Goal: Task Accomplishment & Management: Complete application form

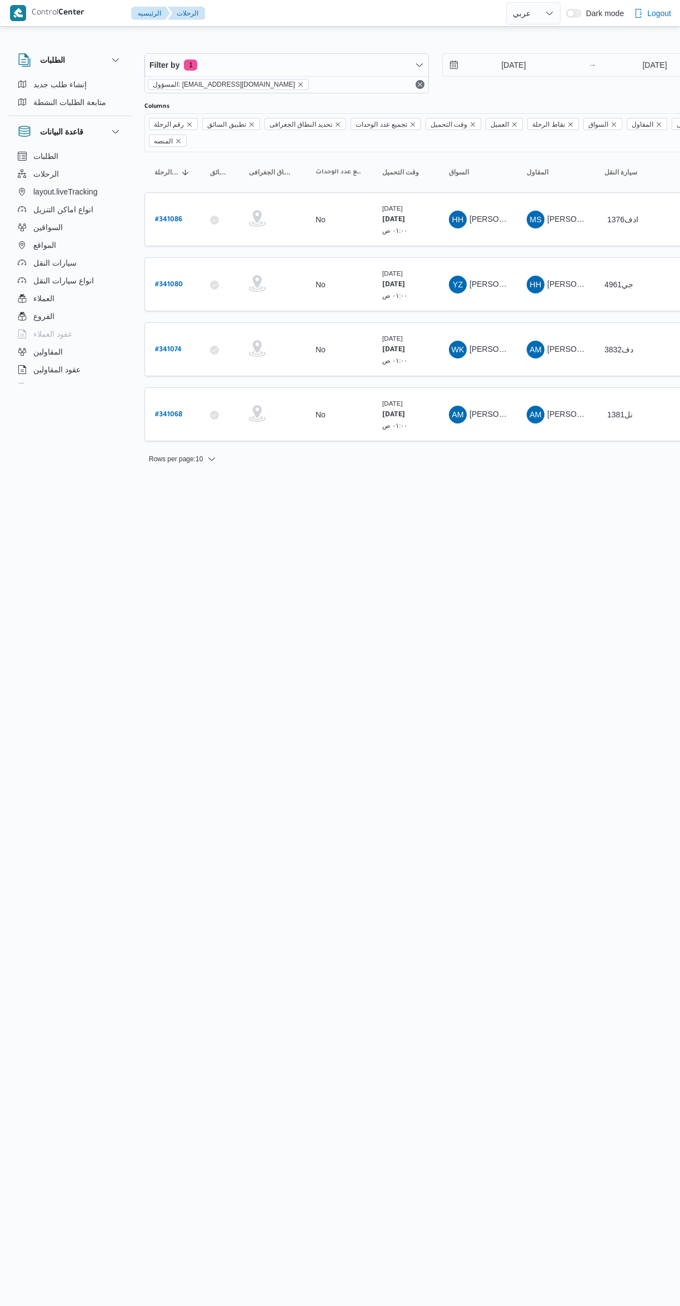
select select "ar"
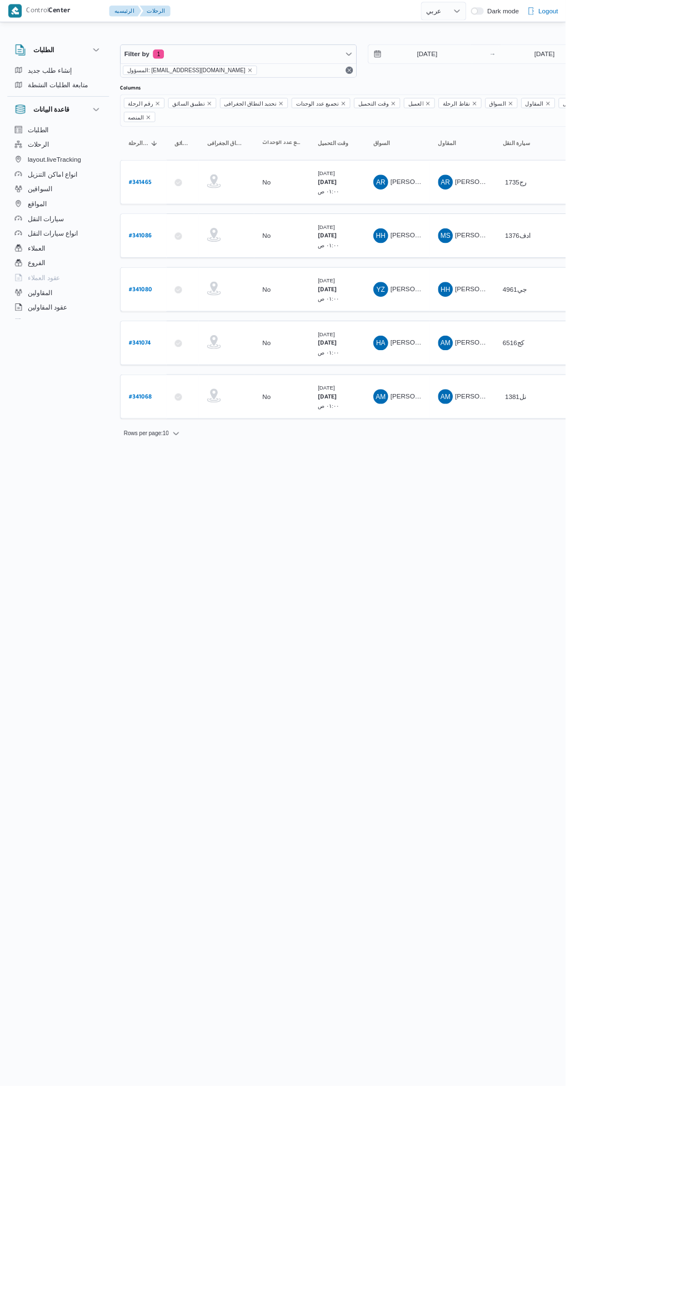
click at [167, 281] on b "# 341086" at bounding box center [168, 285] width 27 height 8
select select "ar"
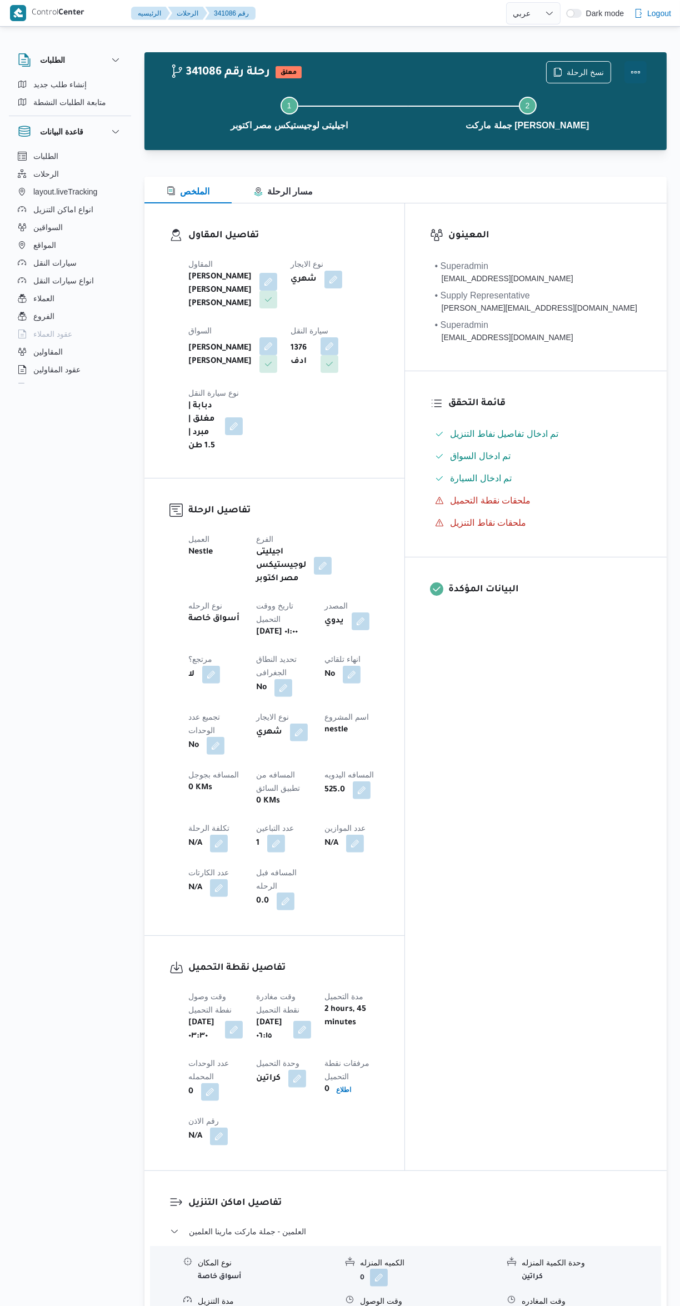
click at [631, 80] on button "Actions" at bounding box center [636, 72] width 22 height 22
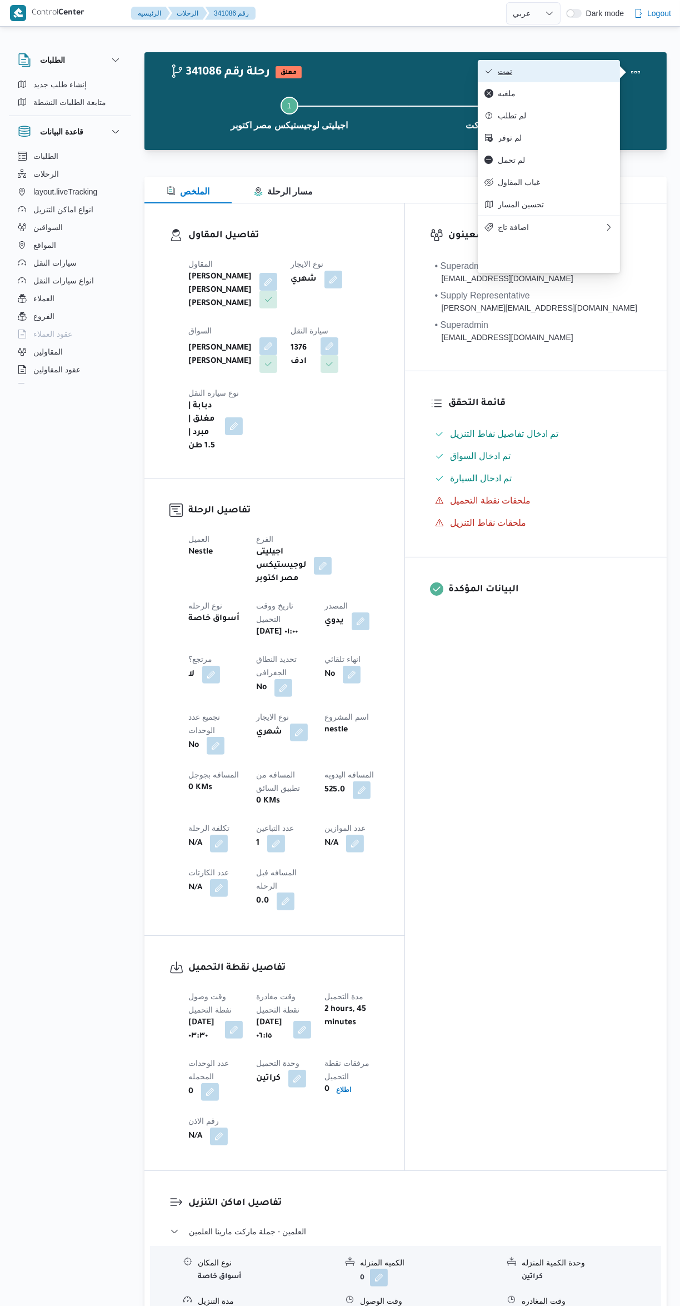
click at [582, 75] on span "تمت" at bounding box center [556, 71] width 116 height 9
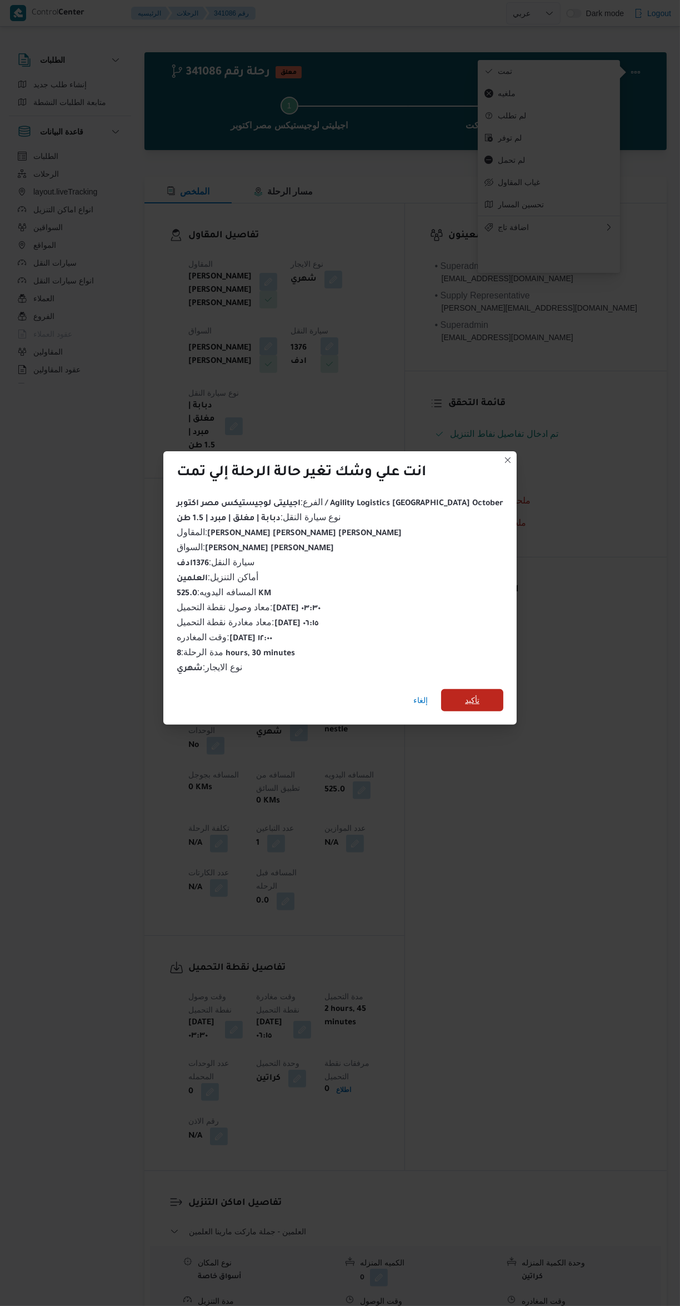
click at [471, 689] on span "تأكيد" at bounding box center [472, 700] width 62 height 22
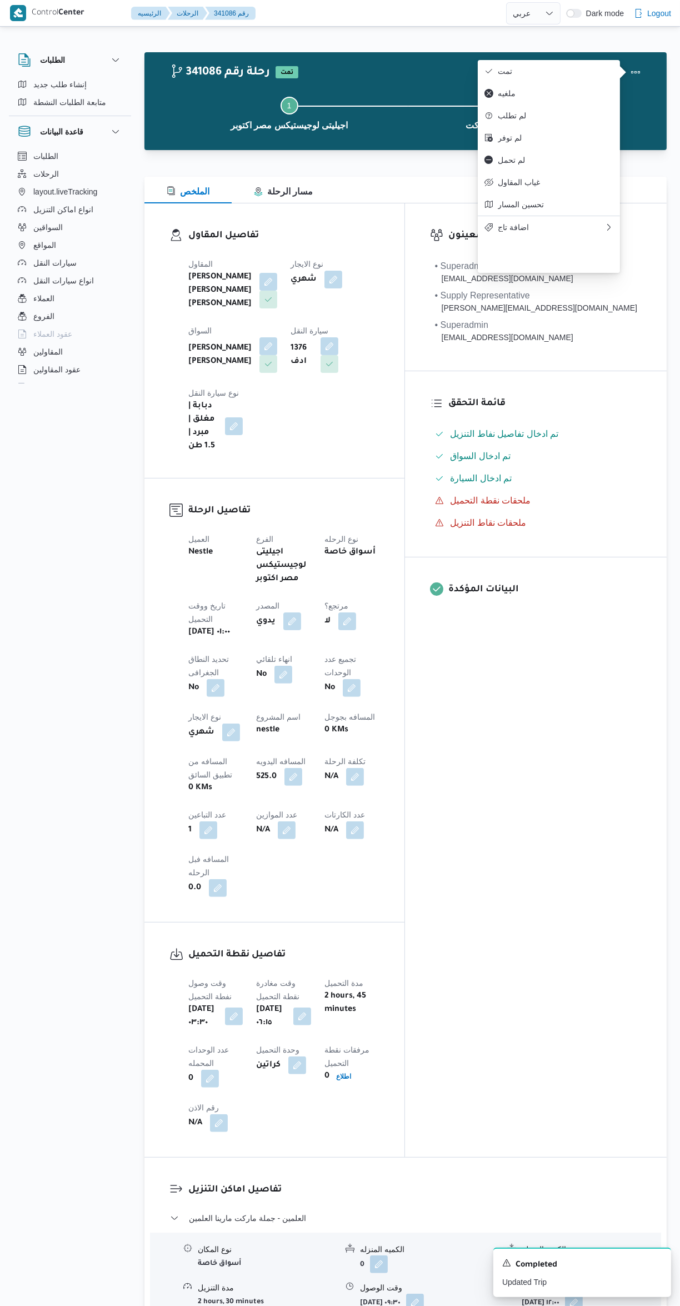
select select "ar"
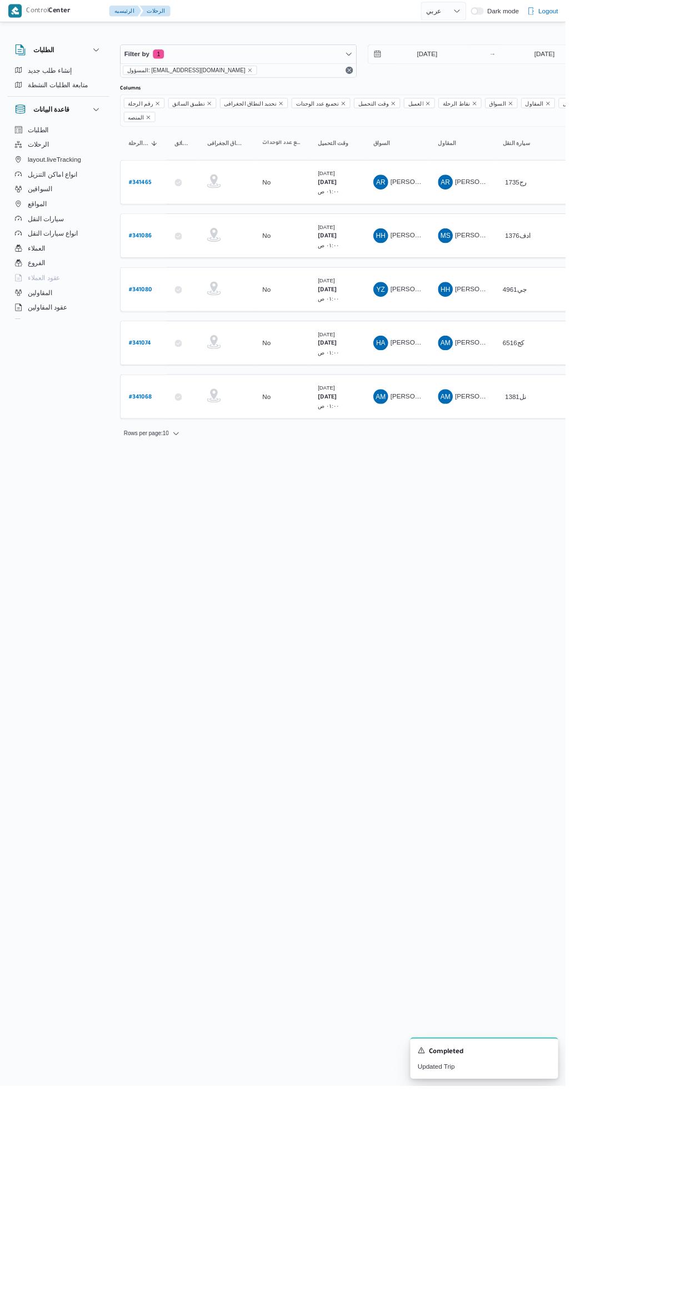
click at [174, 345] on b "# 341080" at bounding box center [169, 349] width 28 height 8
select select "ar"
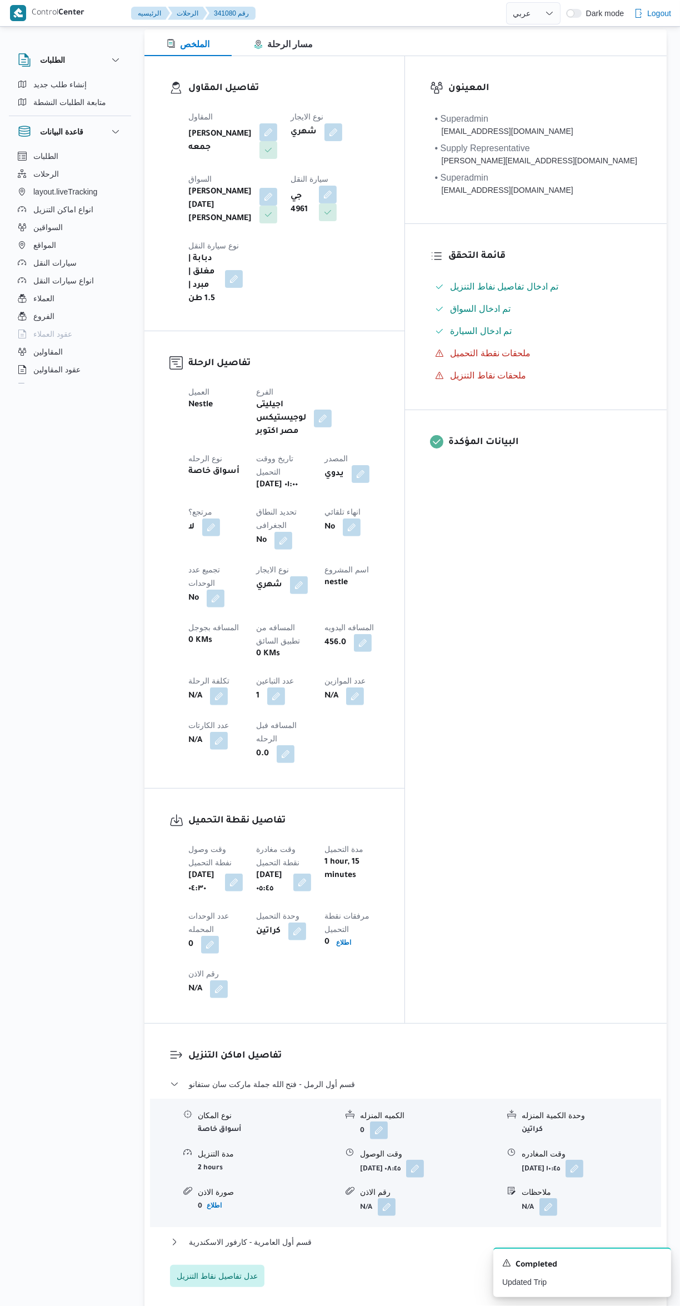
scroll to position [142, 0]
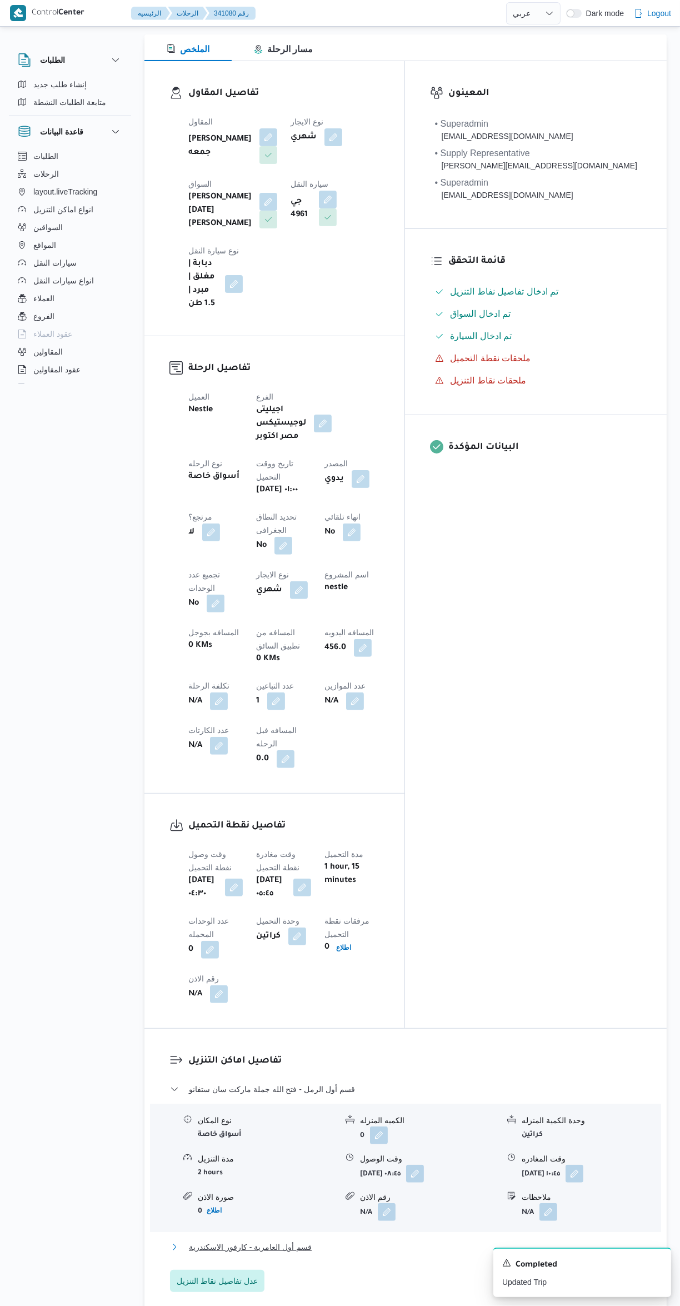
click at [459, 1241] on button "قسم أول العامرية - كارفور الاسكندرية" at bounding box center [406, 1247] width 472 height 13
click at [555, 1306] on button "button" at bounding box center [549, 1332] width 18 height 18
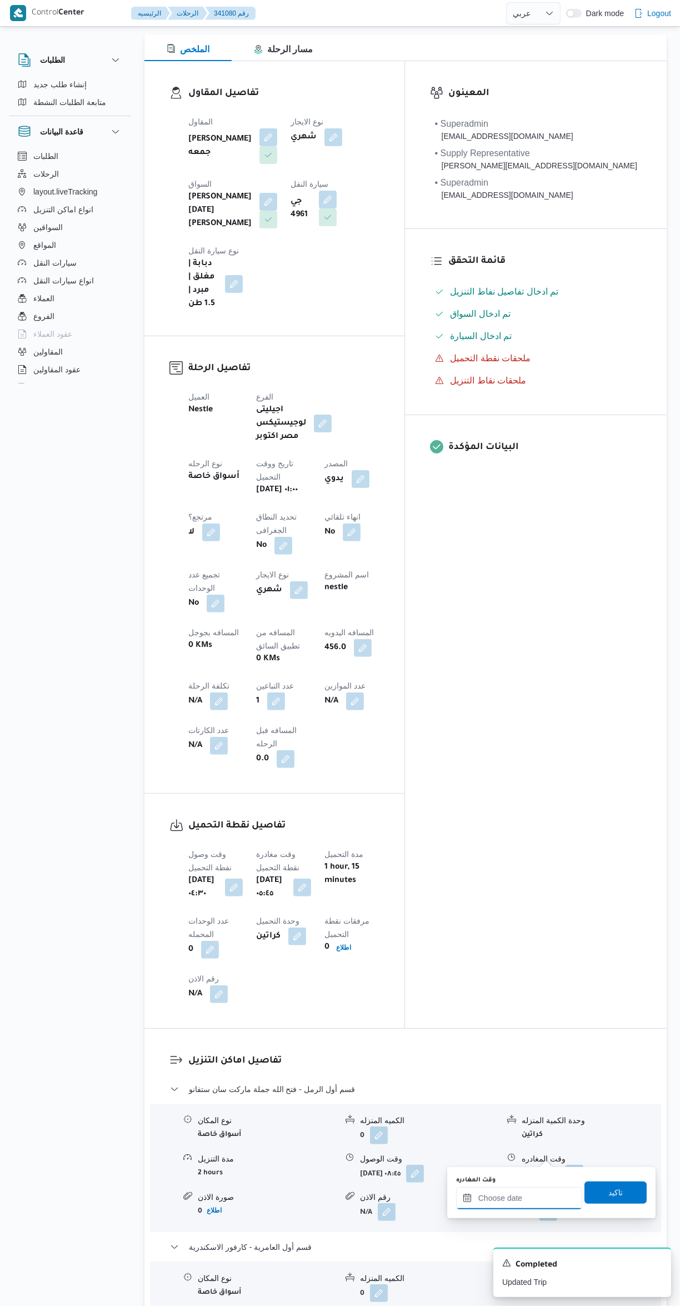
click at [502, 1200] on input "وقت المغادره" at bounding box center [519, 1198] width 126 height 22
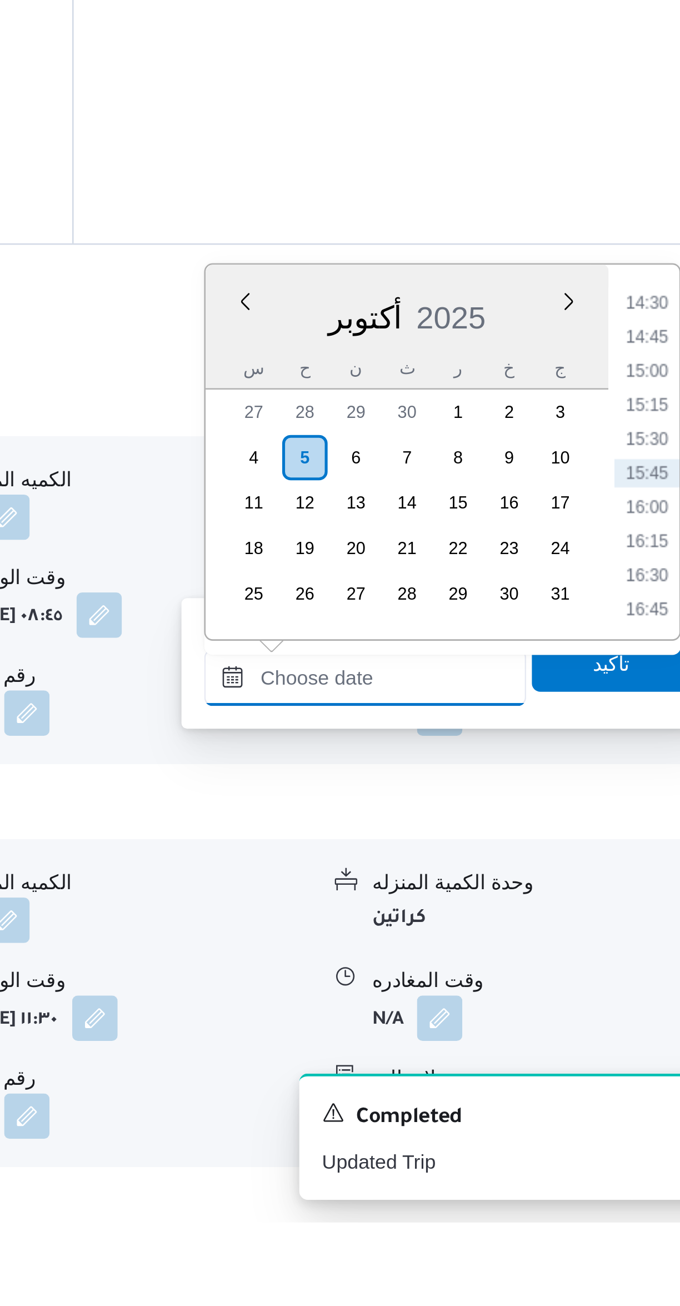
scroll to position [0, 0]
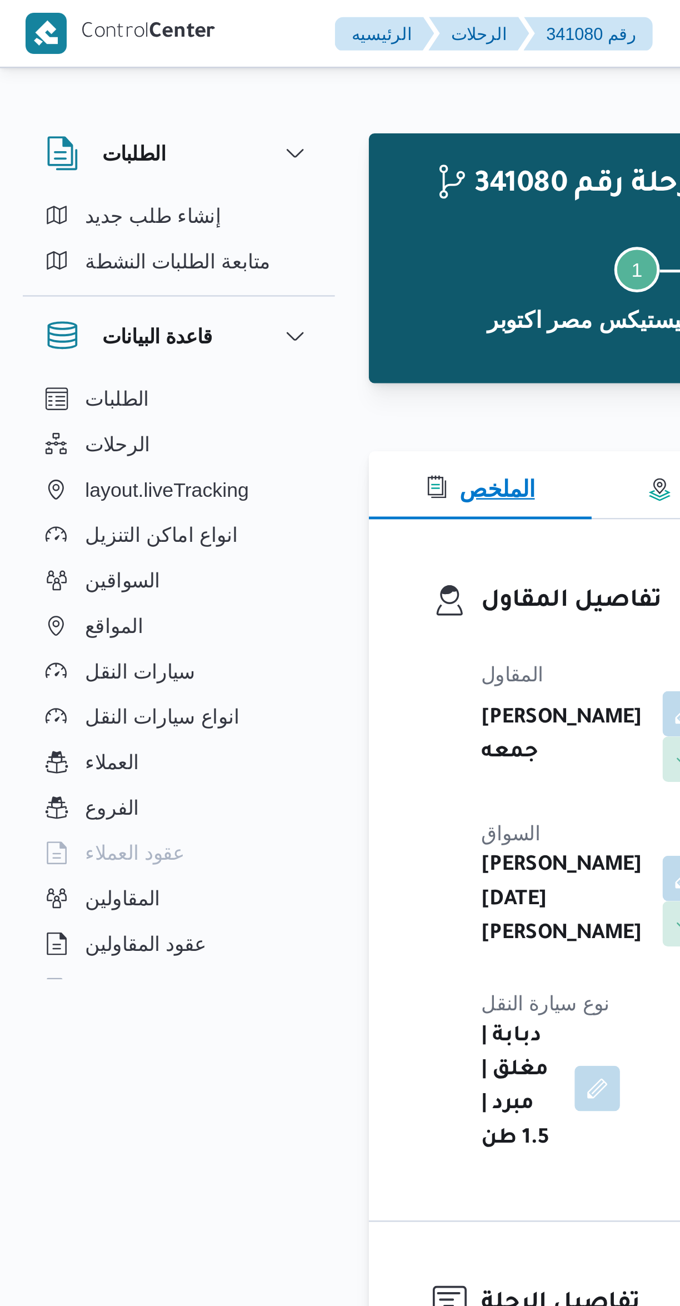
click at [211, 185] on button "الملخص" at bounding box center [188, 190] width 87 height 27
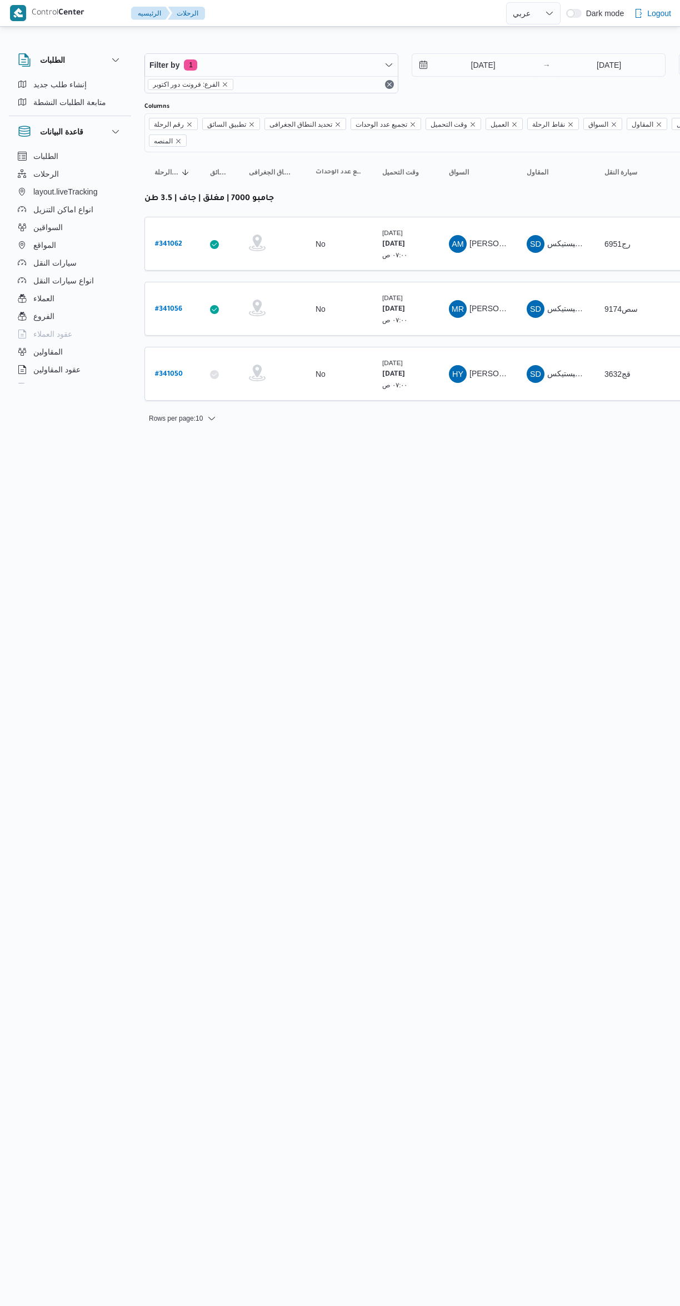
select select "ar"
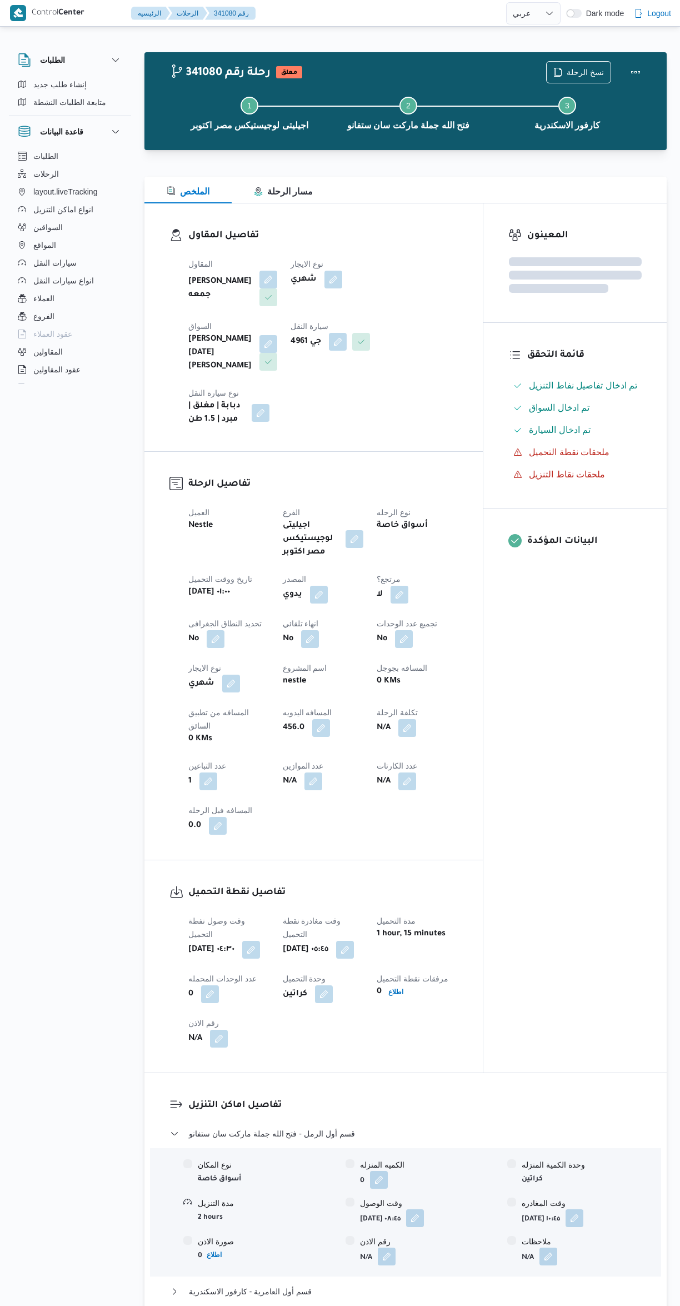
select select "ar"
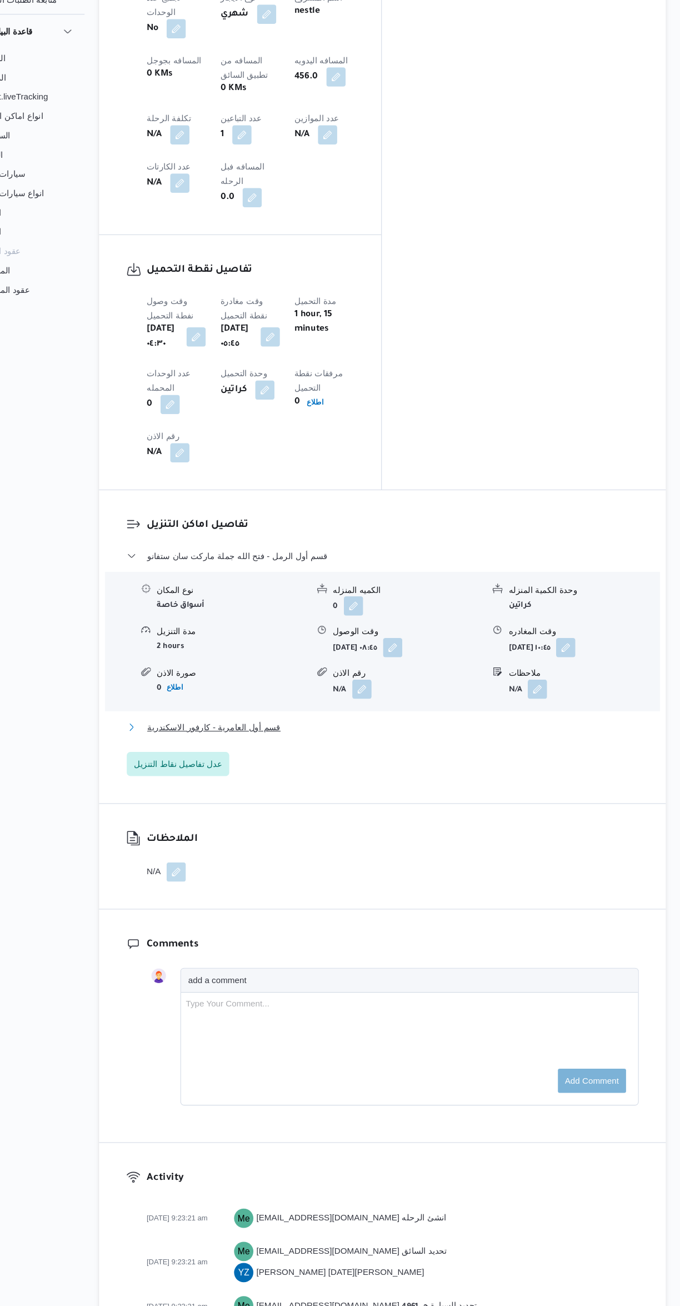
click at [501, 766] on button "قسم أول العامرية - كارفور الاسكندرية" at bounding box center [406, 772] width 472 height 13
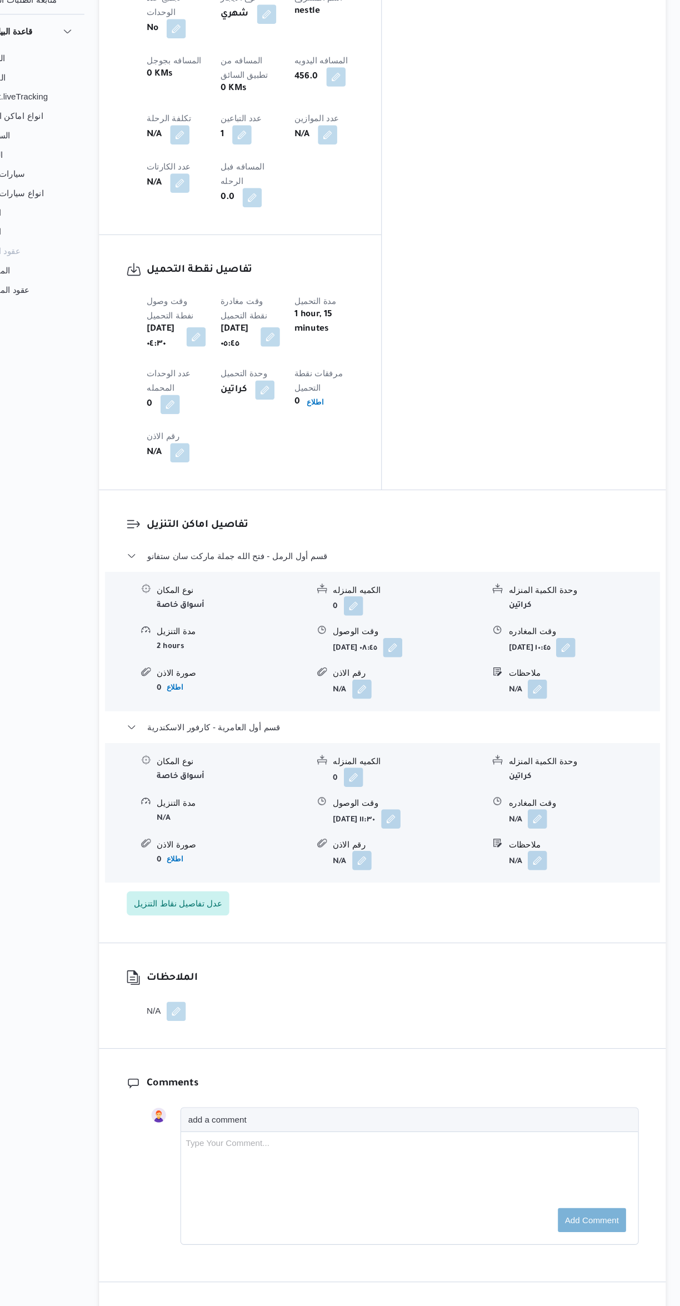
click at [553, 848] on button "button" at bounding box center [549, 857] width 18 height 18
click at [507, 723] on input "وقت المغادره" at bounding box center [519, 724] width 126 height 22
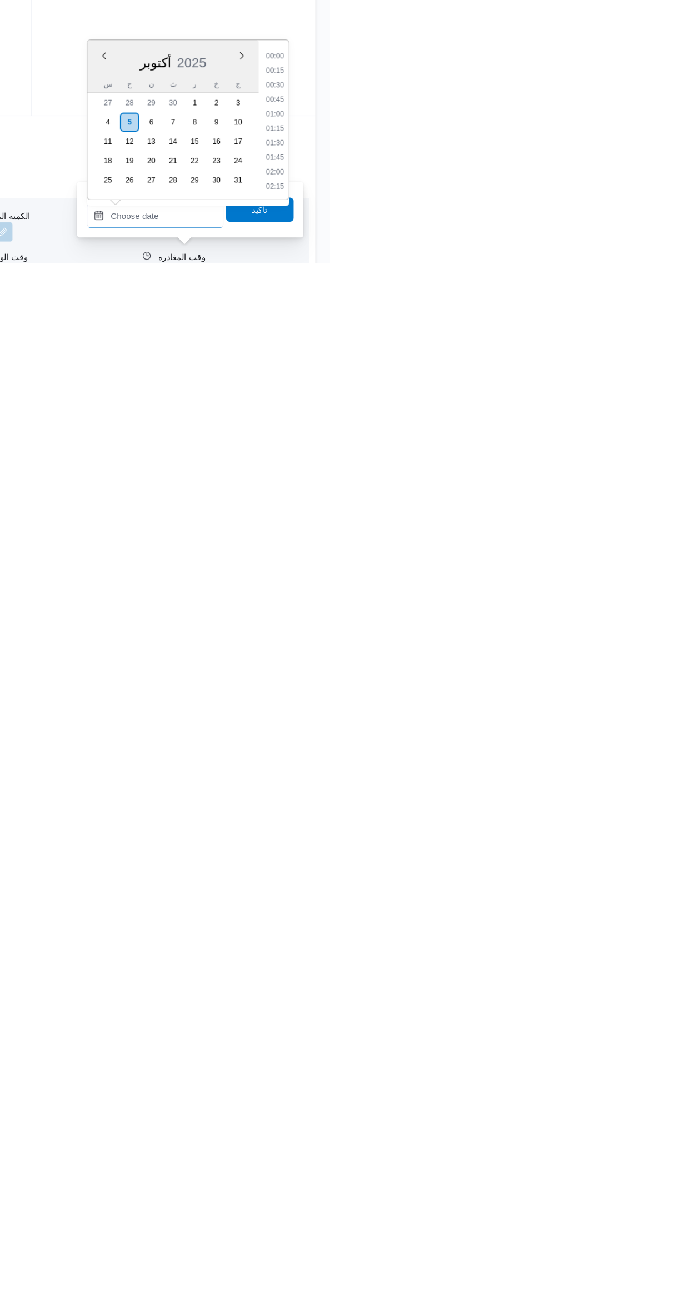
scroll to position [773, 0]
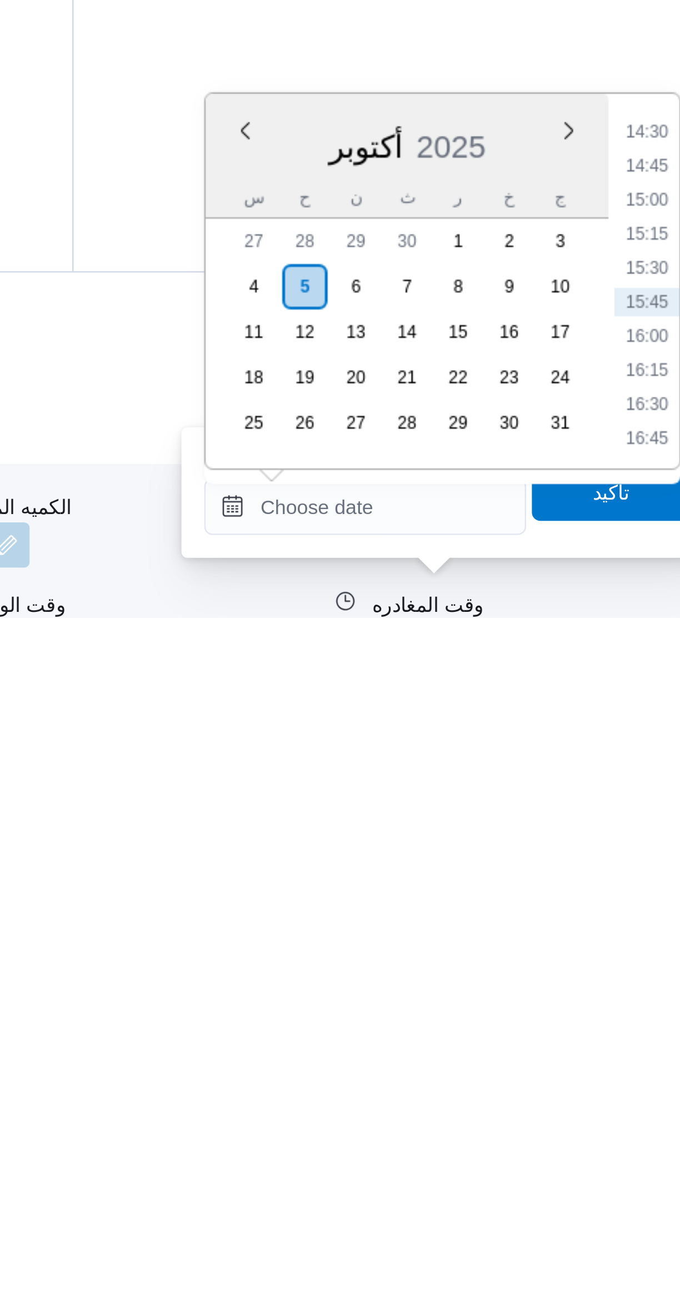
click at [628, 1143] on li "15:00" at bounding box center [630, 1142] width 26 height 11
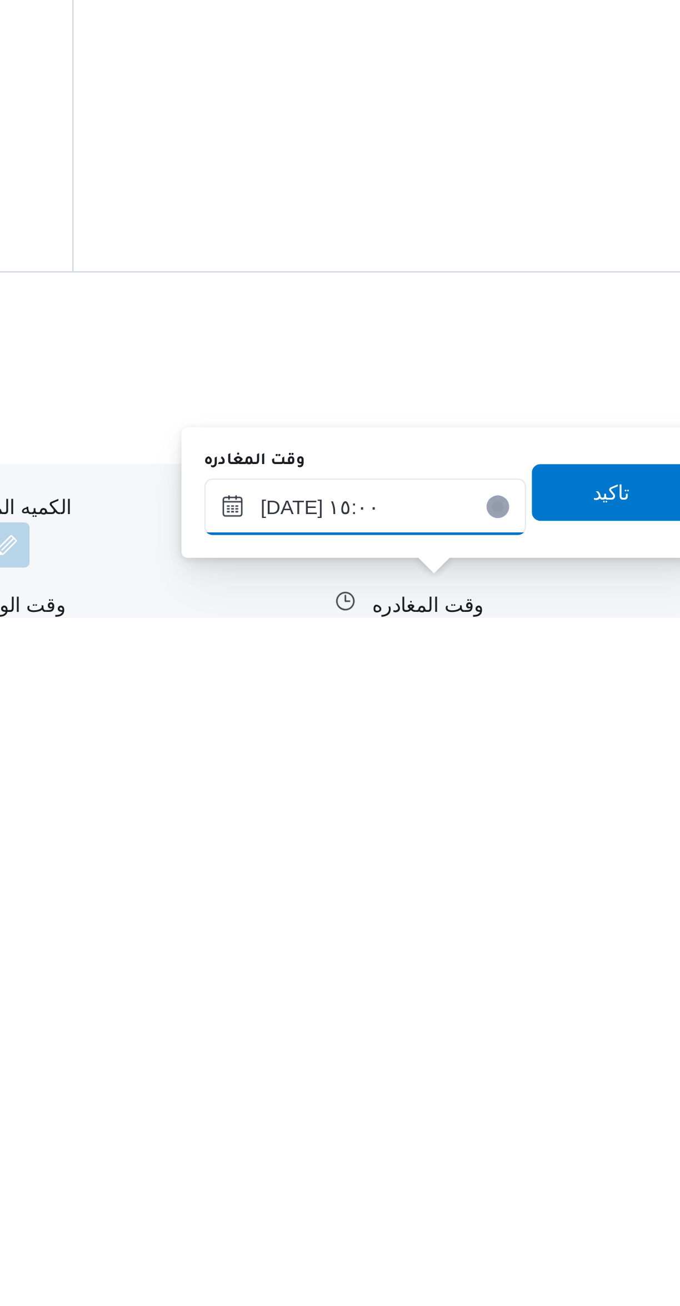
type input "٠٥/١٠/٢٠٢٥ ١٥:٠٠"
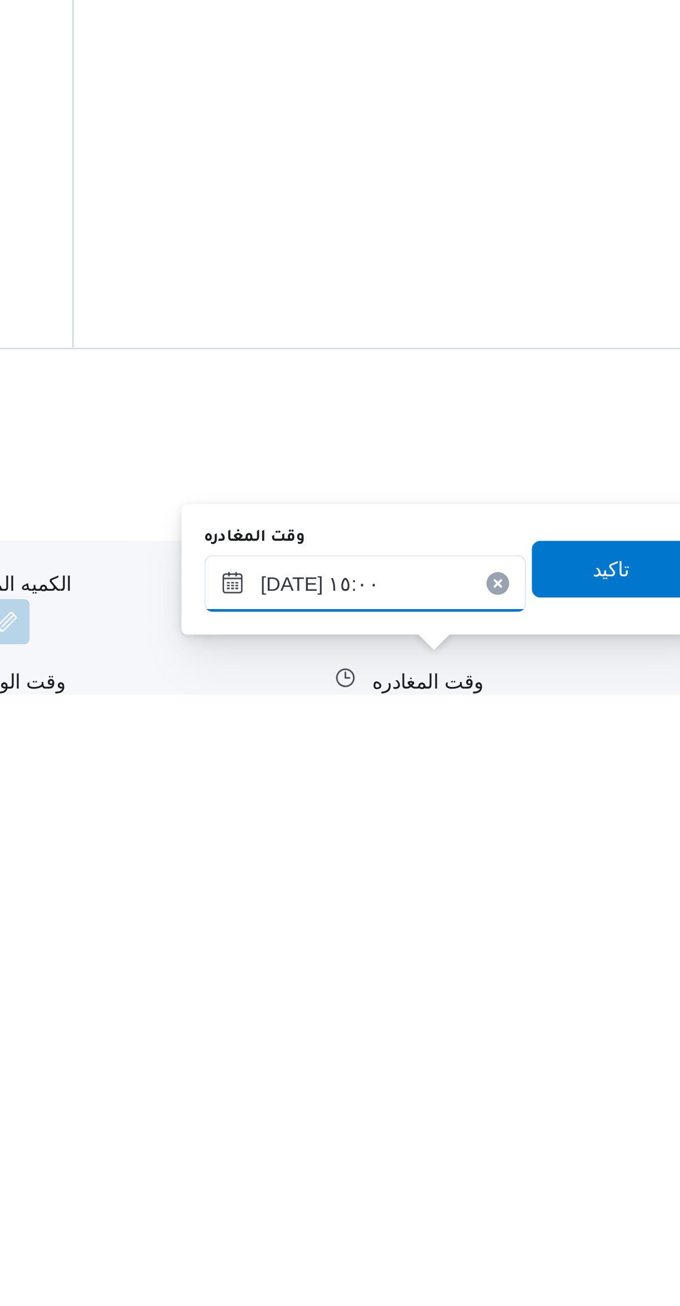
scroll to position [74, 0]
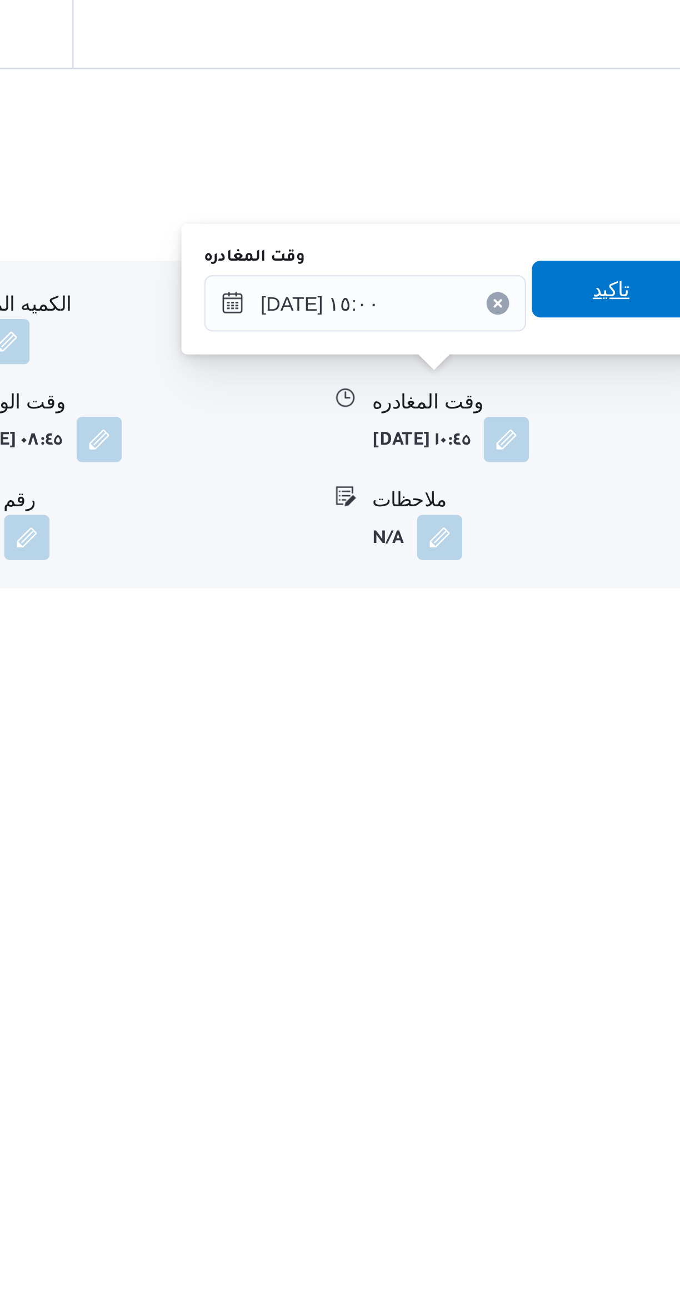
click at [617, 1188] on span "تاكيد" at bounding box center [616, 1183] width 62 height 22
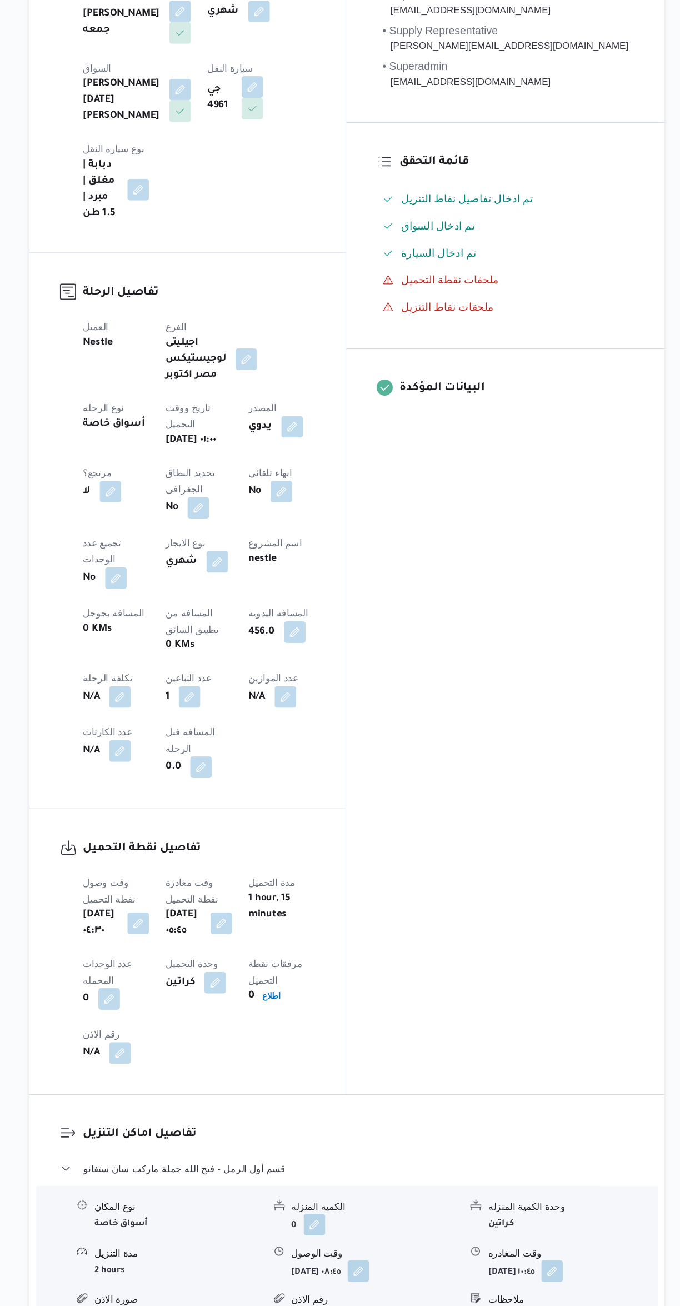
scroll to position [0, 0]
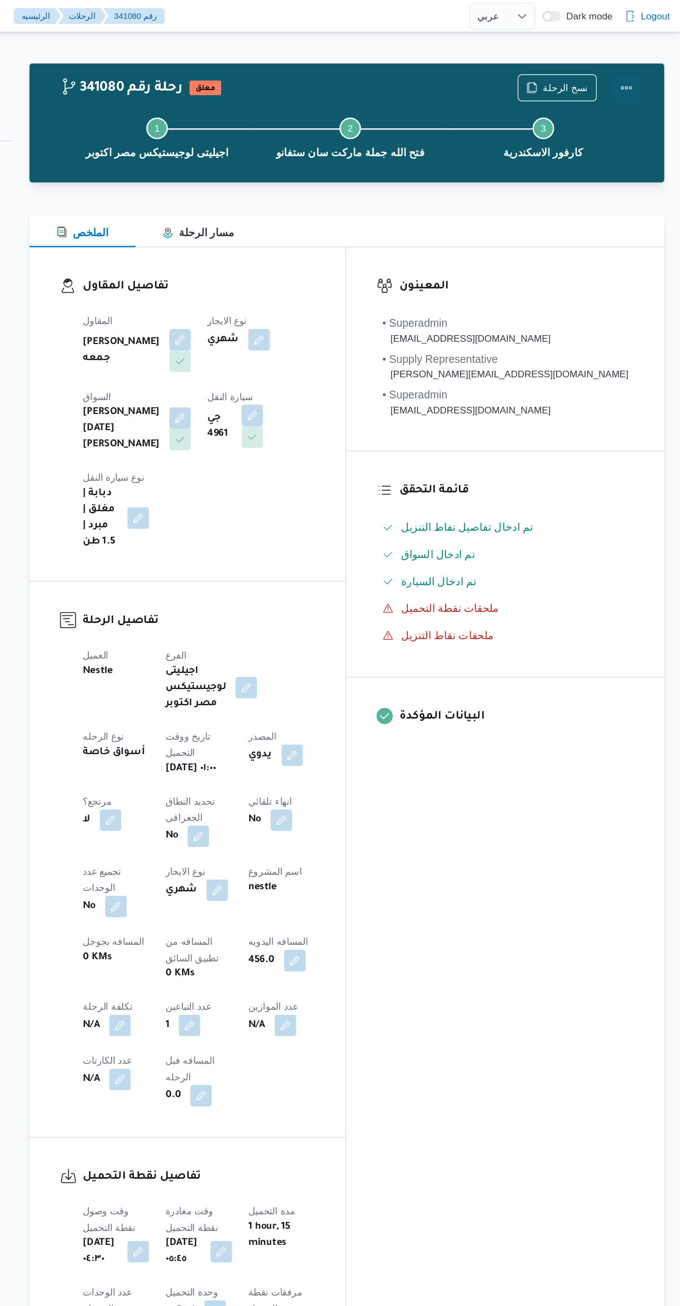
click at [639, 80] on button "Actions" at bounding box center [636, 72] width 22 height 22
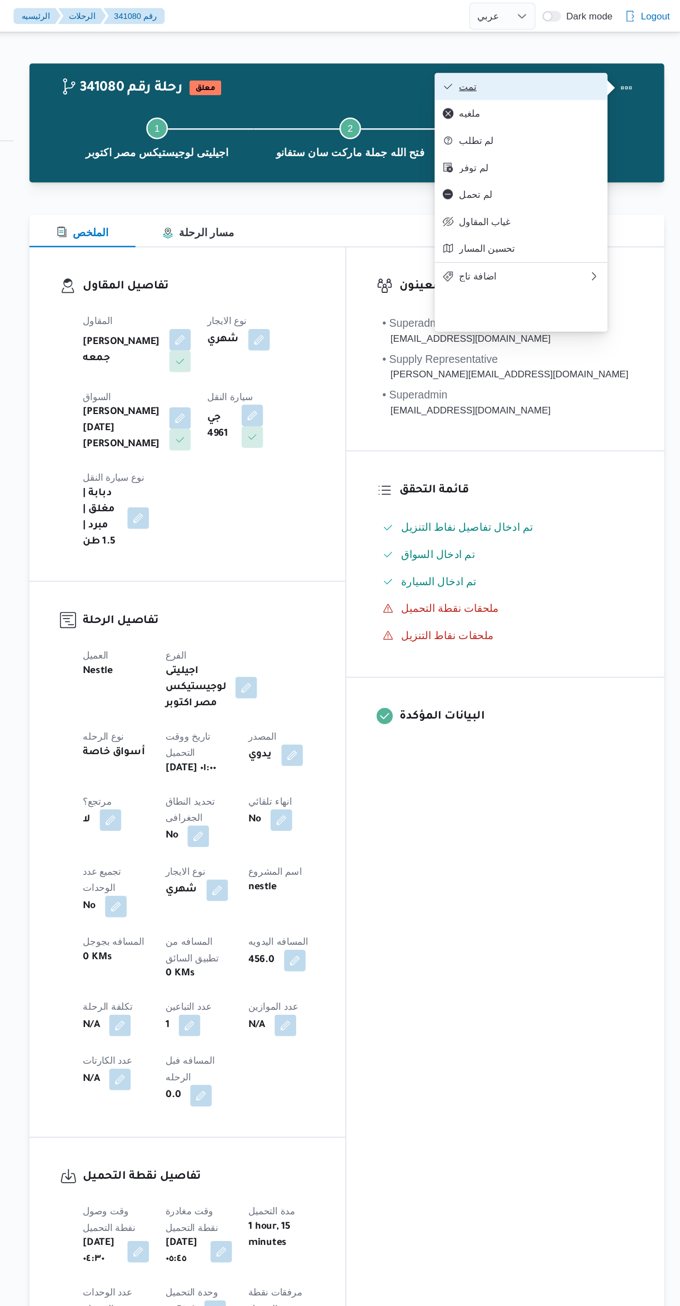
click at [569, 76] on span "تمت" at bounding box center [556, 71] width 116 height 9
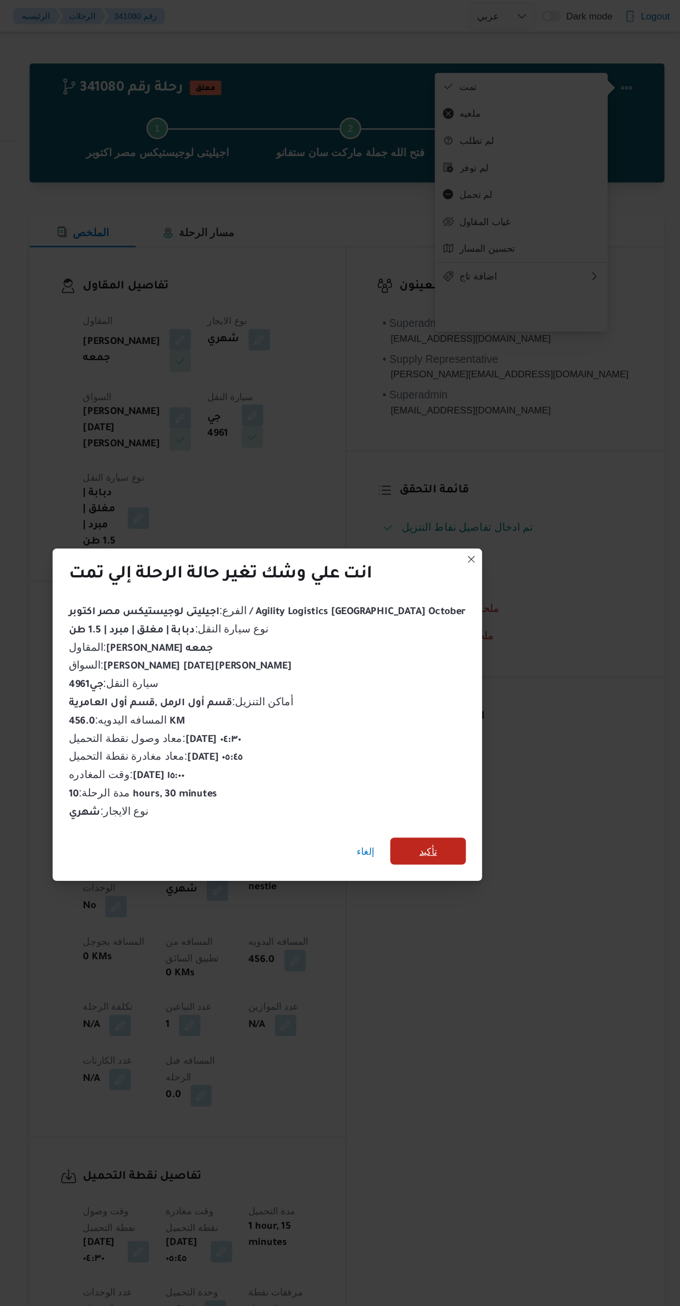
click at [472, 695] on span "تأكيد" at bounding box center [472, 700] width 62 height 22
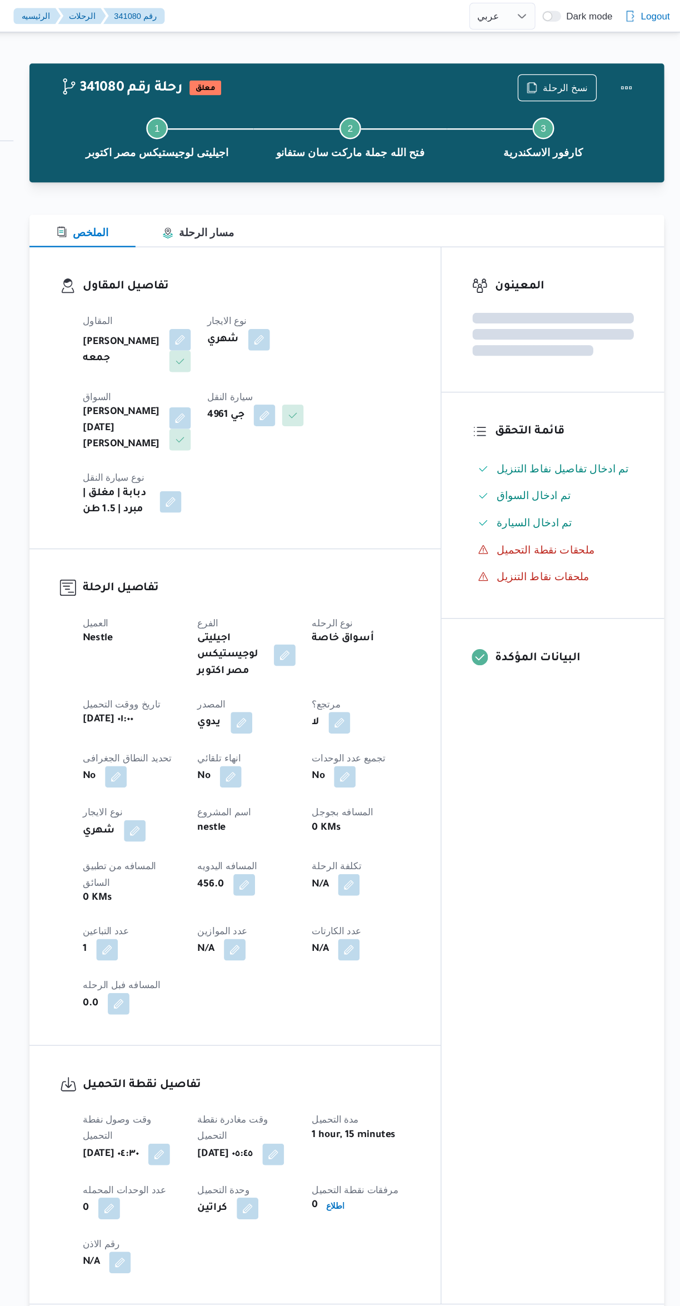
click at [575, 741] on div "المعينون قائمة التحقق تم ادخال تفاصيل نفاط التنزيل تم ادخال السواق تم ادخال الس…" at bounding box center [575, 637] width 183 height 869
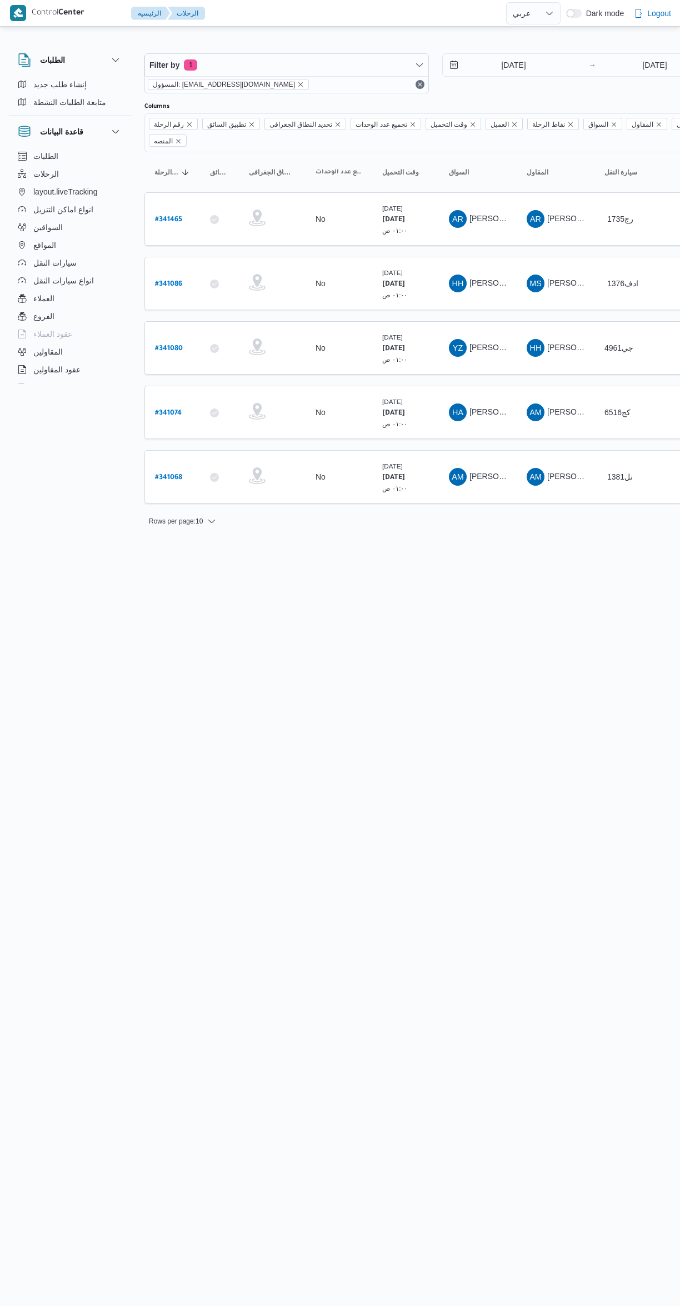
select select "ar"
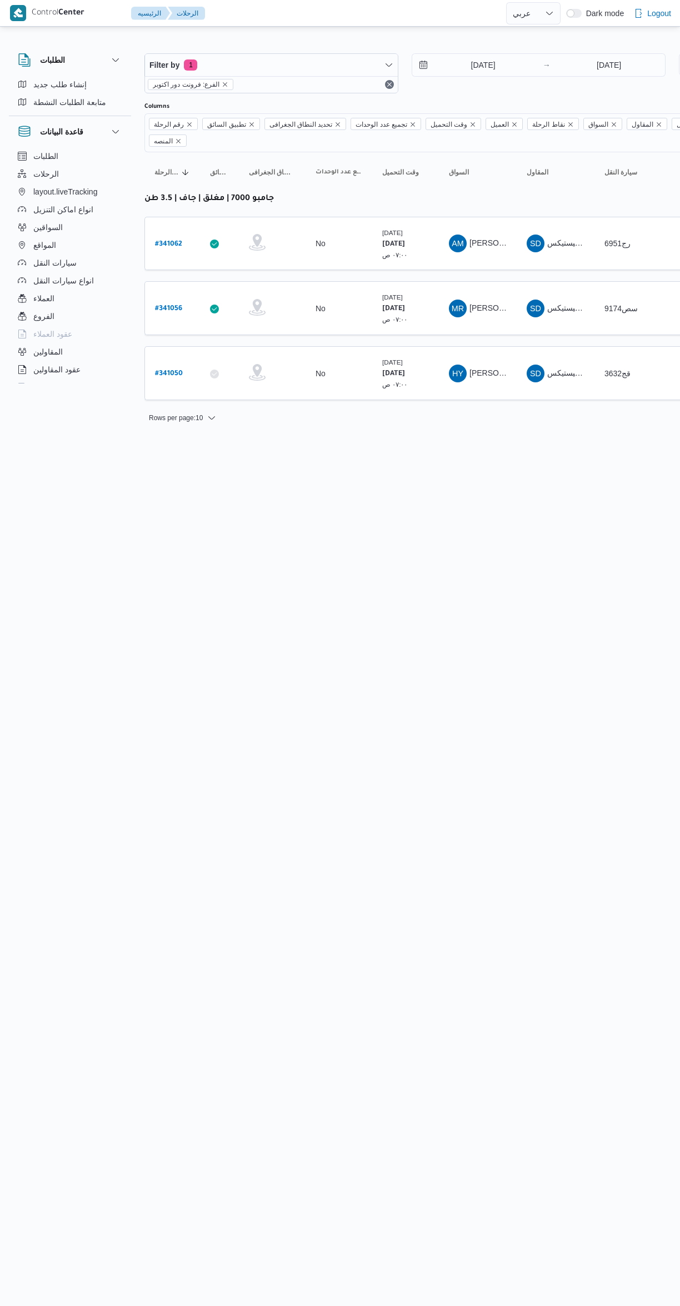
select select "ar"
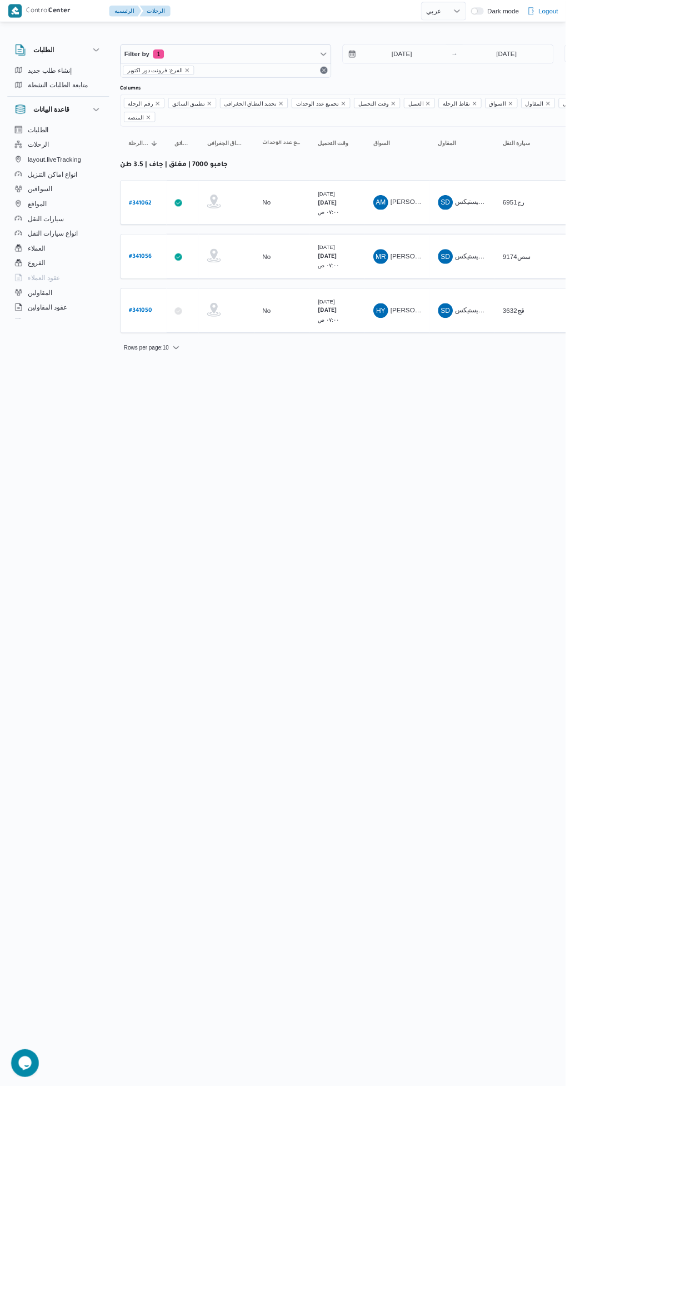
click at [171, 241] on b "# 341062" at bounding box center [168, 245] width 27 height 8
select select "ar"
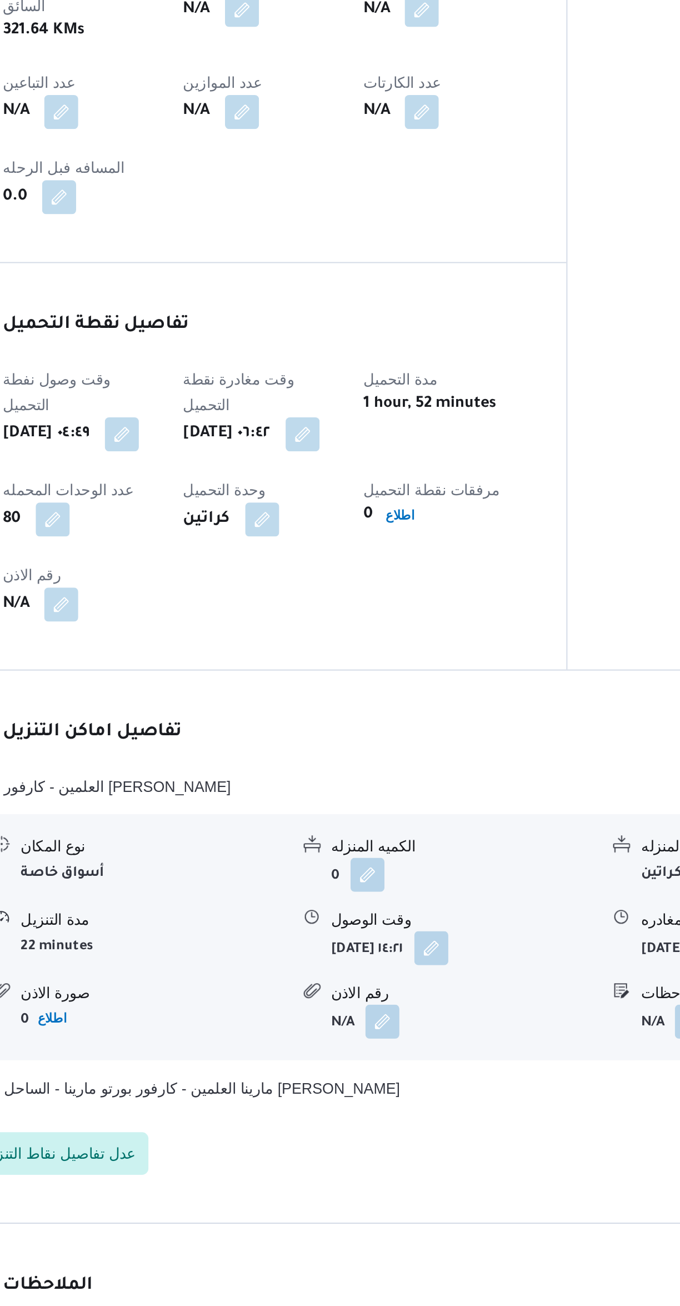
scroll to position [408, 0]
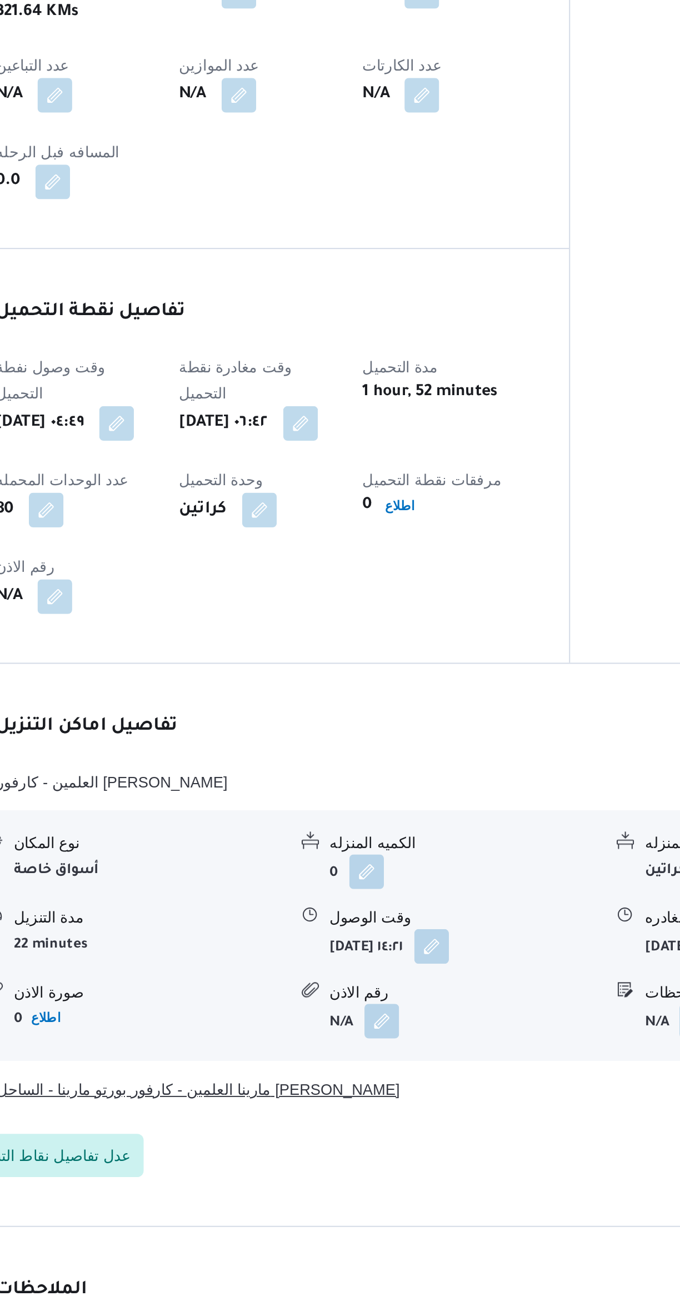
click at [411, 966] on button "مارينا العلمين - كارفور بورتو مارينا - الساحل الشمالى" at bounding box center [406, 972] width 472 height 13
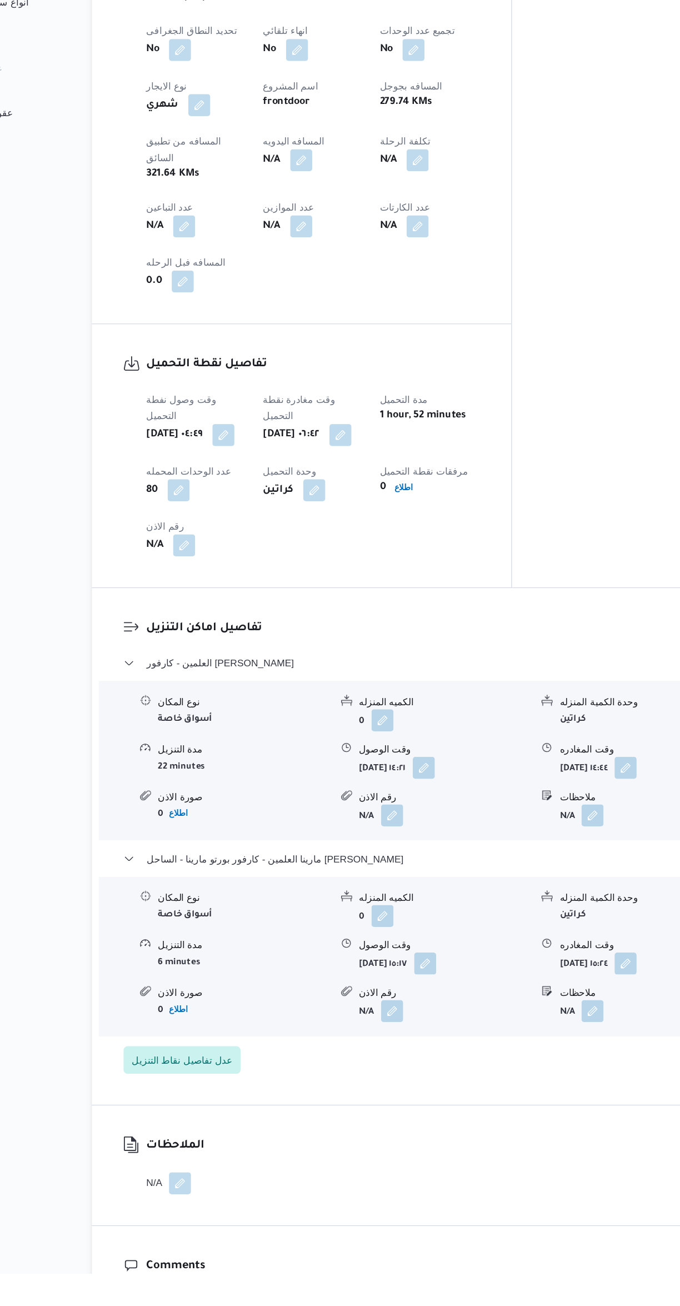
scroll to position [409, 0]
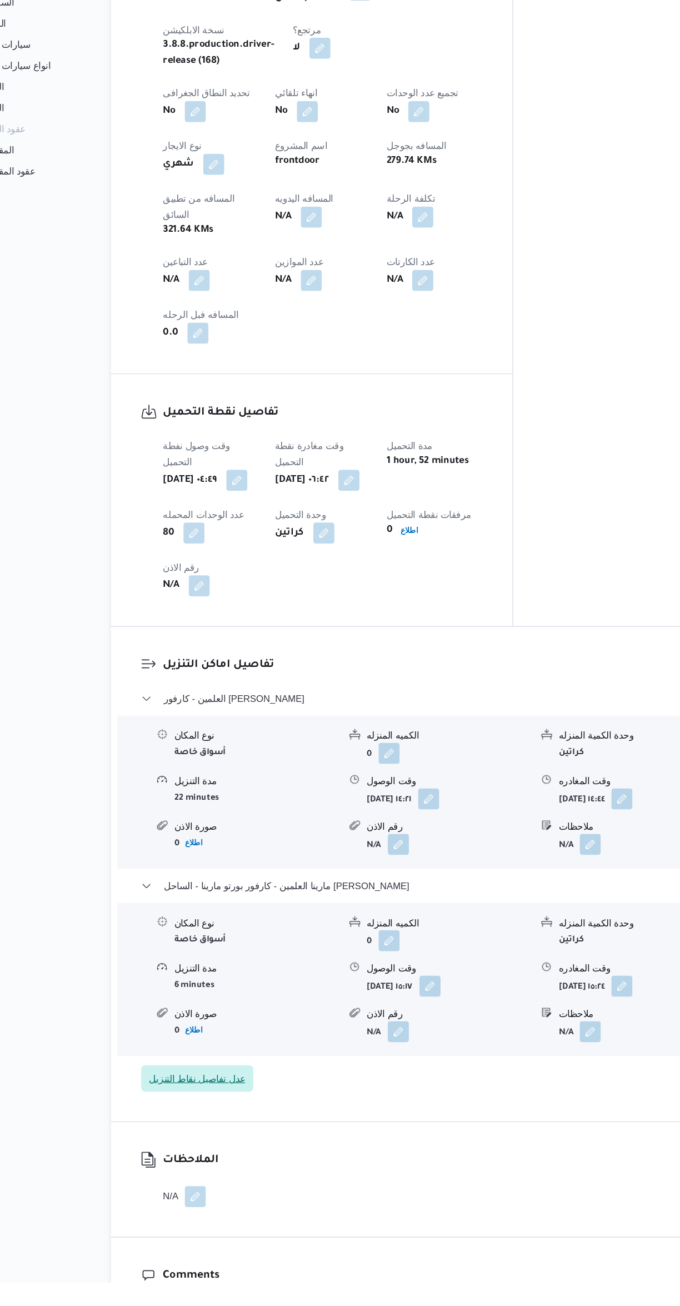
click at [236, 1128] on span "عدل تفاصيل نقاط التنزيل" at bounding box center [217, 1134] width 81 height 13
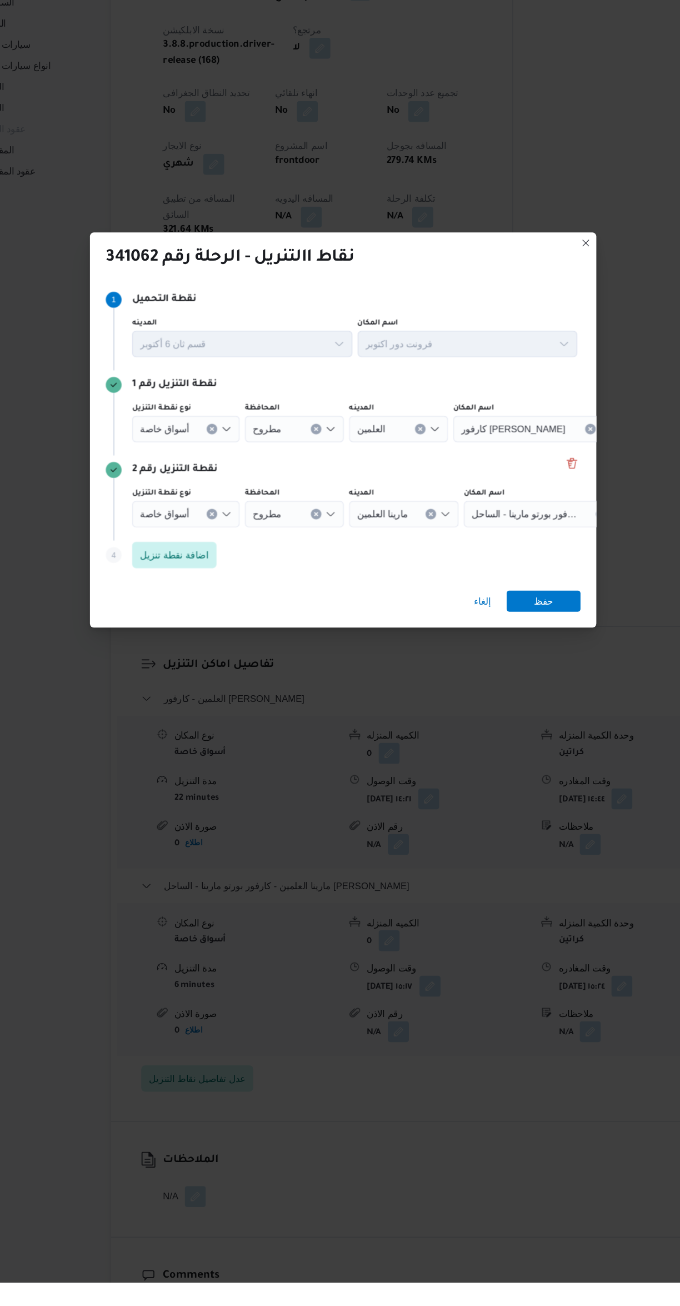
select select "ar"
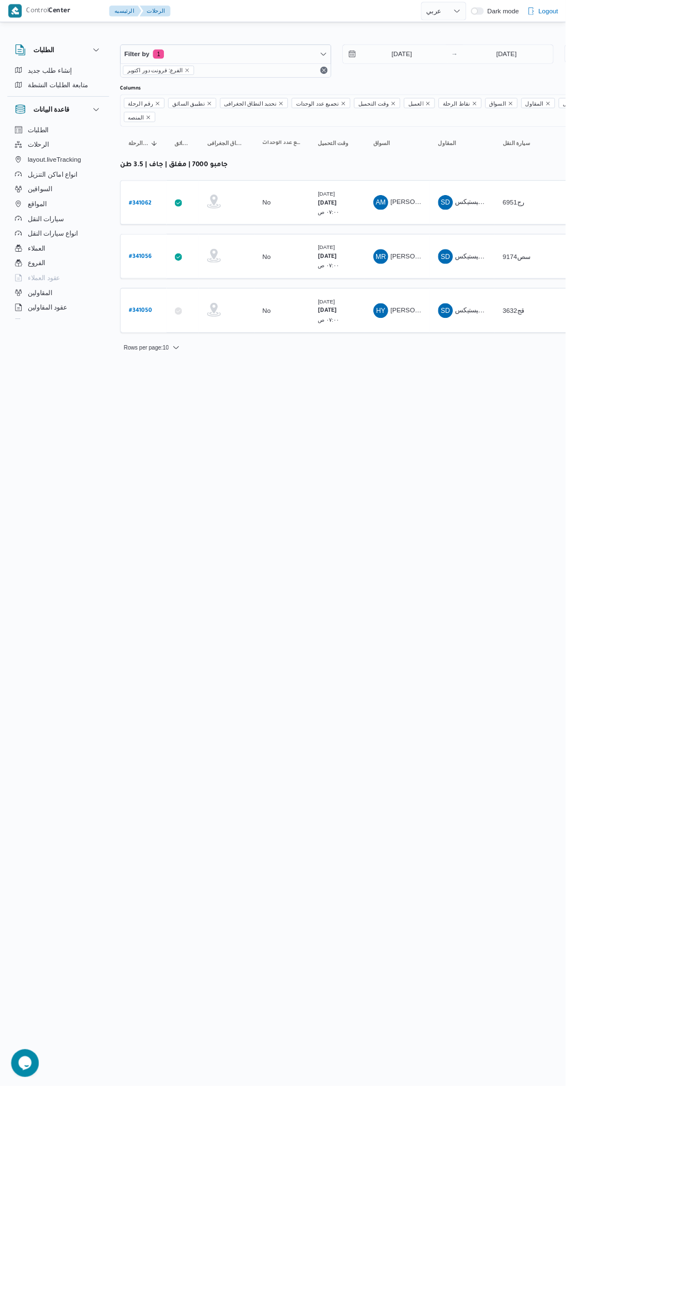
click at [170, 241] on b "# 341062" at bounding box center [168, 245] width 27 height 8
select select "ar"
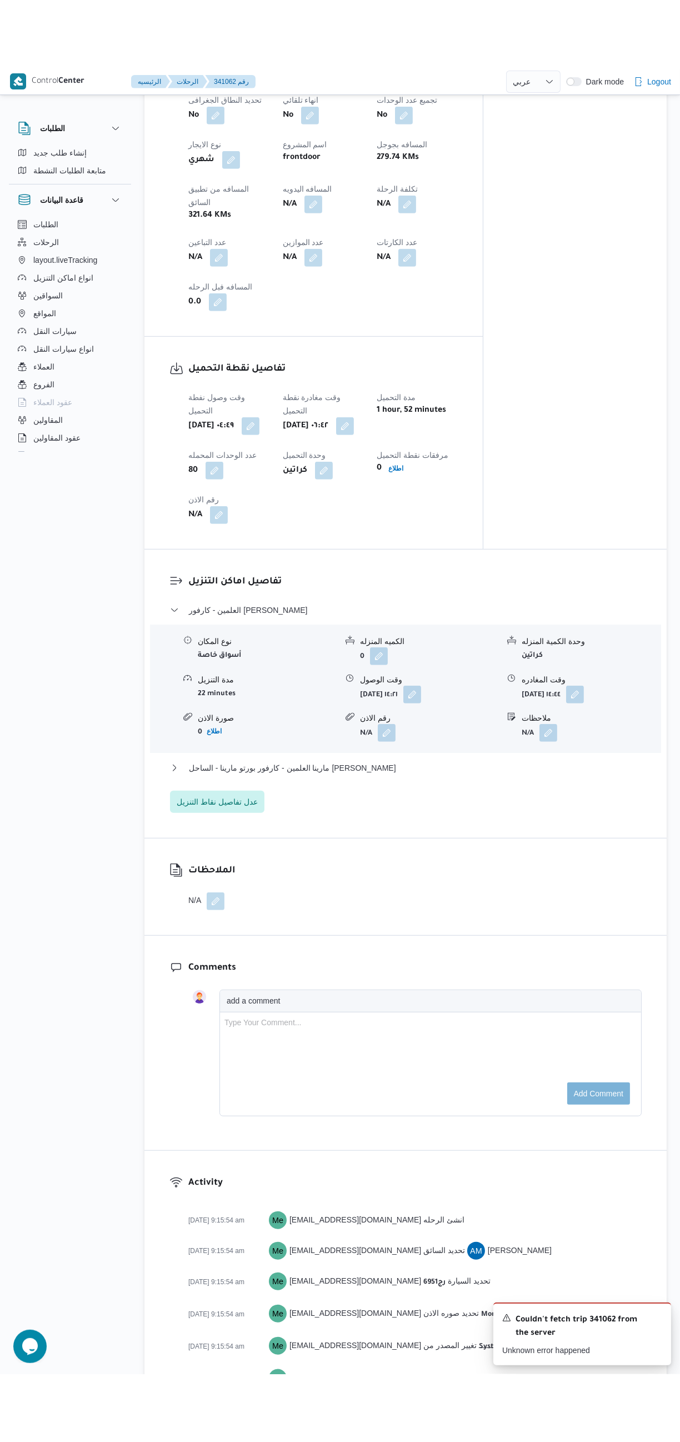
scroll to position [706, 0]
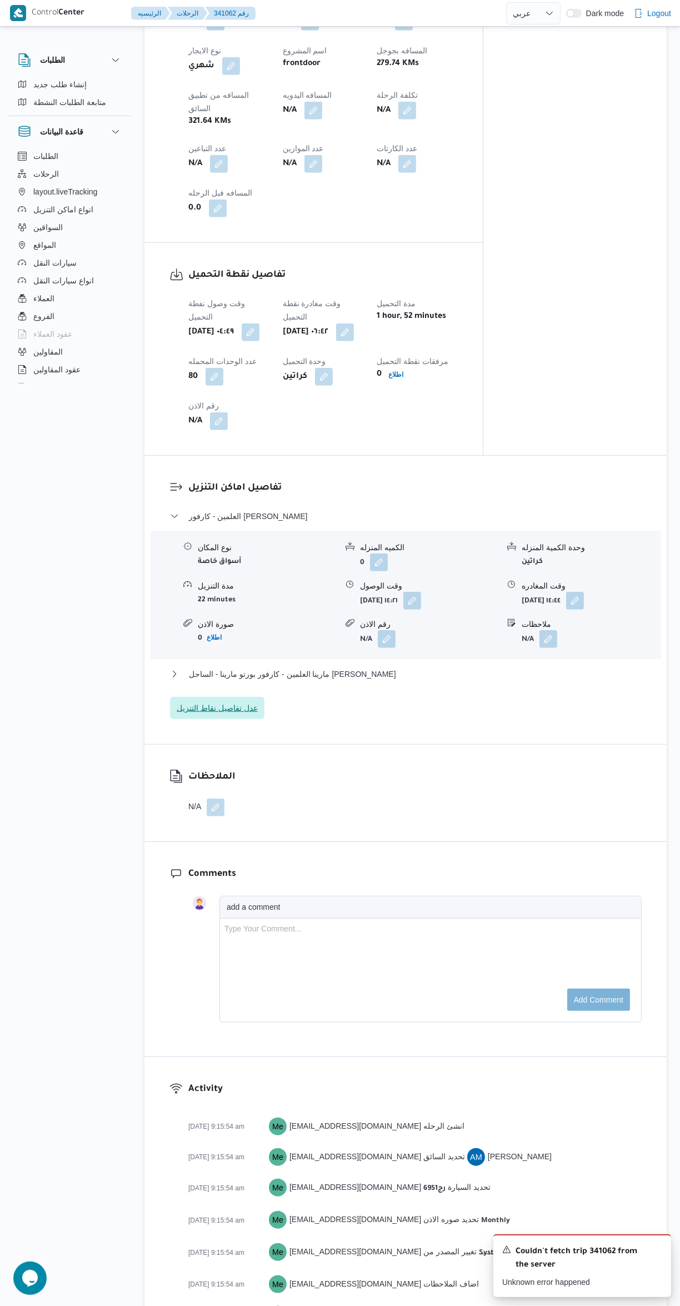
click at [238, 701] on span "عدل تفاصيل نقاط التنزيل" at bounding box center [217, 707] width 81 height 13
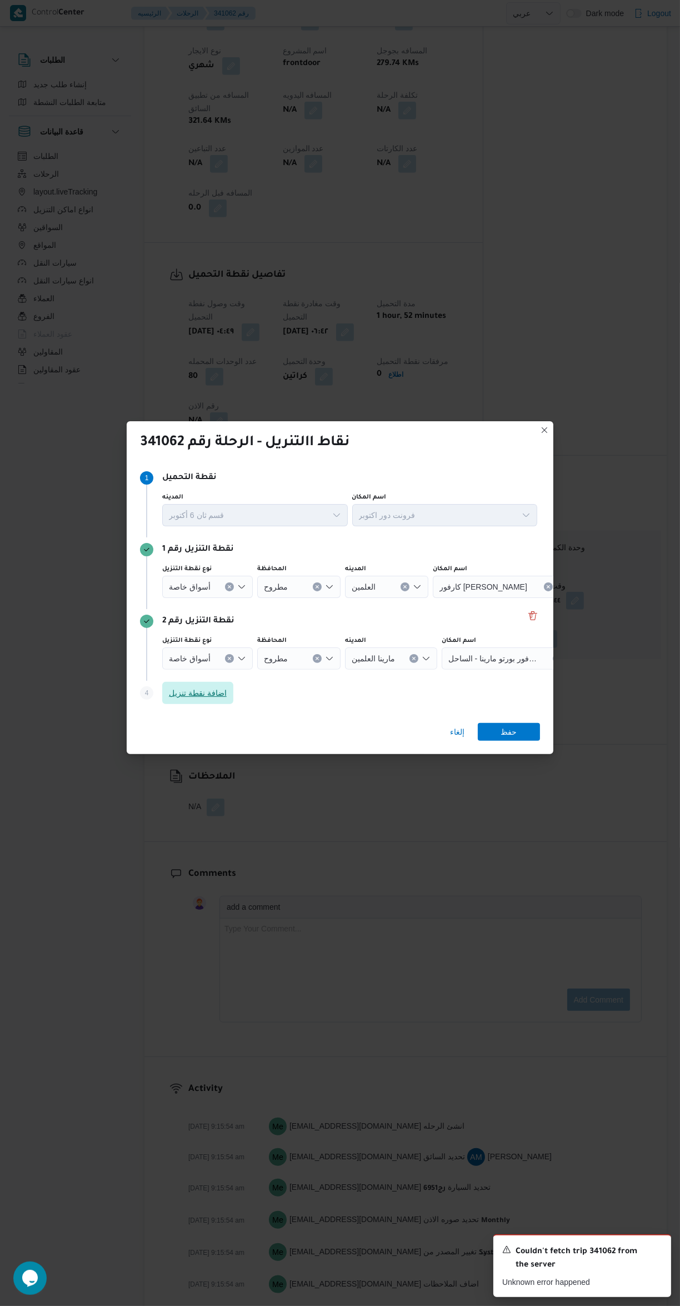
click at [211, 700] on span "اضافة نقطة تنزيل" at bounding box center [198, 692] width 58 height 13
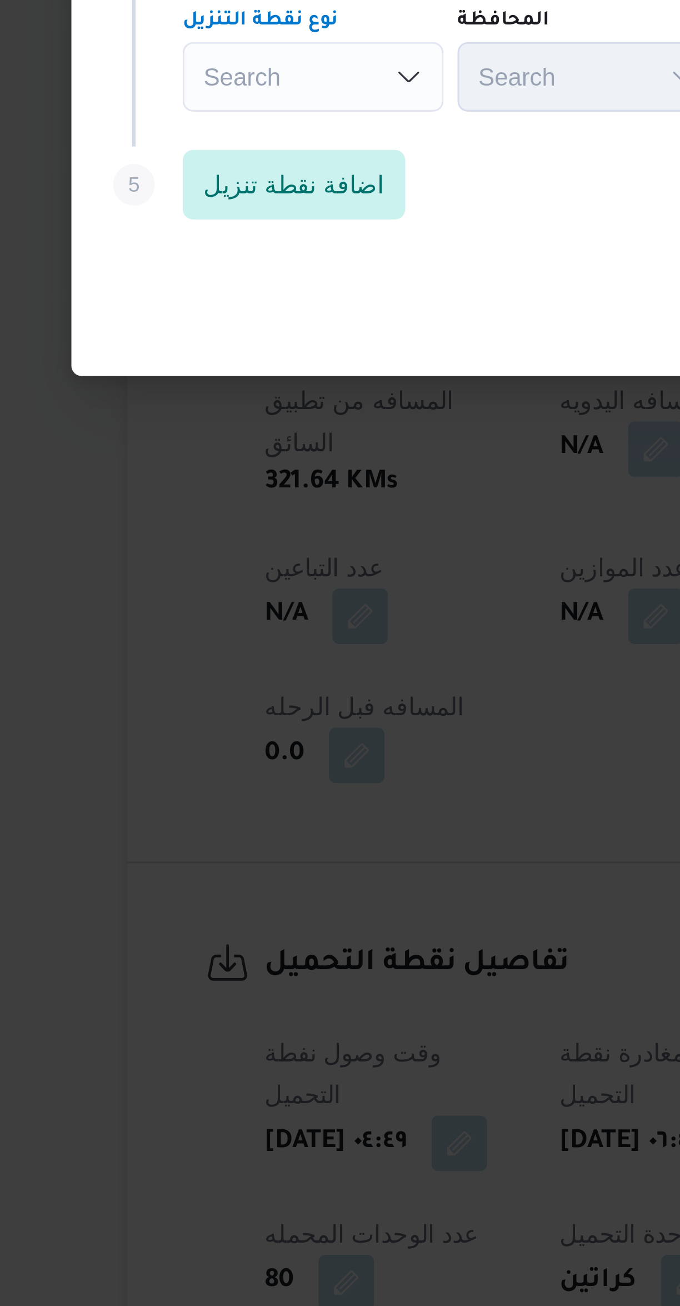
scroll to position [3, 0]
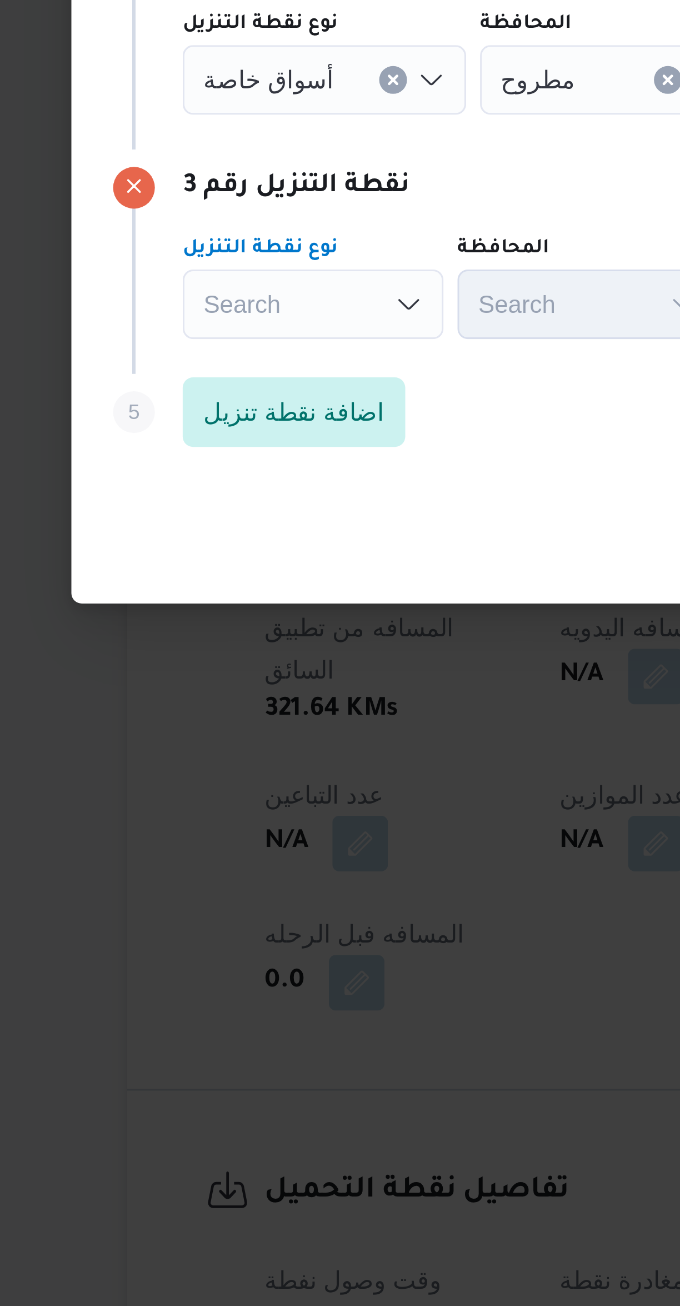
click at [194, 685] on div "Search Combo box. Selected. Combo box input. Search. Type some text or, to disp…" at bounding box center [203, 695] width 83 height 22
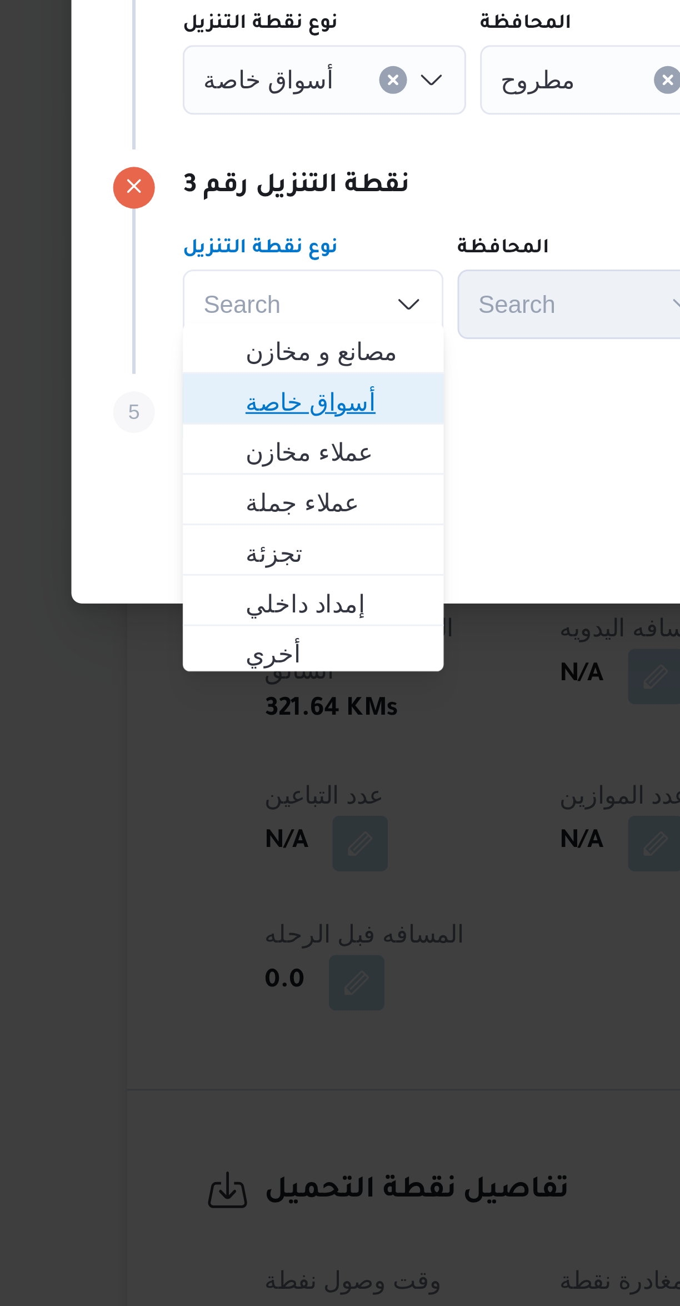
click at [187, 726] on span "أسواق خاصة" at bounding box center [210, 725] width 57 height 13
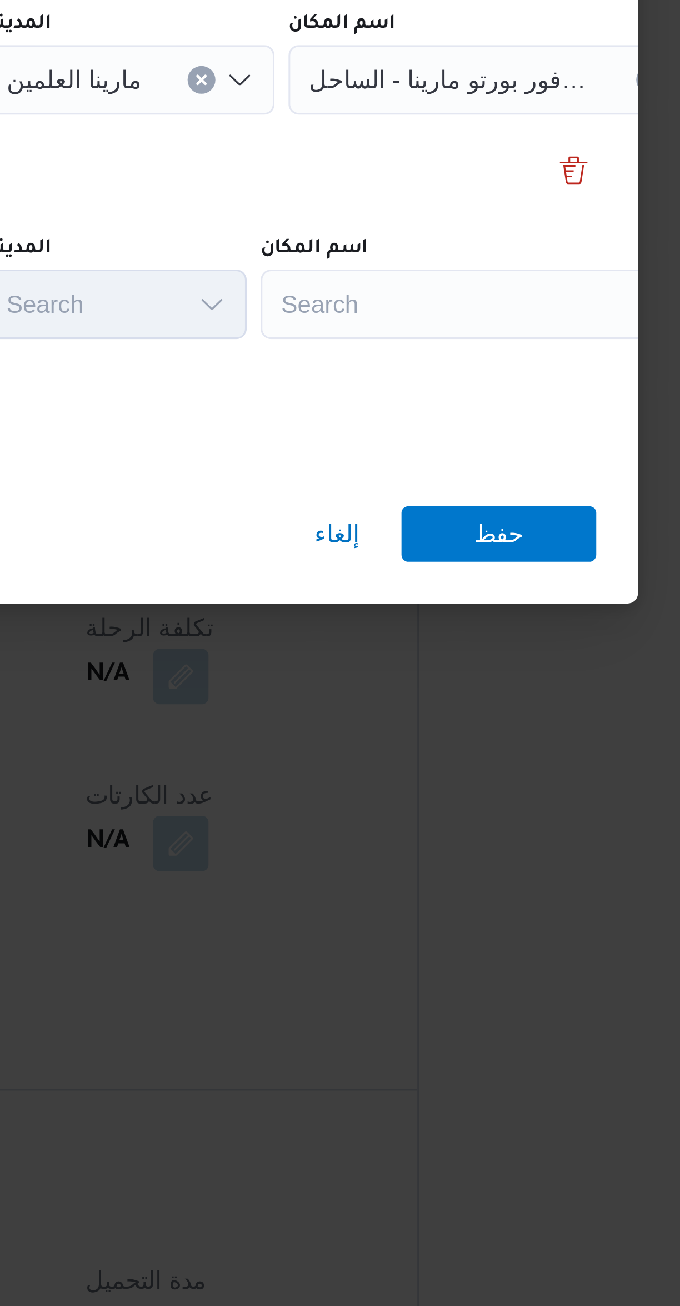
click at [445, 685] on div "Search" at bounding box center [502, 695] width 139 height 22
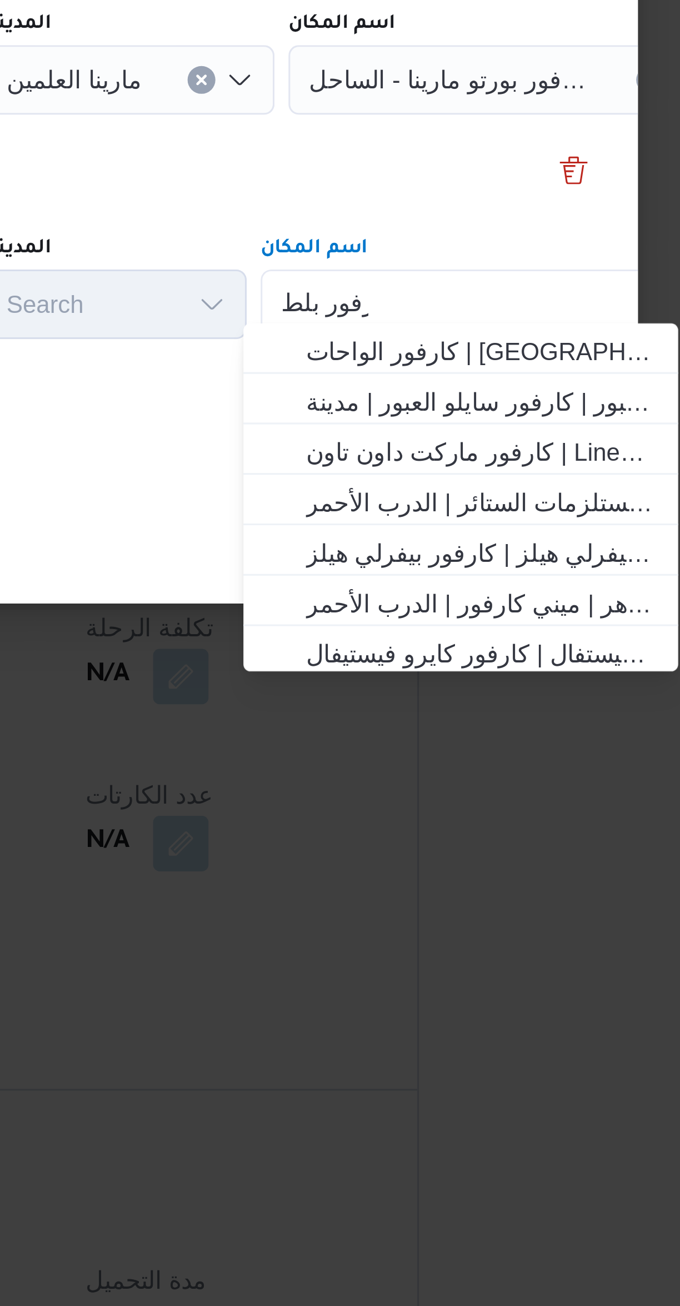
scroll to position [0, 0]
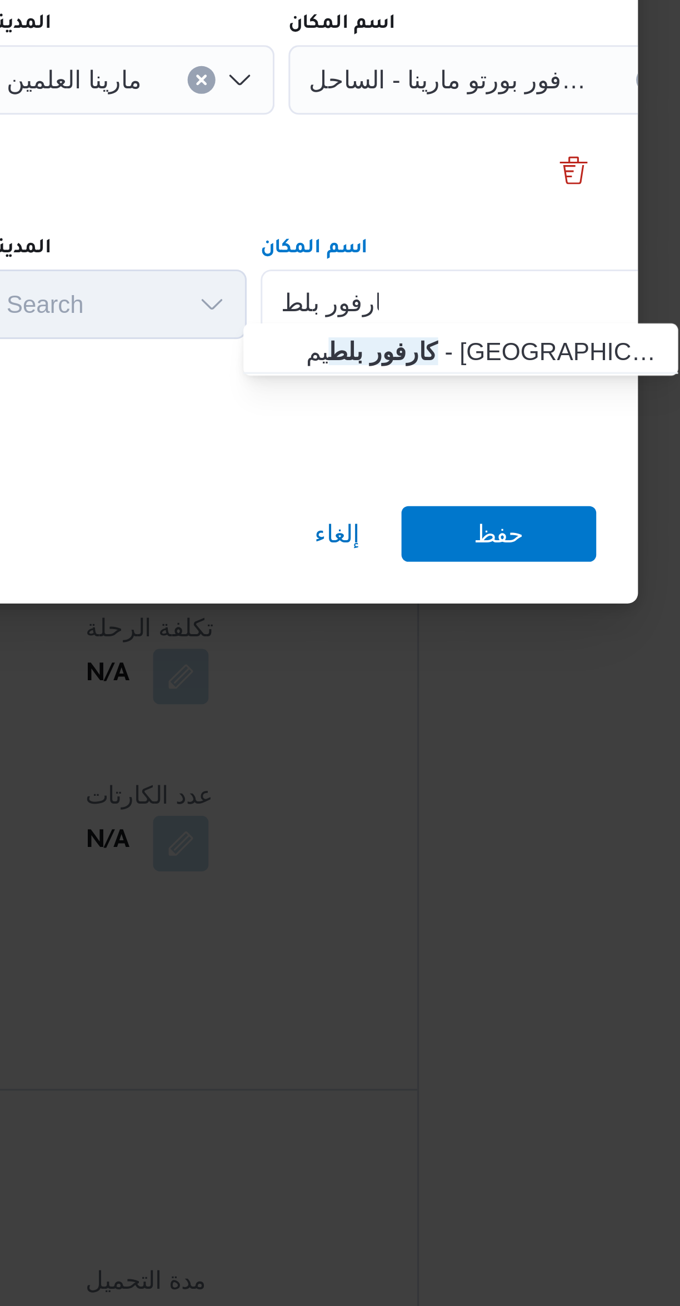
type input "كارفور بلط"
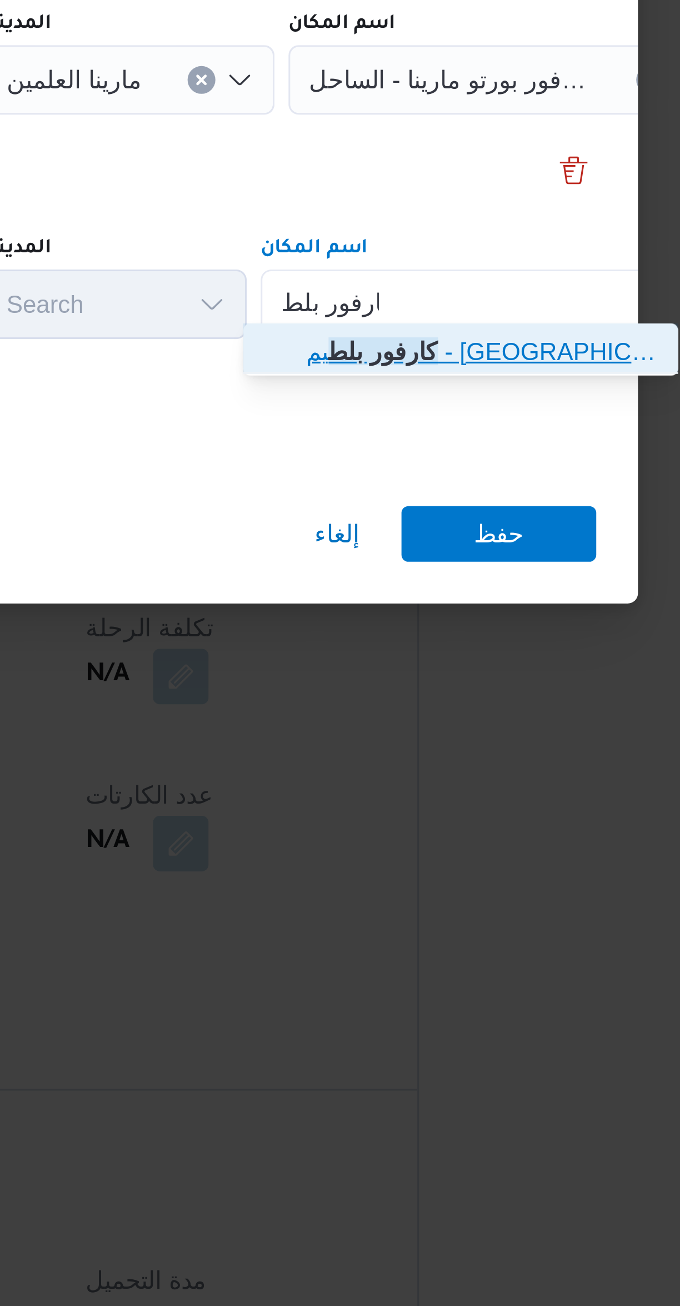
click at [455, 711] on span "كارفور بلط يم - كفر الشيخ | كاارفور ماركت | مدينة الرياض" at bounding box center [503, 709] width 112 height 13
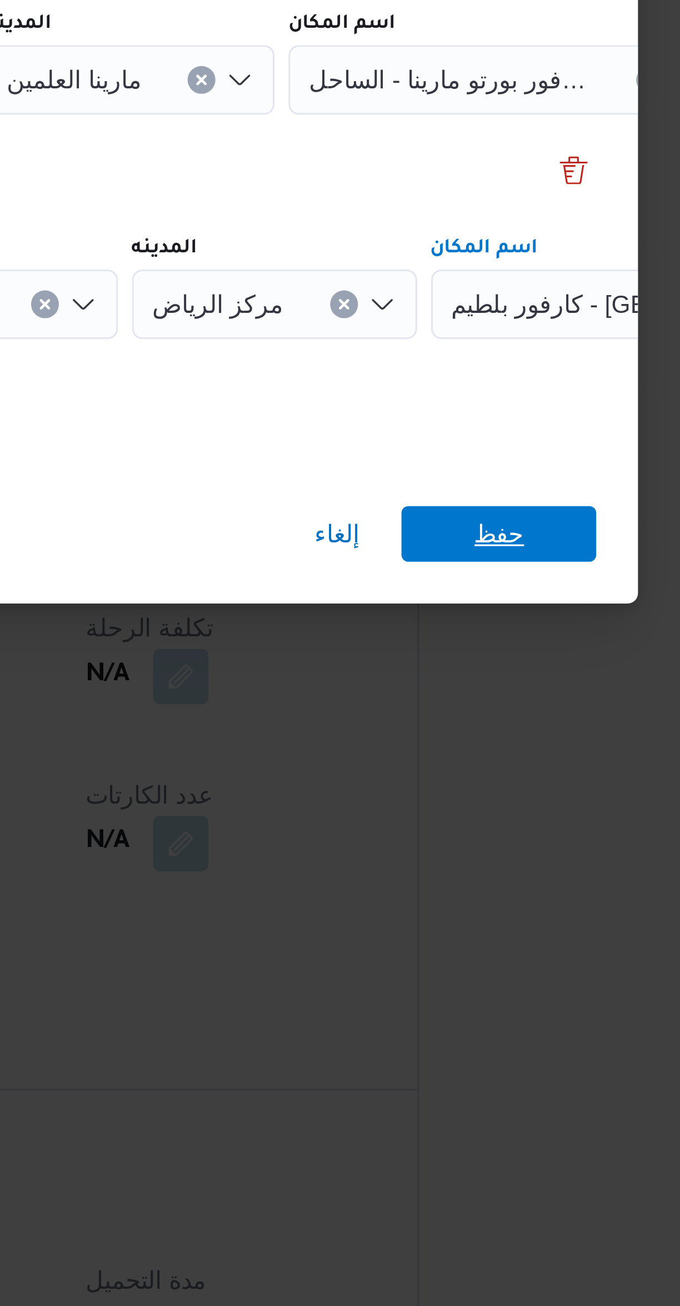
click at [494, 764] on span "حفظ" at bounding box center [509, 768] width 62 height 18
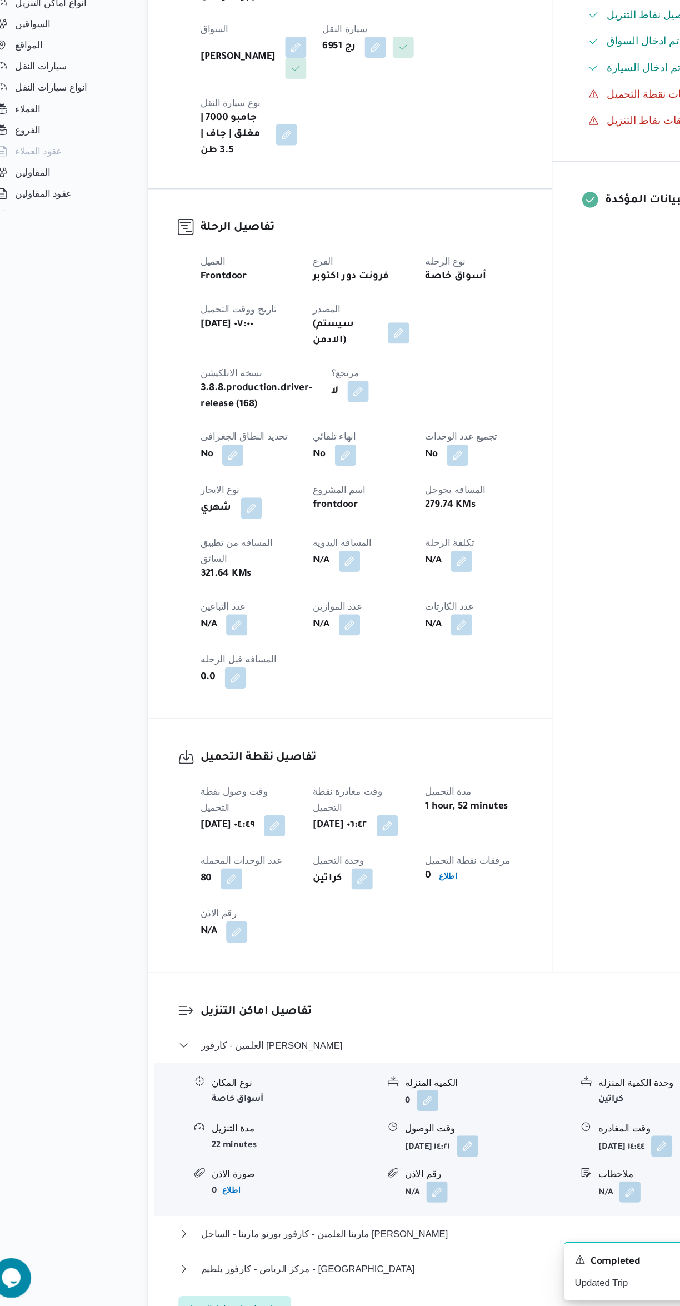
scroll to position [166, 0]
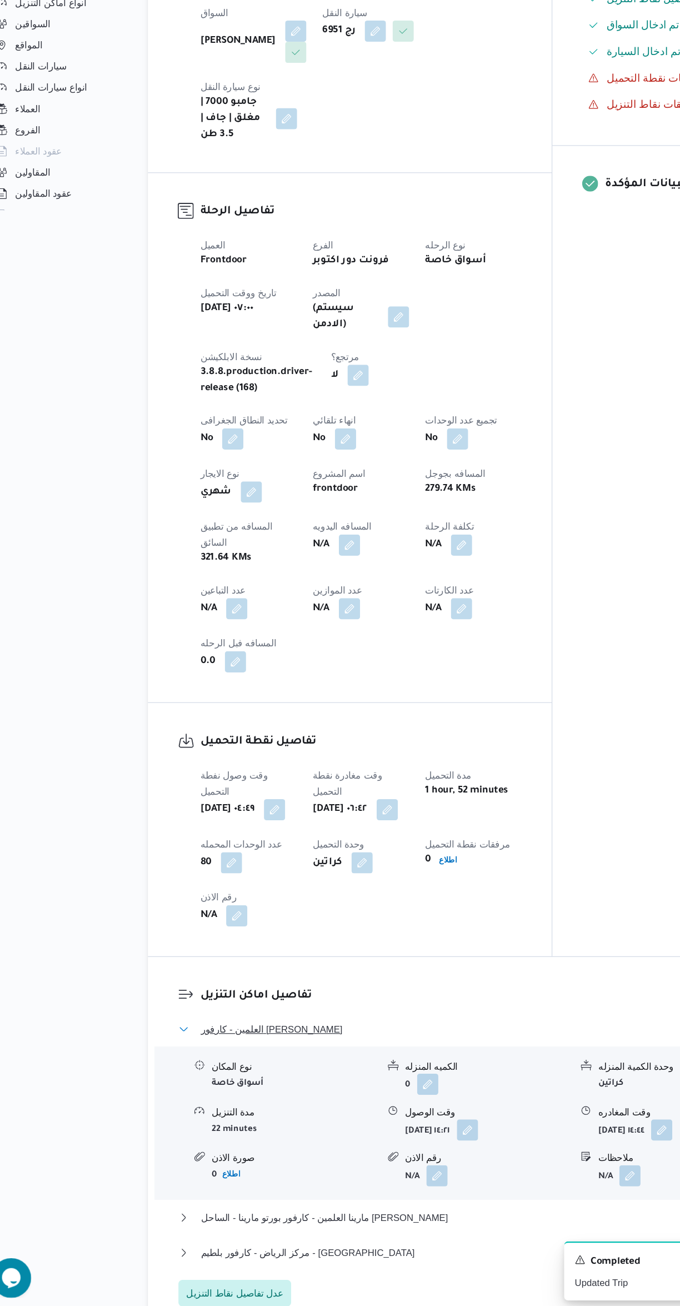
click at [387, 1063] on button "العلمين - كارفور جولف مارينا - مارينا" at bounding box center [406, 1069] width 472 height 13
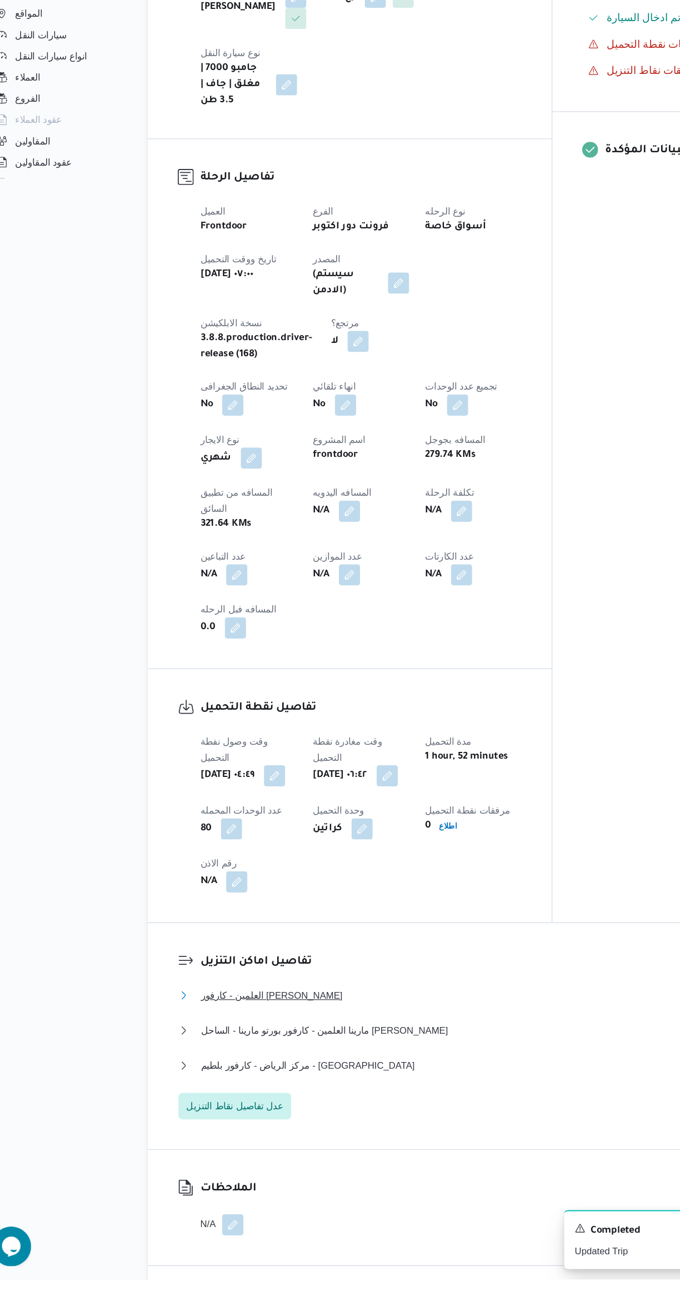
scroll to position [169, 0]
click at [410, 1119] on button "مركز الرياض - كارفور بلطيم - كفر الشيخ" at bounding box center [406, 1125] width 472 height 13
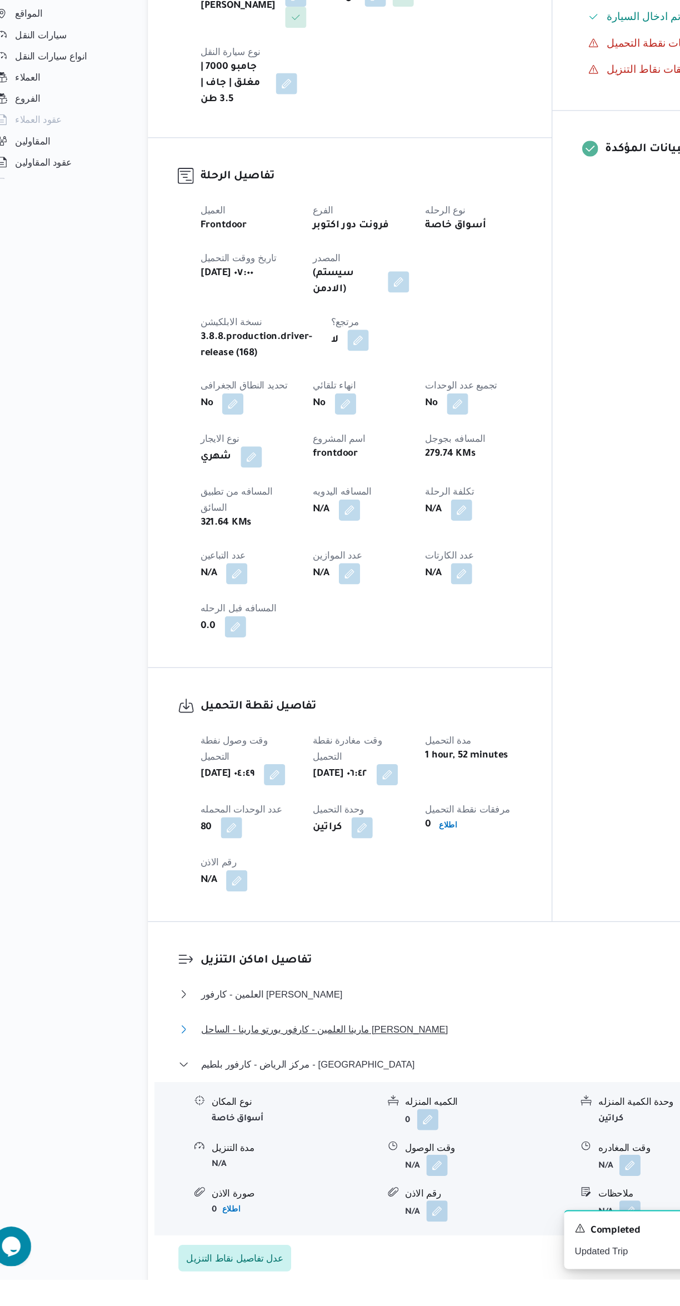
click at [424, 1090] on button "مارينا العلمين - كارفور بورتو مارينا - الساحل الشمالى" at bounding box center [406, 1096] width 472 height 13
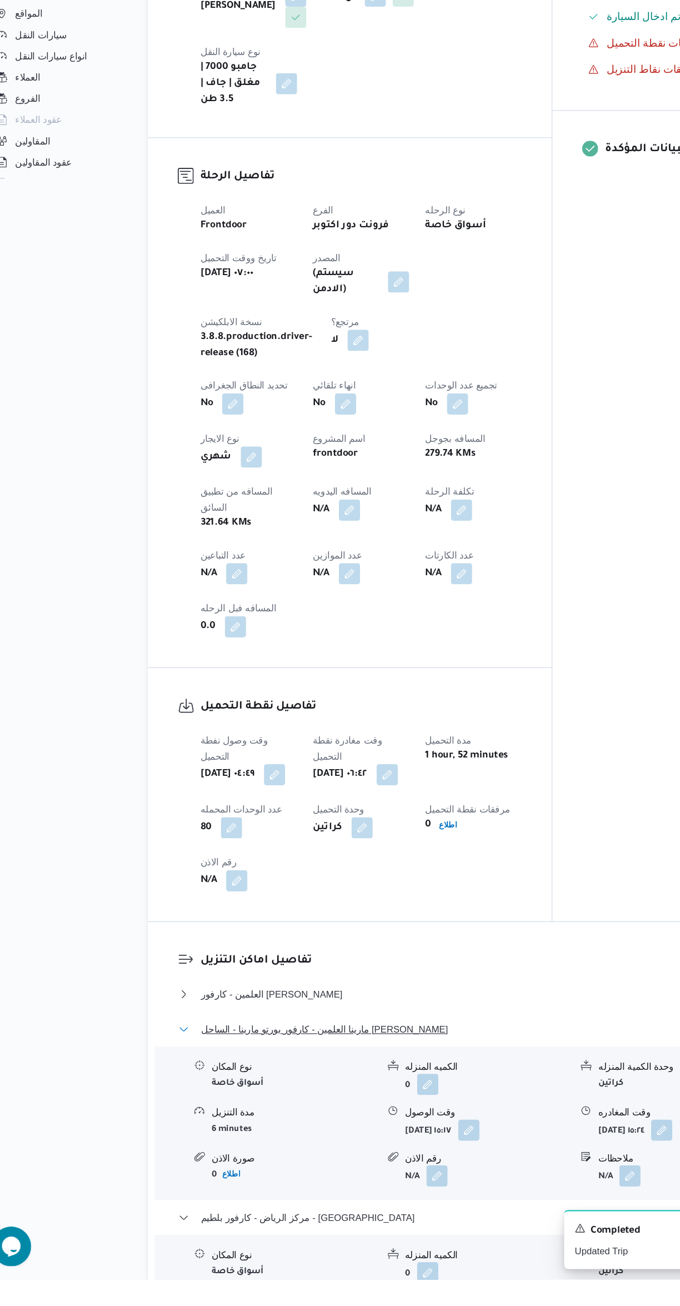
click at [402, 1090] on button "مارينا العلمين - كارفور بورتو مارينا - الساحل الشمالى" at bounding box center [406, 1096] width 472 height 13
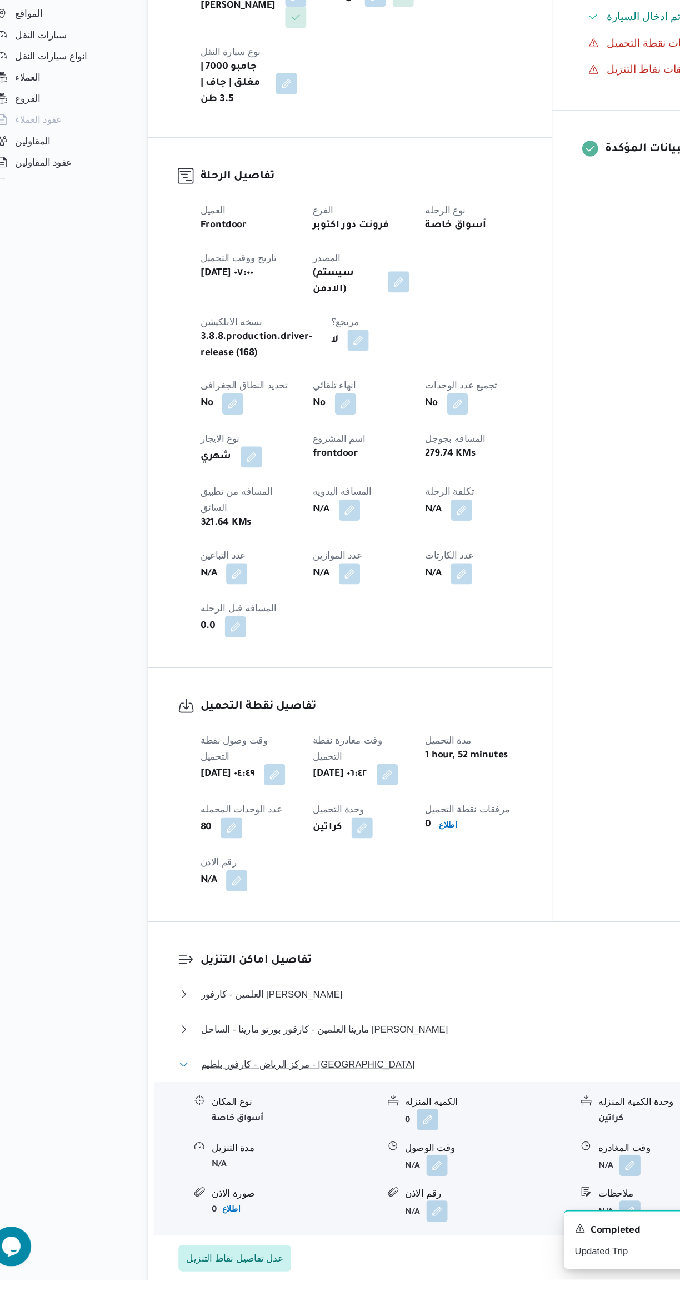
click at [435, 1119] on button "مركز الرياض - كارفور بلطيم - كفر الشيخ" at bounding box center [406, 1125] width 472 height 13
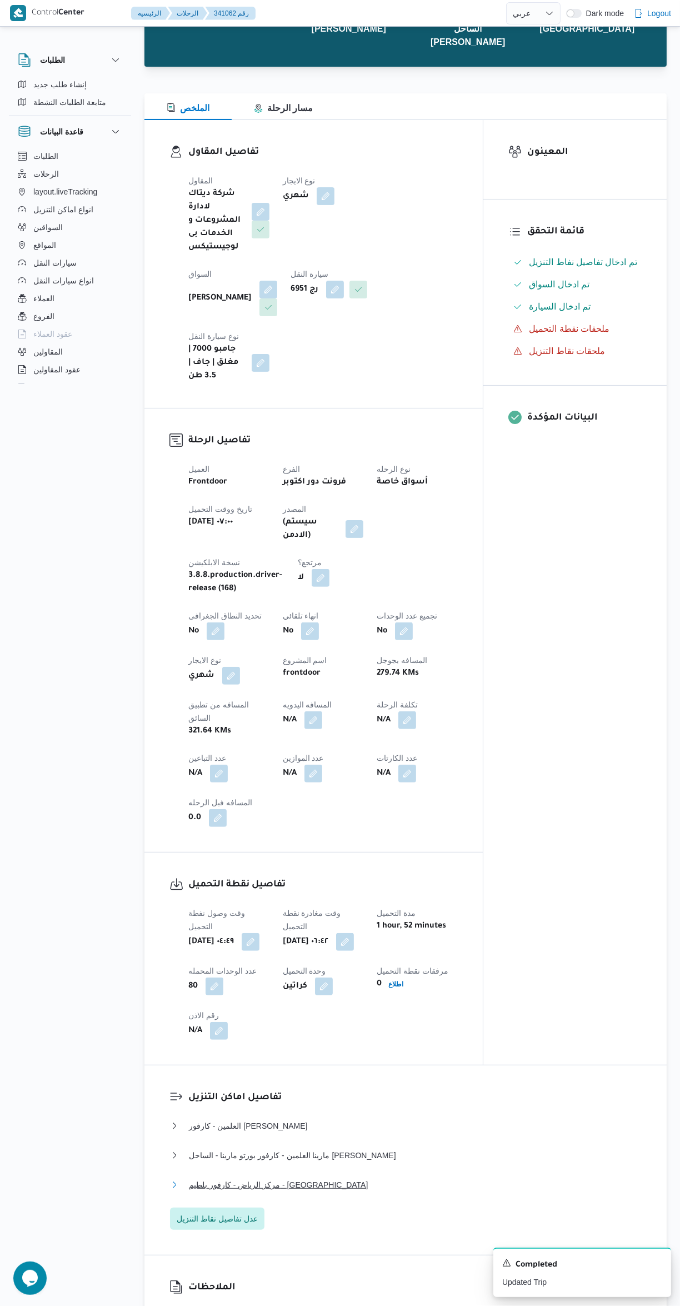
scroll to position [0, 0]
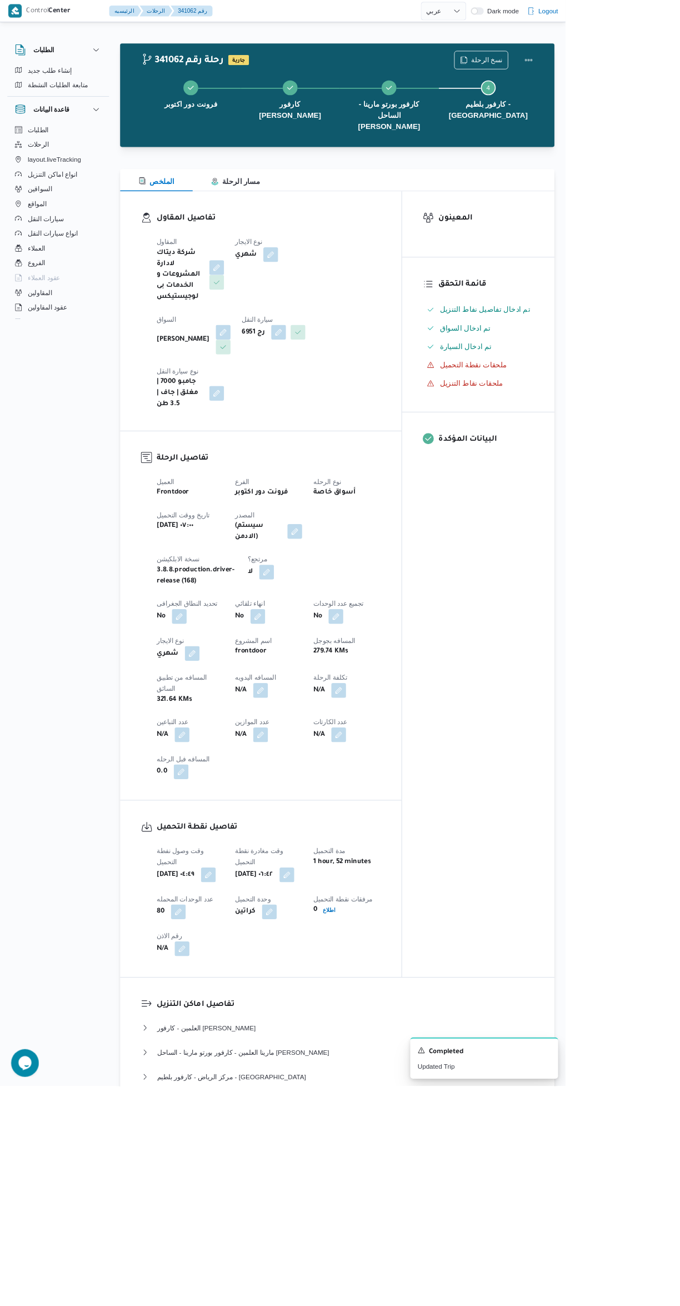
select select "ar"
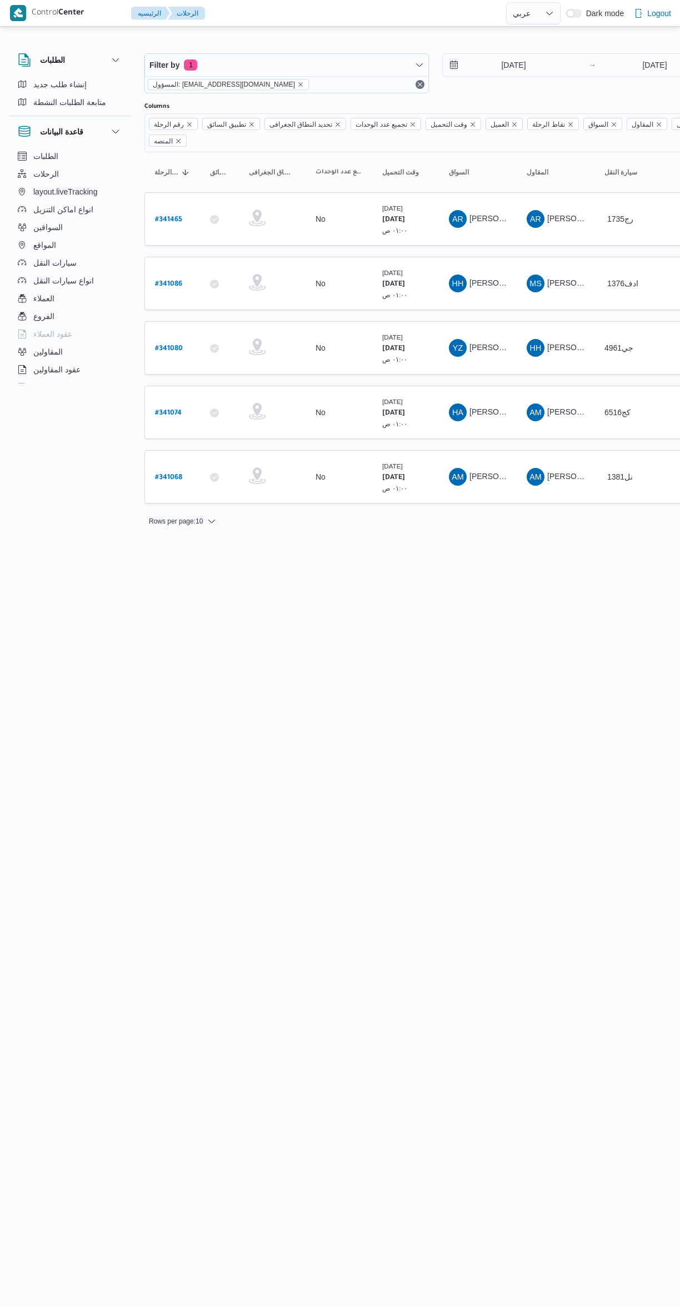
select select "ar"
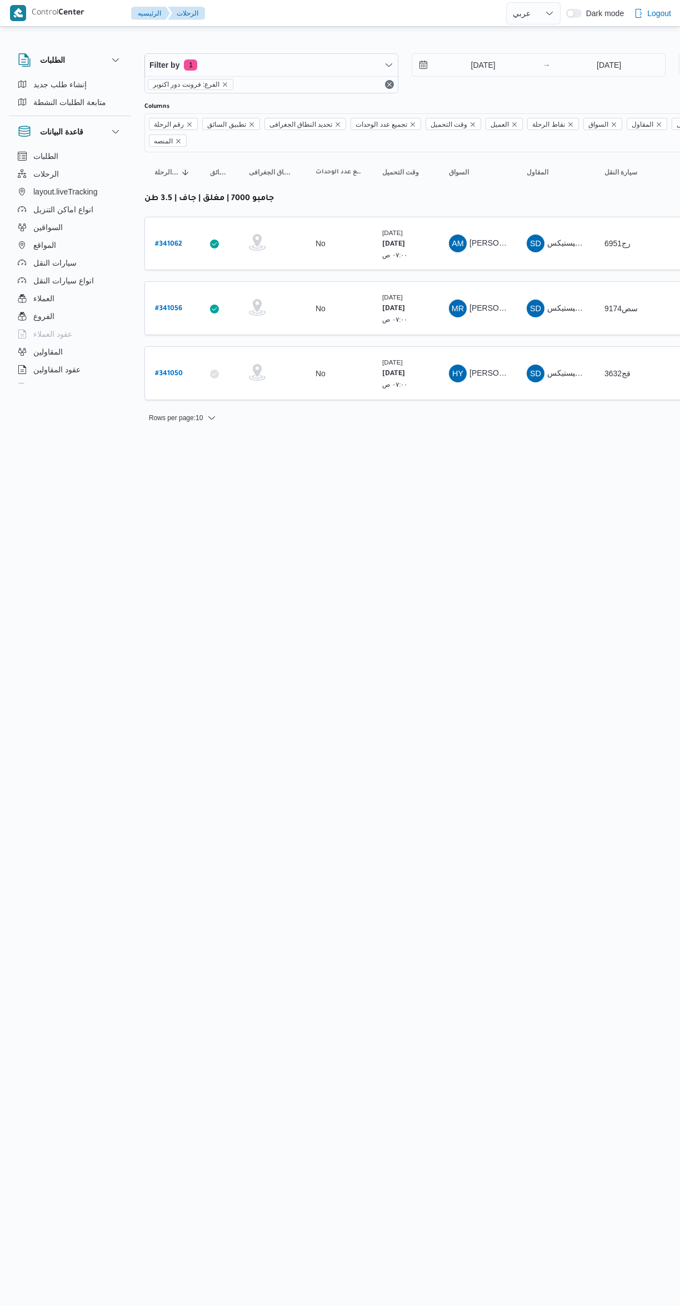
select select "ar"
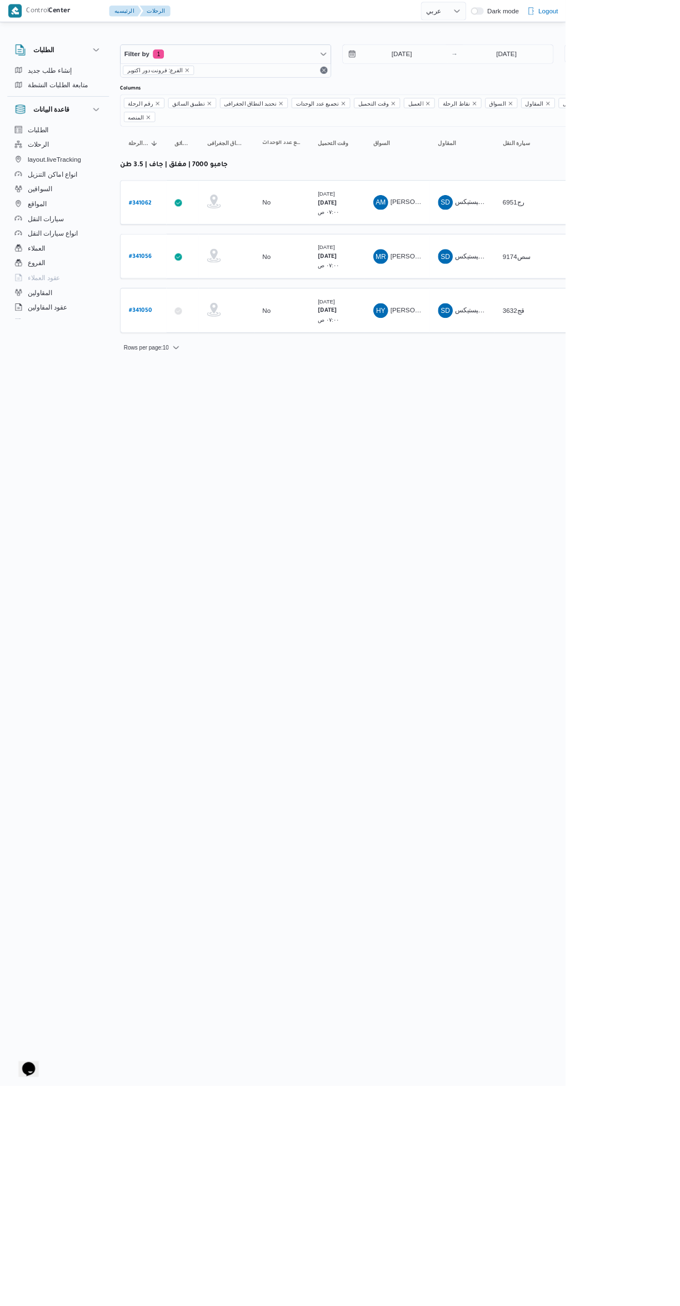
click at [177, 305] on b "# 341056" at bounding box center [168, 309] width 27 height 8
select select "ar"
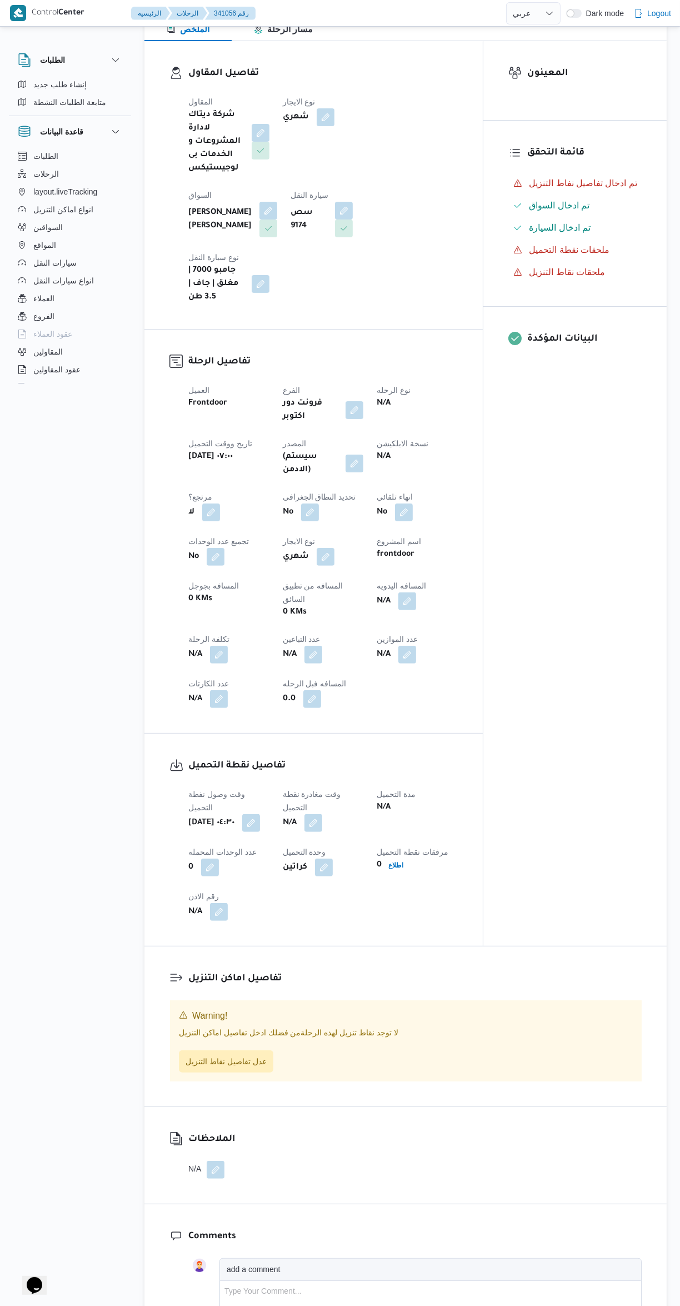
scroll to position [104, 0]
click at [256, 1051] on span "عدل تفاصيل نقاط التنزيل" at bounding box center [226, 1062] width 94 height 22
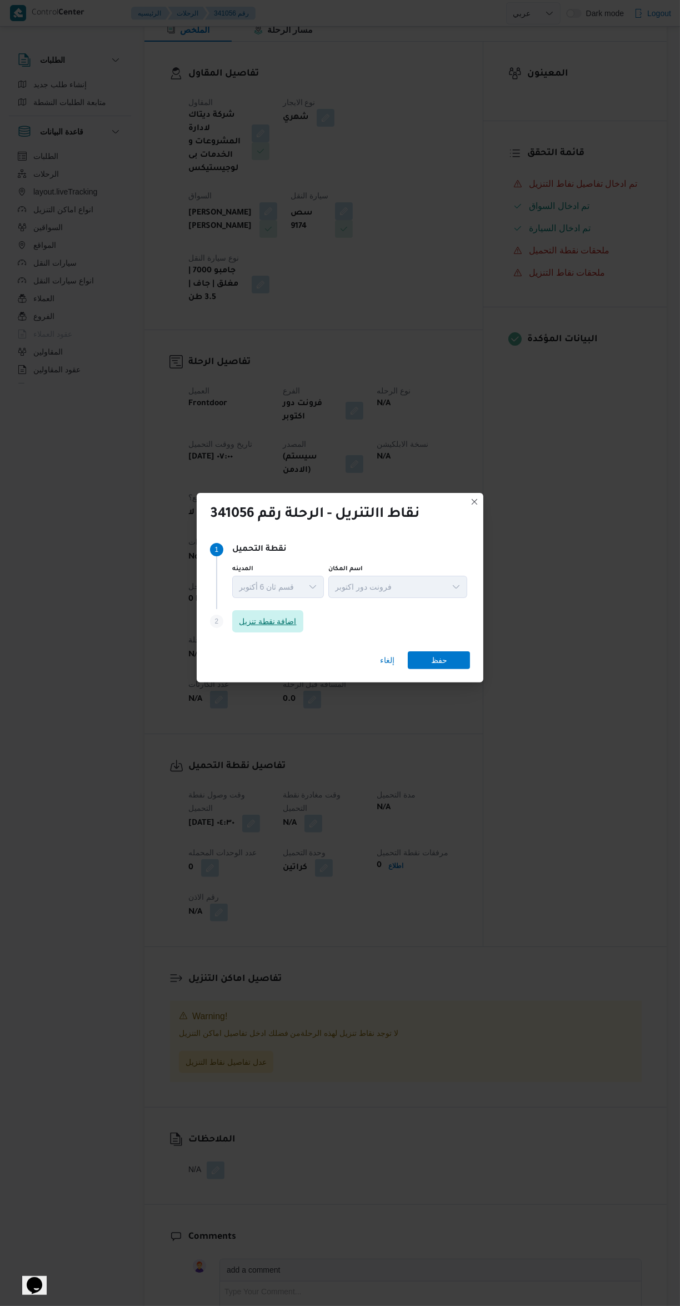
click at [239, 633] on span "اضافة نقطة تنزيل" at bounding box center [267, 621] width 71 height 22
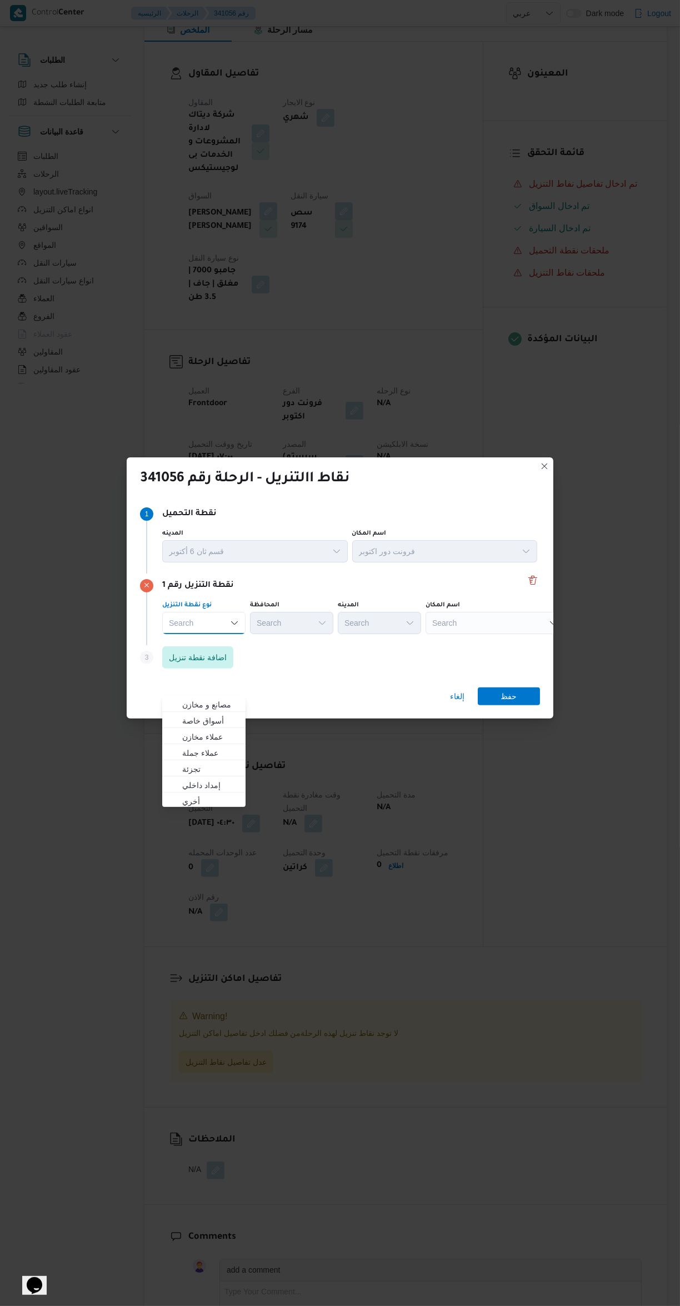
scroll to position [0, 0]
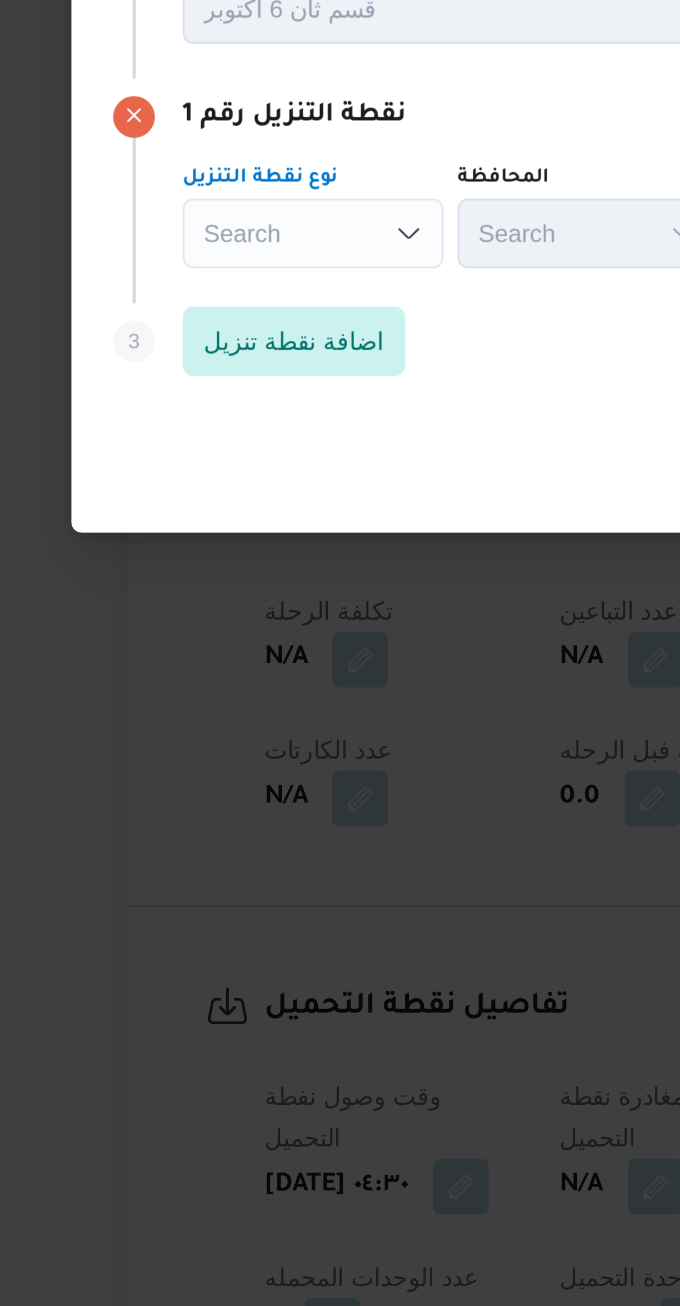
click at [181, 620] on div "Search Combo box. Selected. Combo box input. Search. Type some text or, to disp…" at bounding box center [203, 623] width 83 height 22
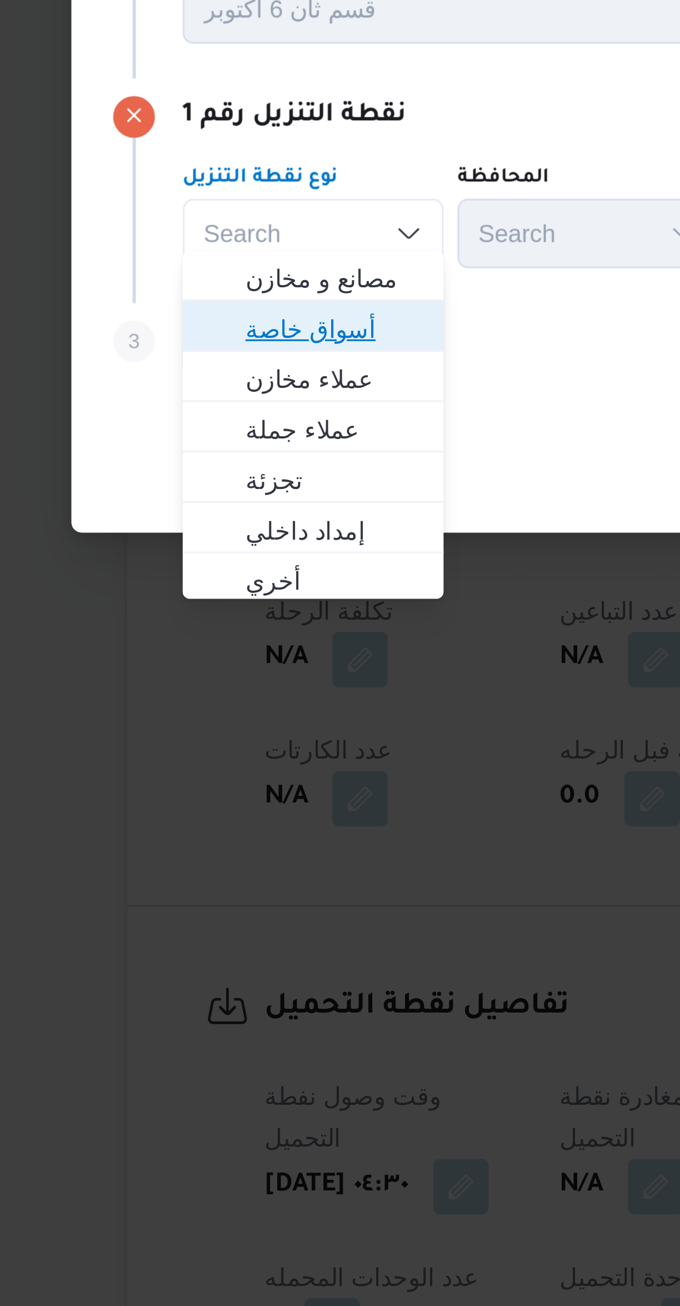
click at [181, 653] on span "أسواق خاصة" at bounding box center [204, 654] width 74 height 18
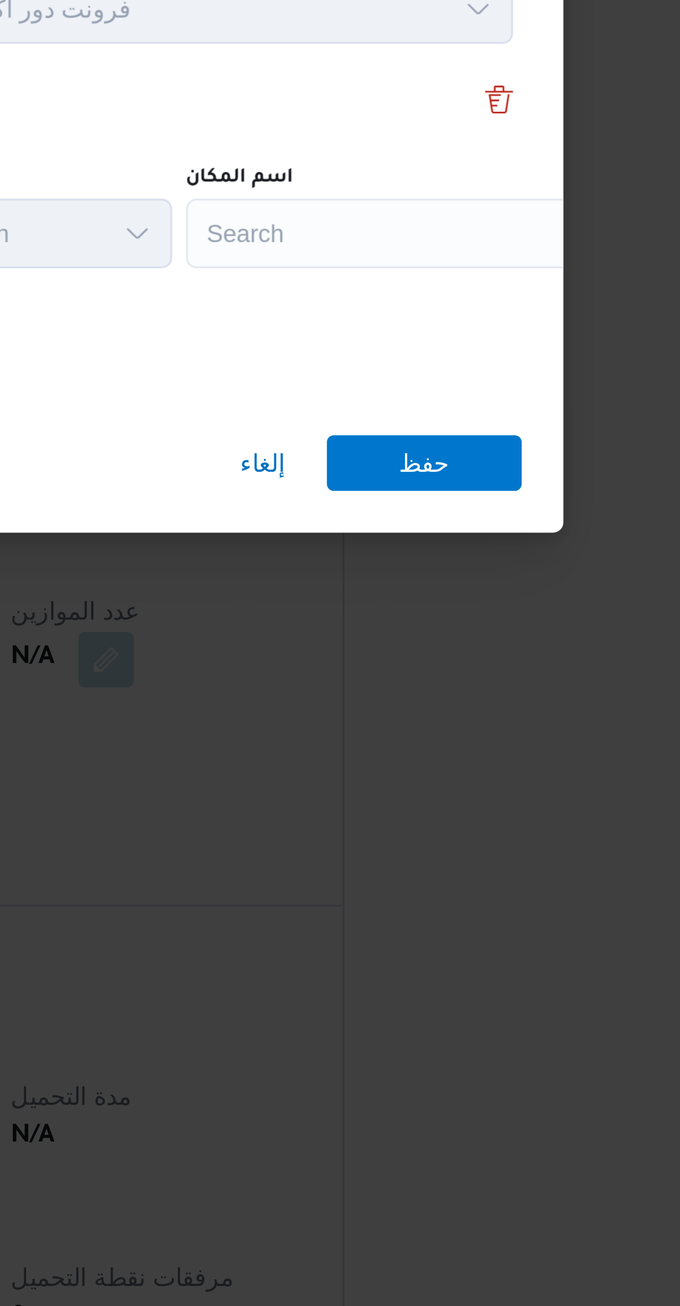
click at [480, 619] on div "Search" at bounding box center [502, 623] width 139 height 22
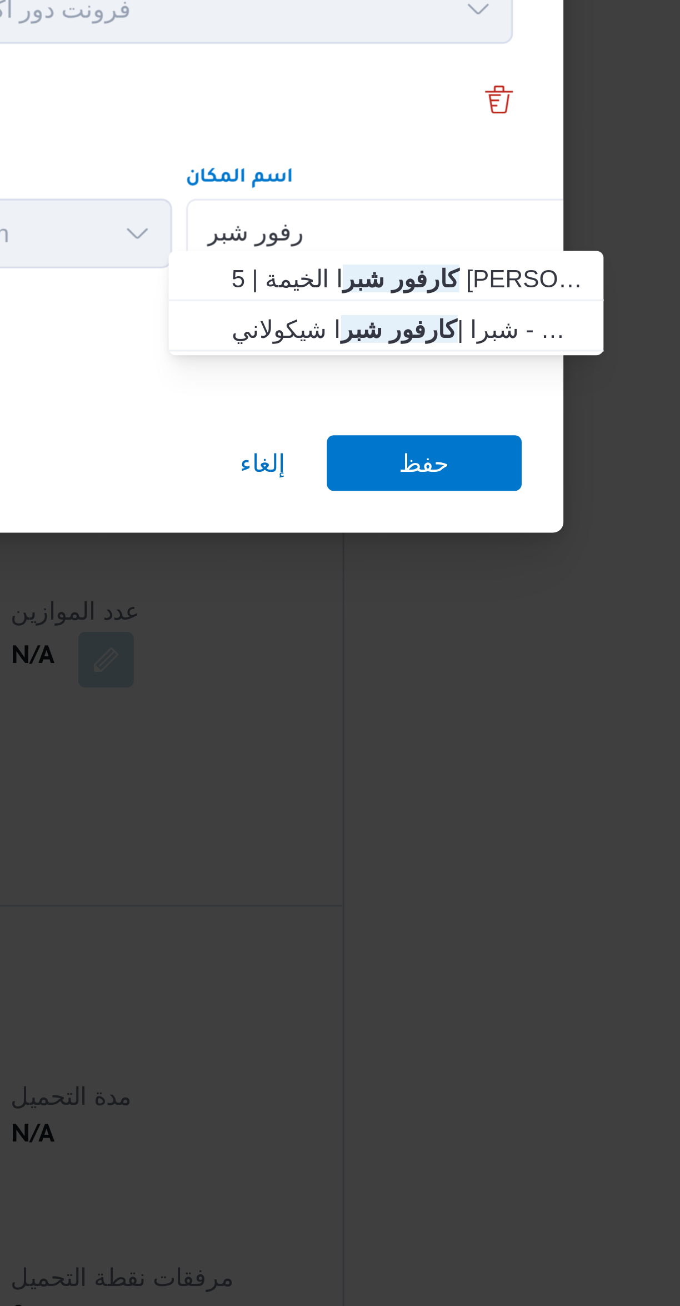
type input "كارفور شبر"
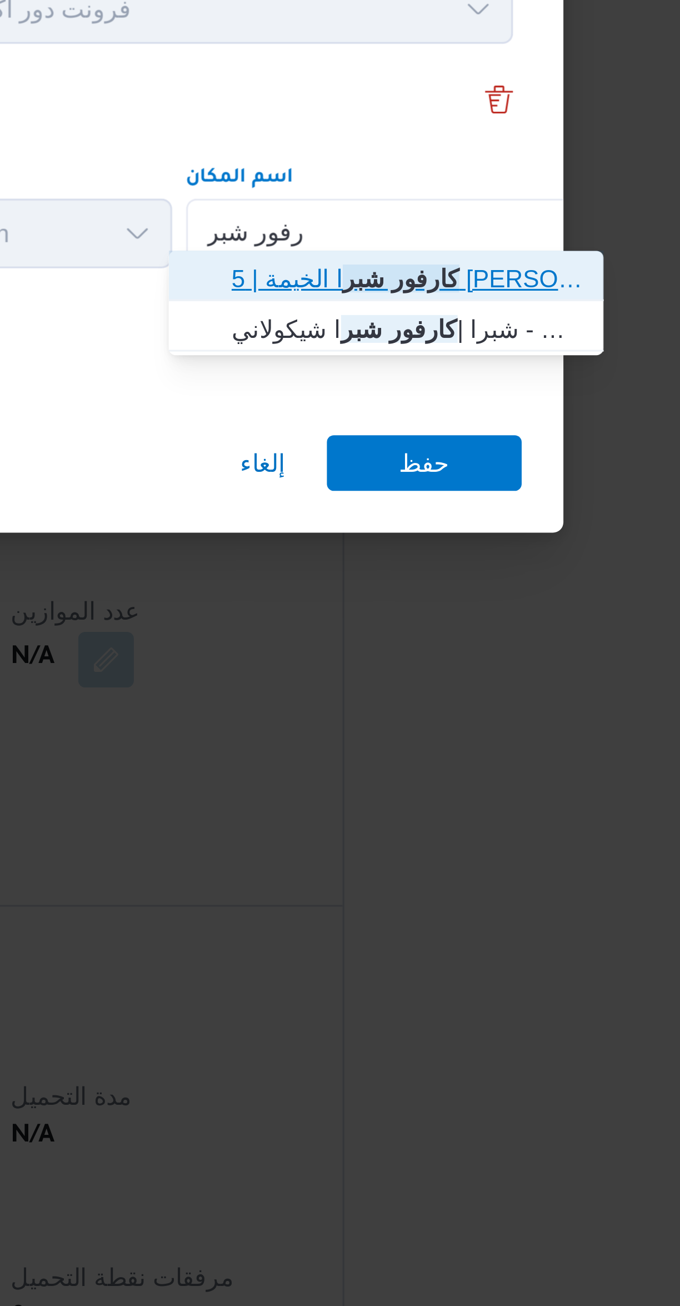
click at [460, 632] on span "كارفور شبر ا الخيمة | 5 [PERSON_NAME] | بيجام" at bounding box center [503, 637] width 112 height 13
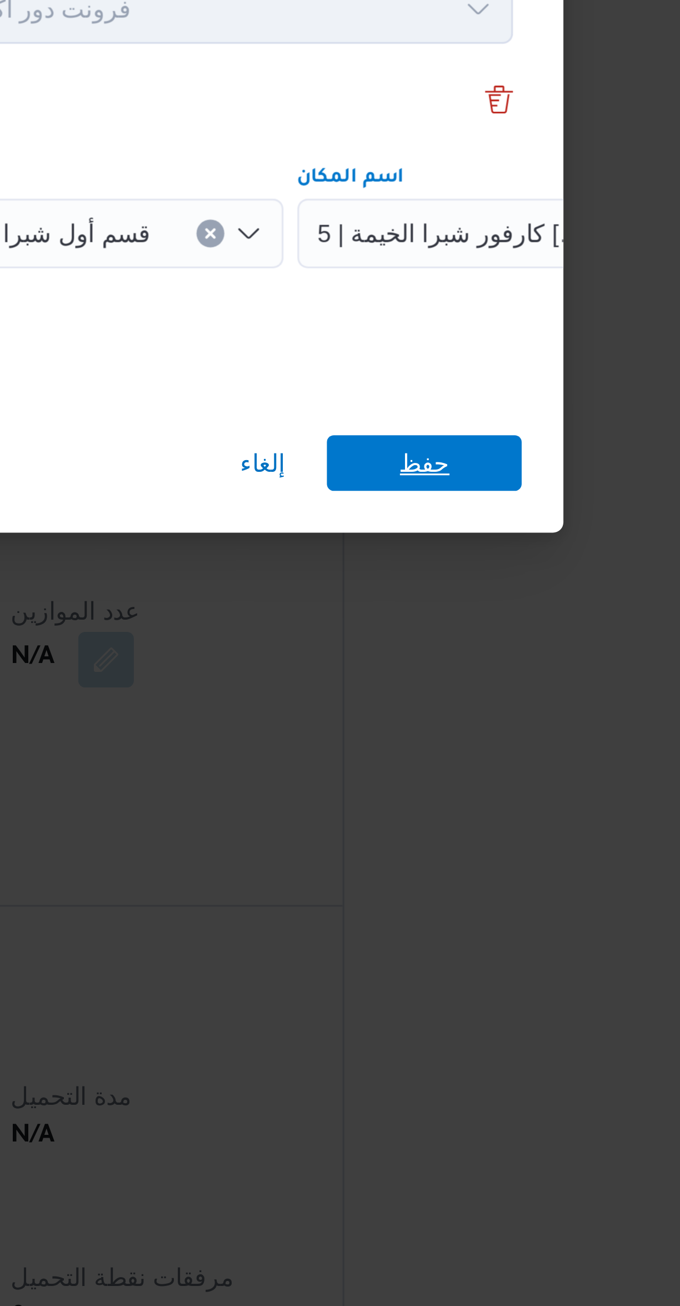
click at [495, 695] on span "حفظ" at bounding box center [509, 697] width 62 height 18
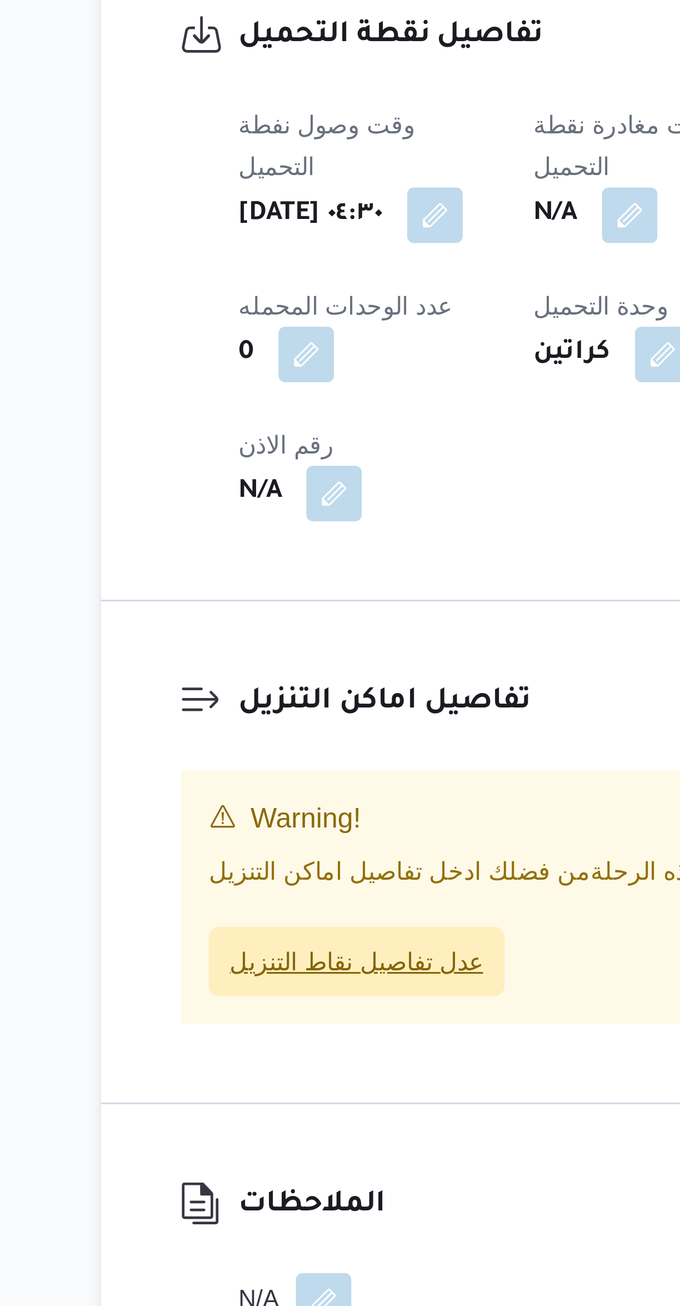
scroll to position [33, 0]
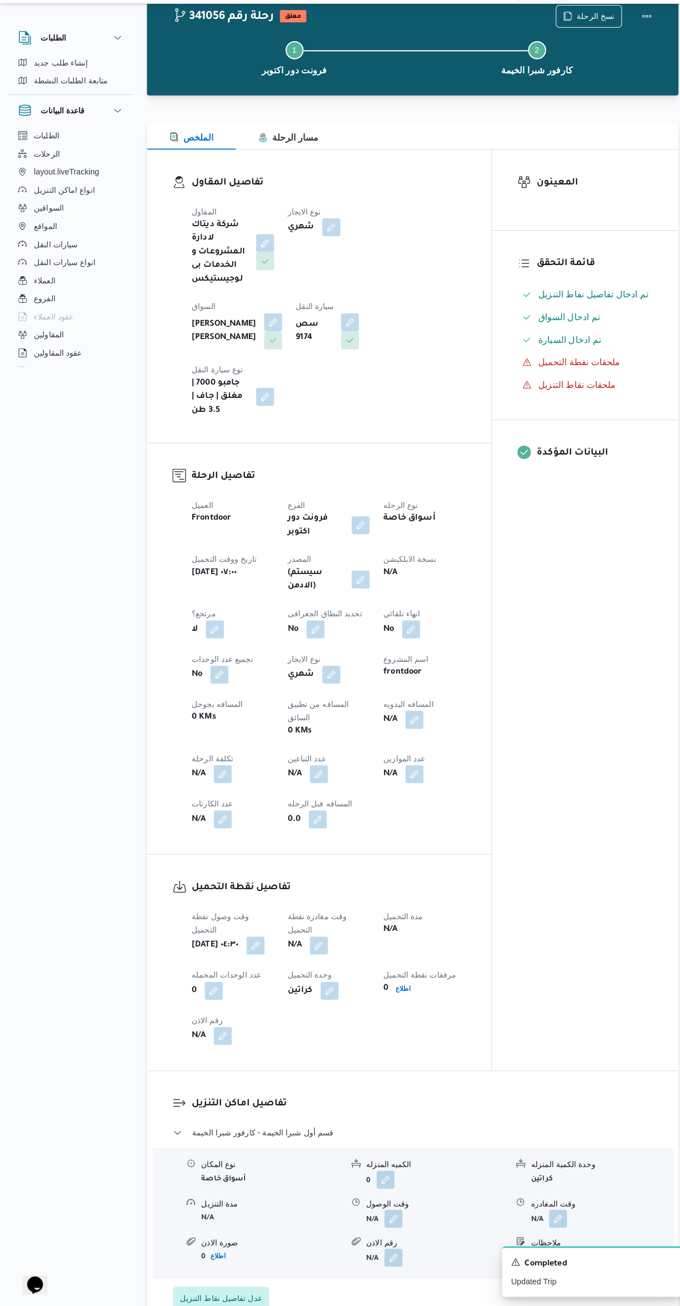
select select "ar"
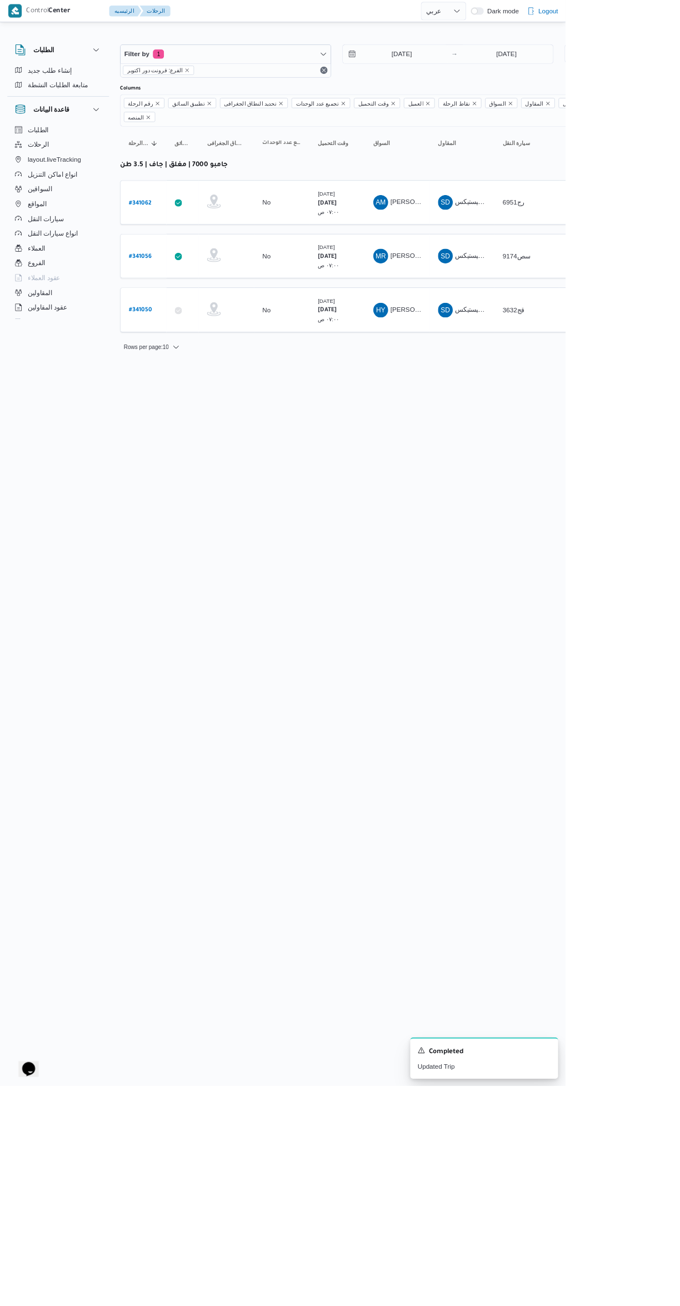
click at [168, 370] on b "# 341050" at bounding box center [169, 374] width 28 height 8
select select "ar"
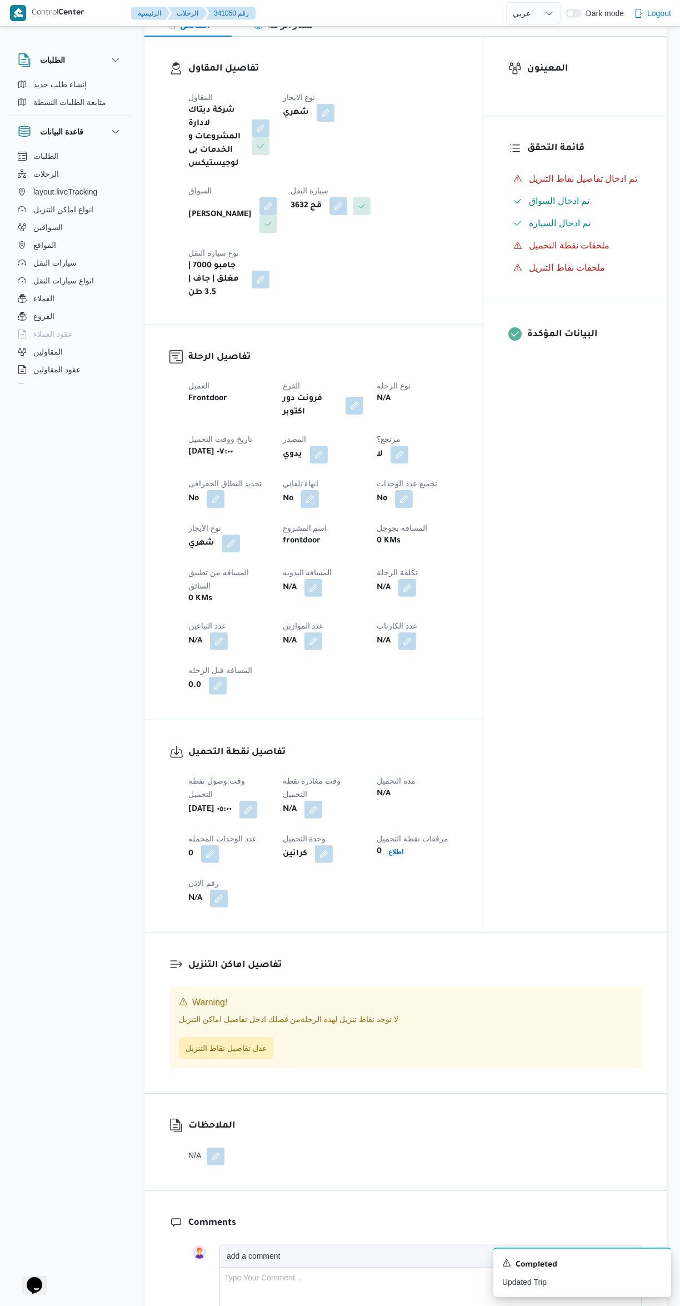
scroll to position [107, 0]
click at [247, 1043] on span "عدل تفاصيل نقاط التنزيل" at bounding box center [226, 1049] width 81 height 13
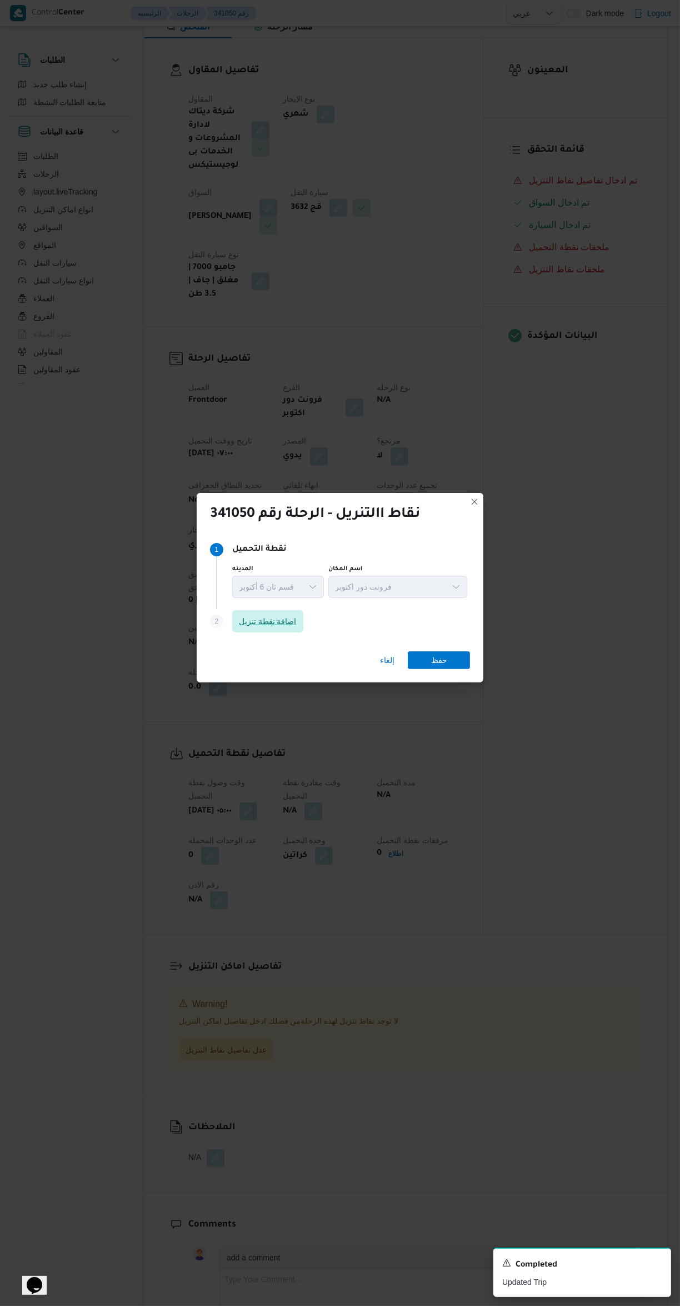
click at [258, 633] on span "اضافة نقطة تنزيل" at bounding box center [267, 621] width 71 height 22
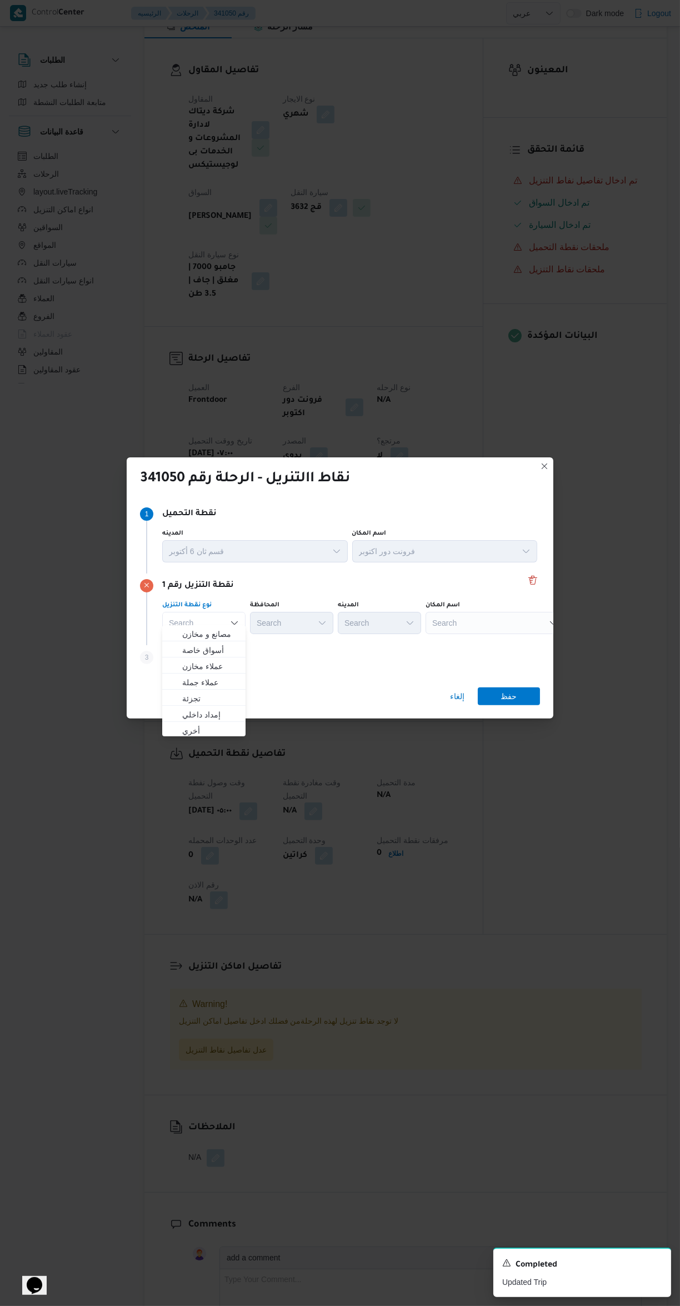
scroll to position [103, 0]
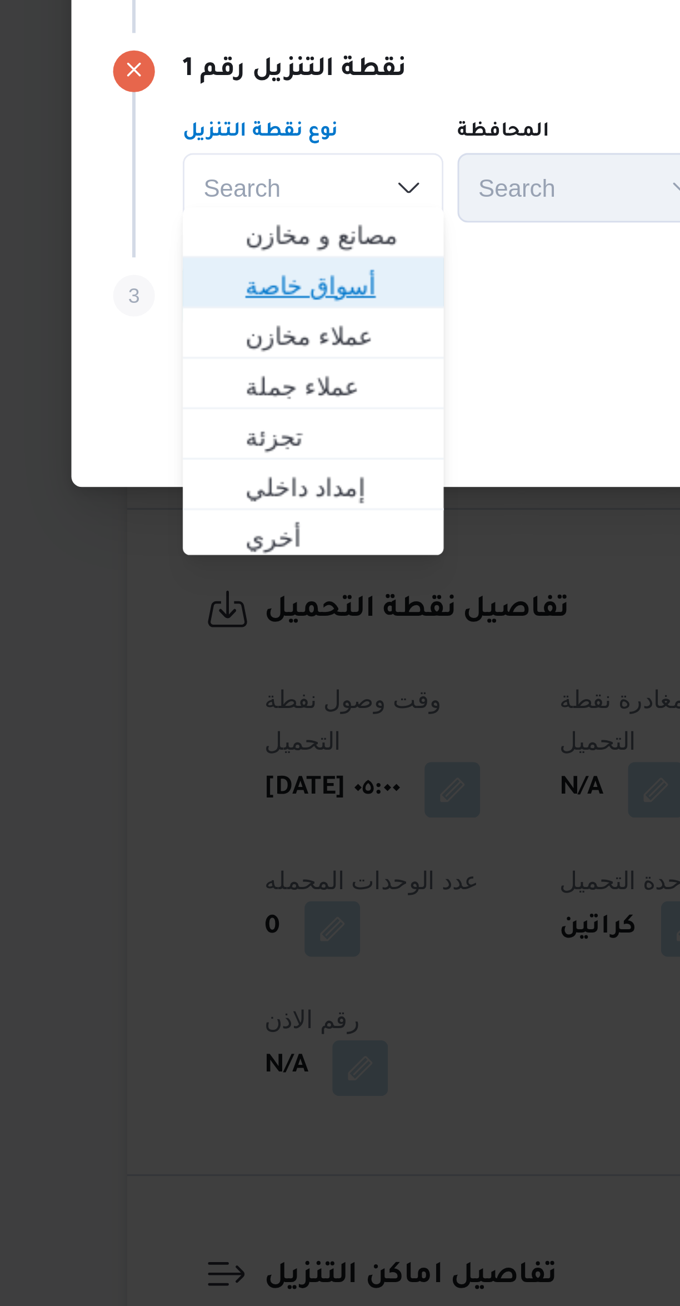
click at [185, 653] on span "أسواق خاصة" at bounding box center [210, 654] width 57 height 13
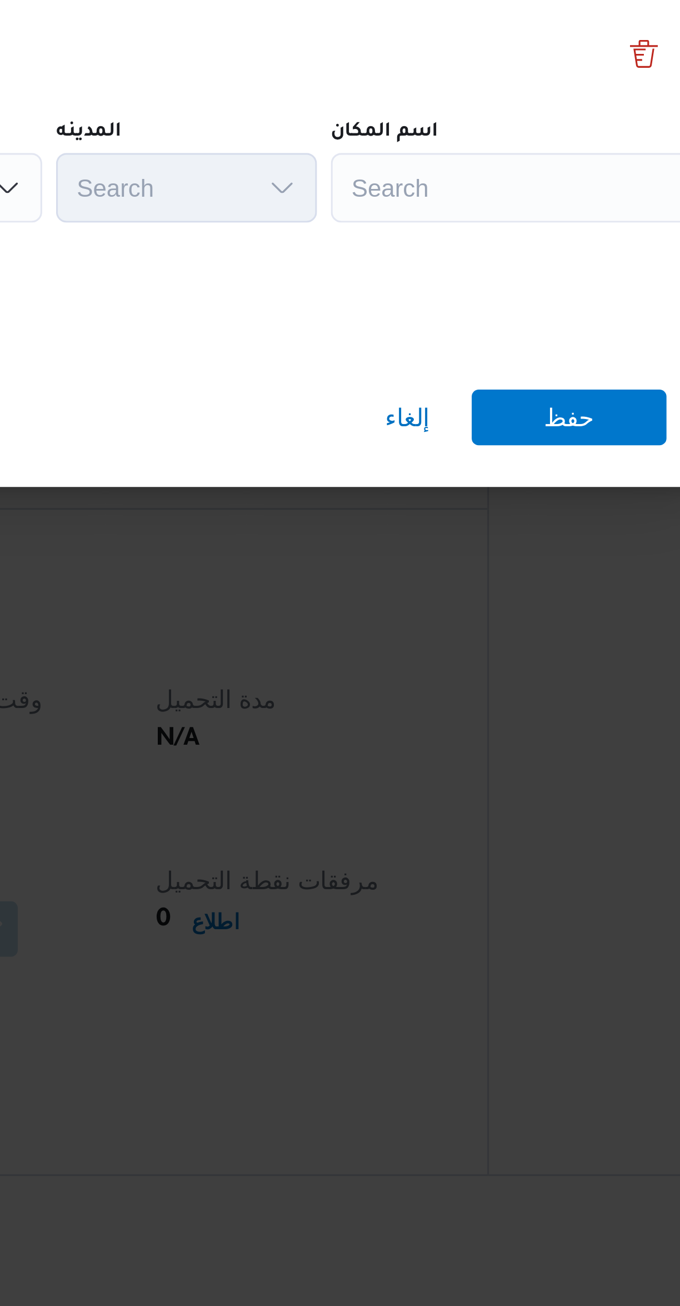
click at [448, 627] on div "Search" at bounding box center [502, 623] width 139 height 22
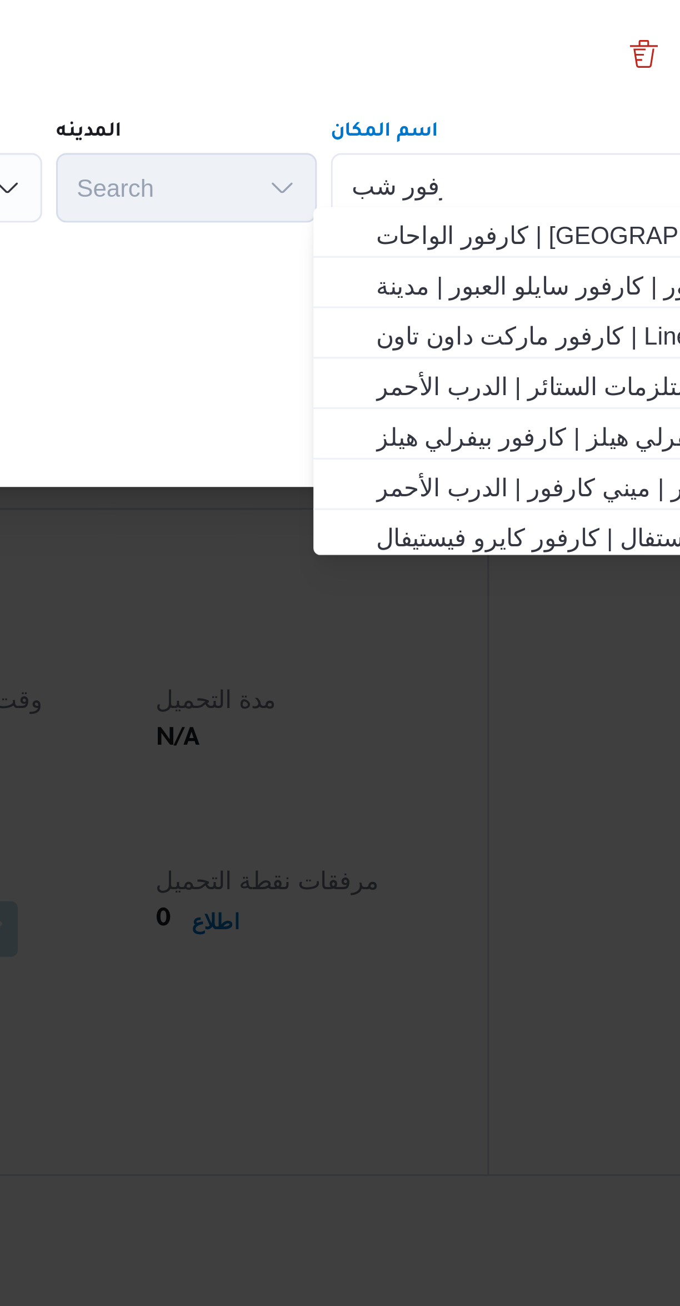
scroll to position [0, 0]
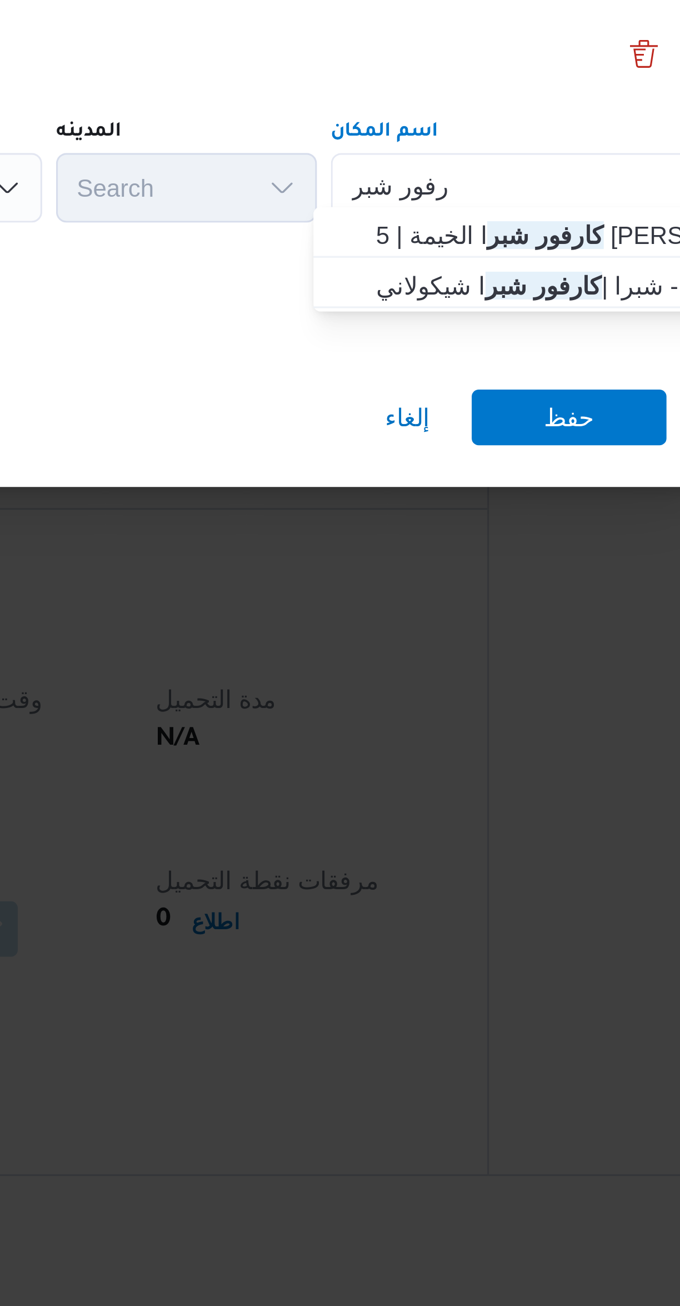
type input "كارفور شبر"
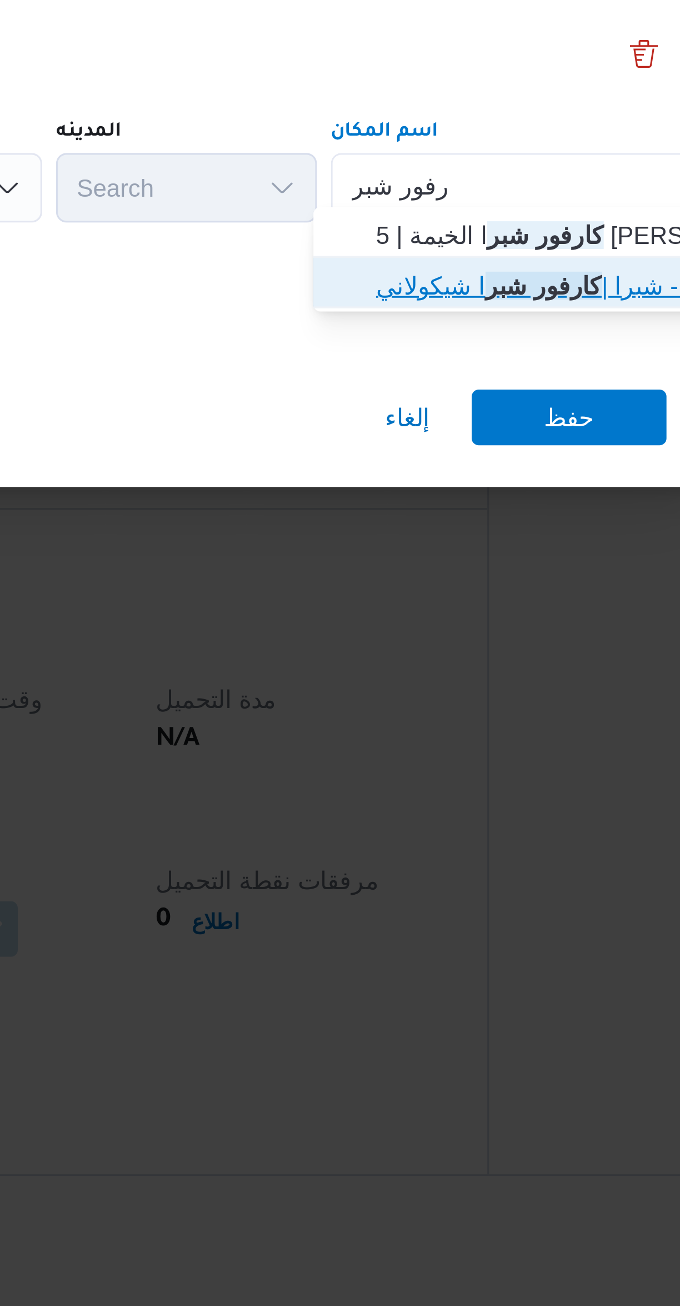
click at [455, 656] on span "كارفور شيكولانى - شبرا | كارفور شبر ا شيكولاني | [GEOGRAPHIC_DATA]" at bounding box center [503, 654] width 112 height 13
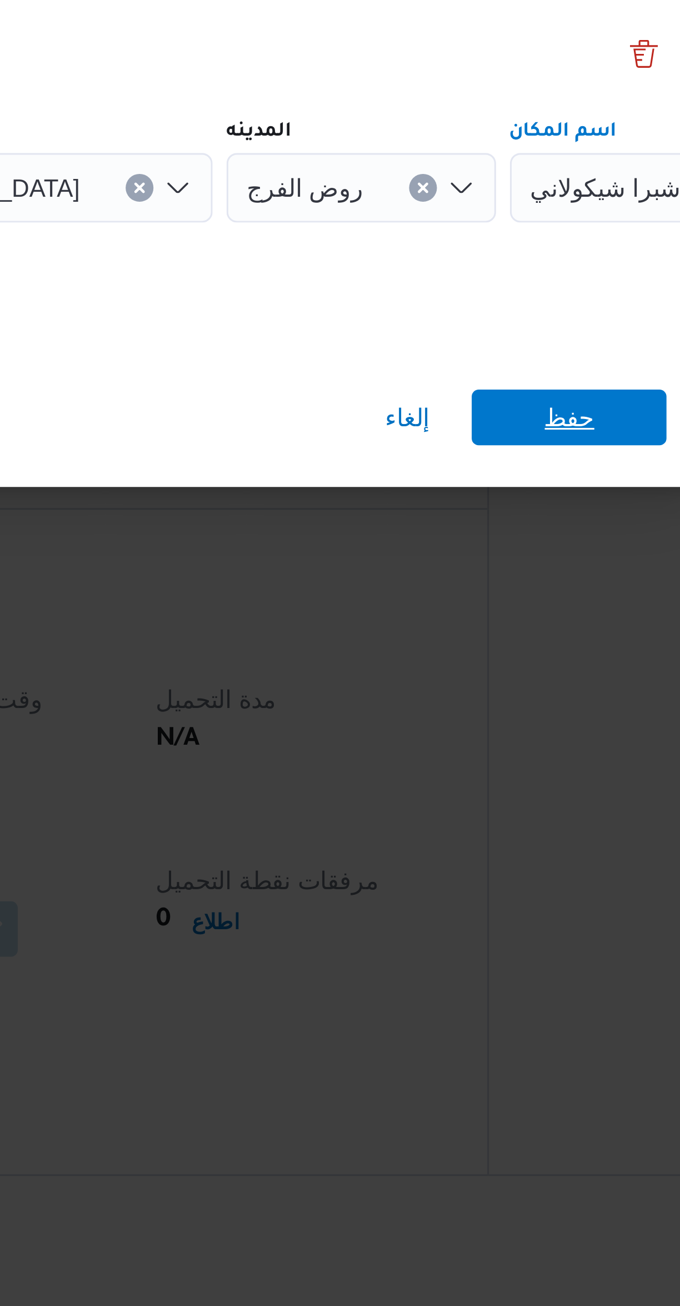
click at [494, 696] on span "حفظ" at bounding box center [509, 697] width 62 height 18
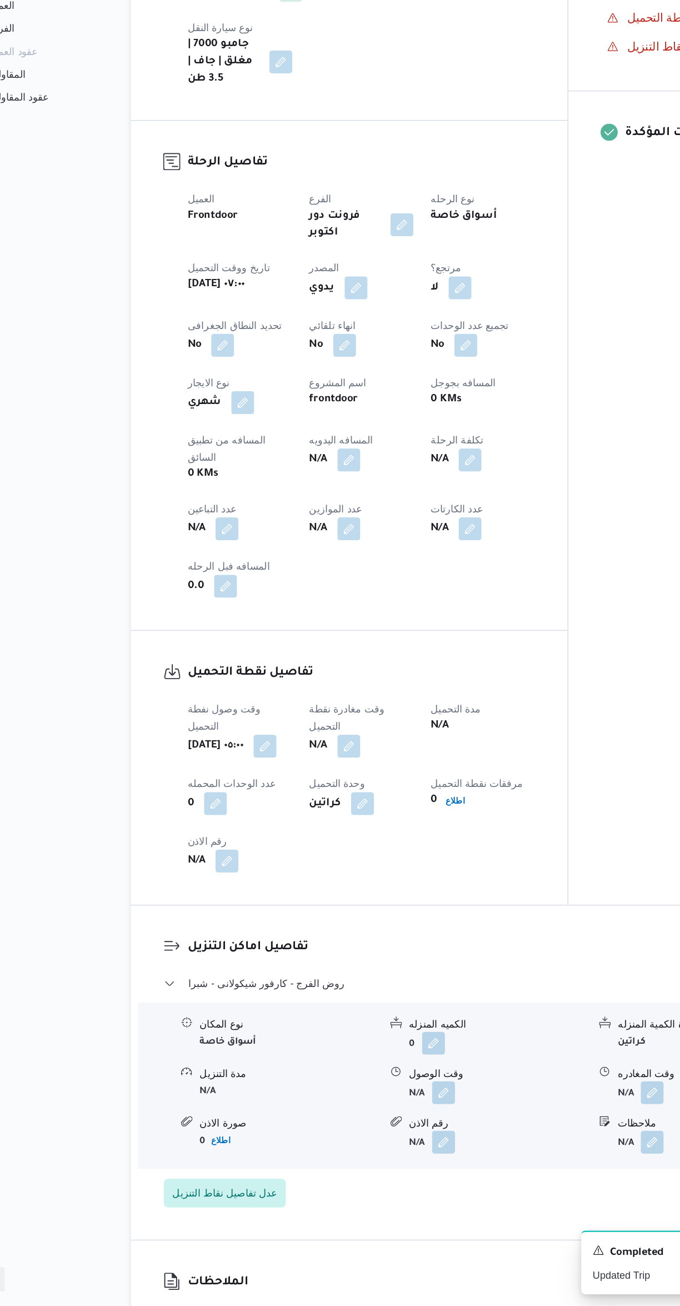
scroll to position [161, 0]
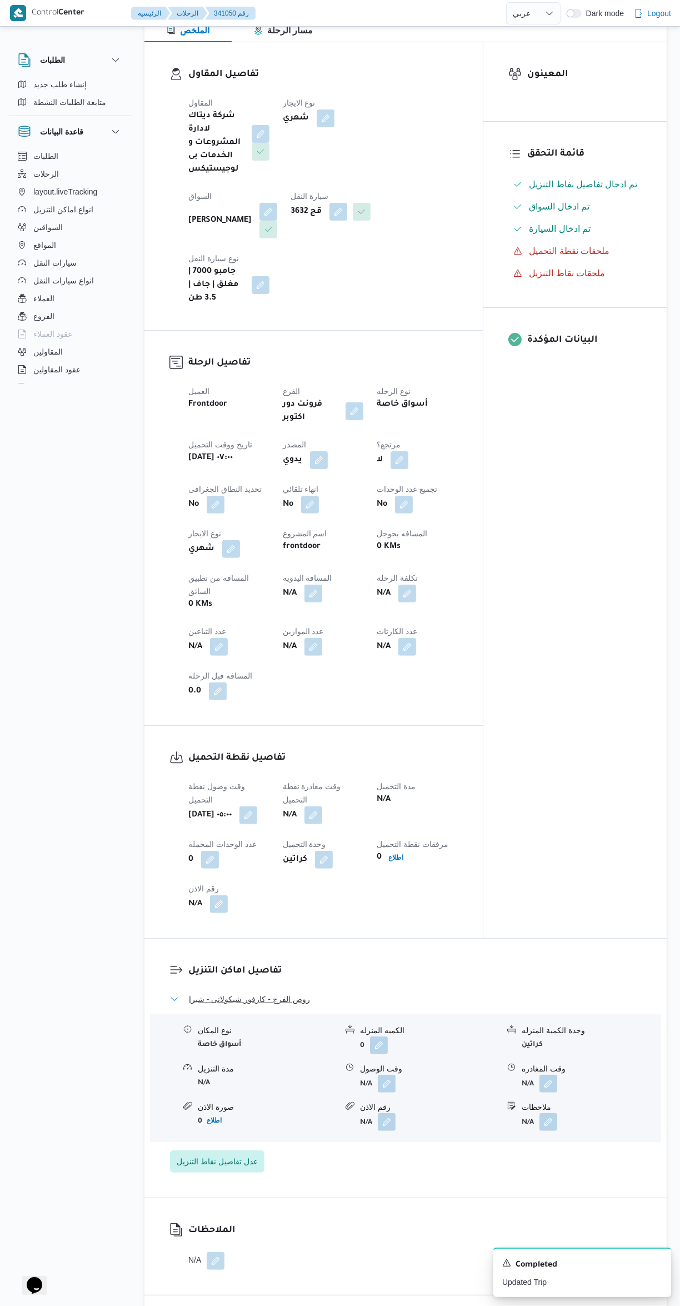
click at [321, 993] on button "روض الفرج - كارفور شيكولانى - شبرا" at bounding box center [406, 999] width 472 height 13
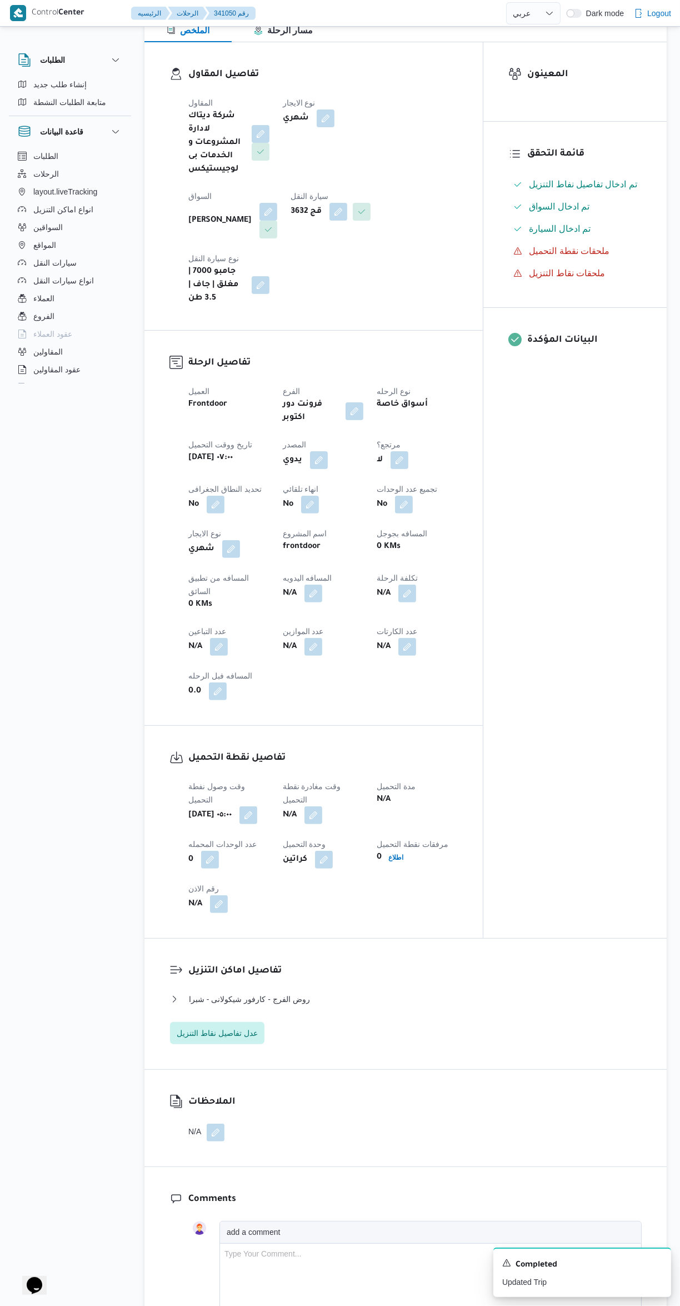
select select "ar"
